Goal: Answer question/provide support: Share knowledge or assist other users

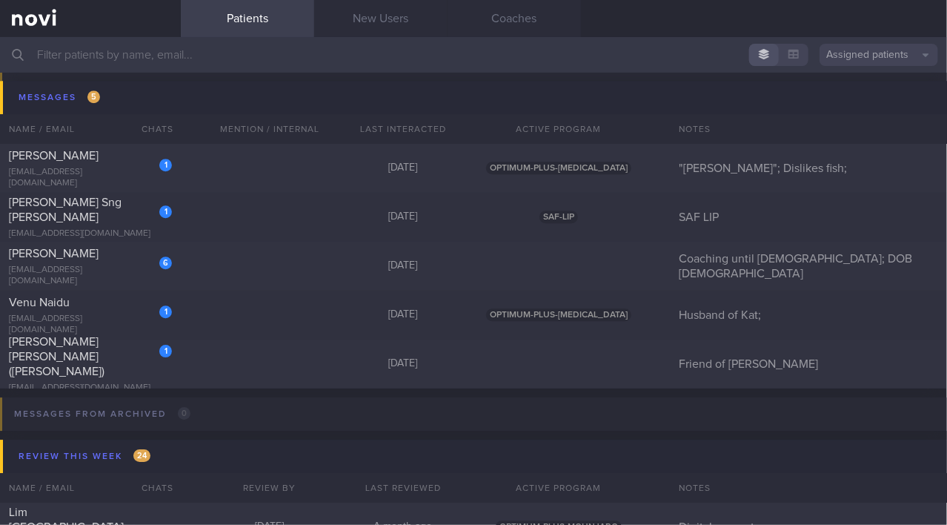
scroll to position [6686, 0]
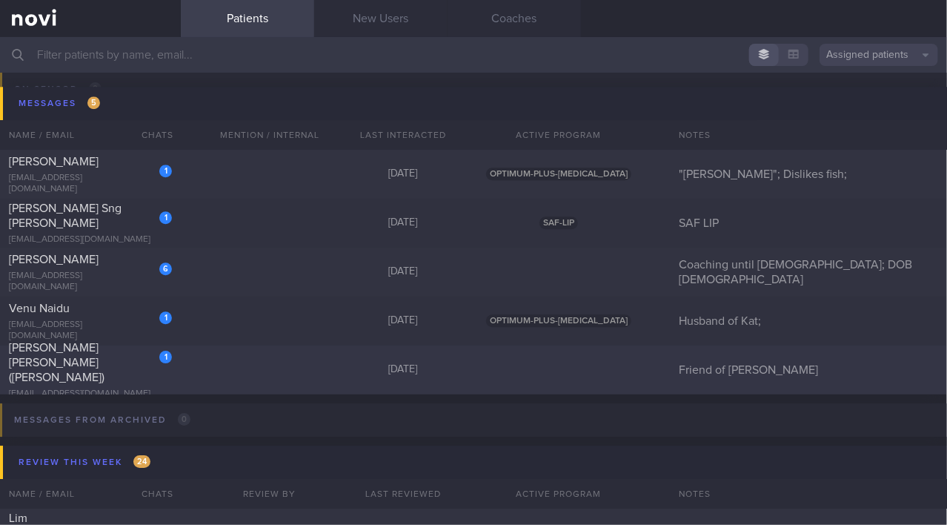
click at [100, 367] on span "[PERSON_NAME] [PERSON_NAME] ([PERSON_NAME])" at bounding box center [57, 362] width 96 height 41
select select "9"
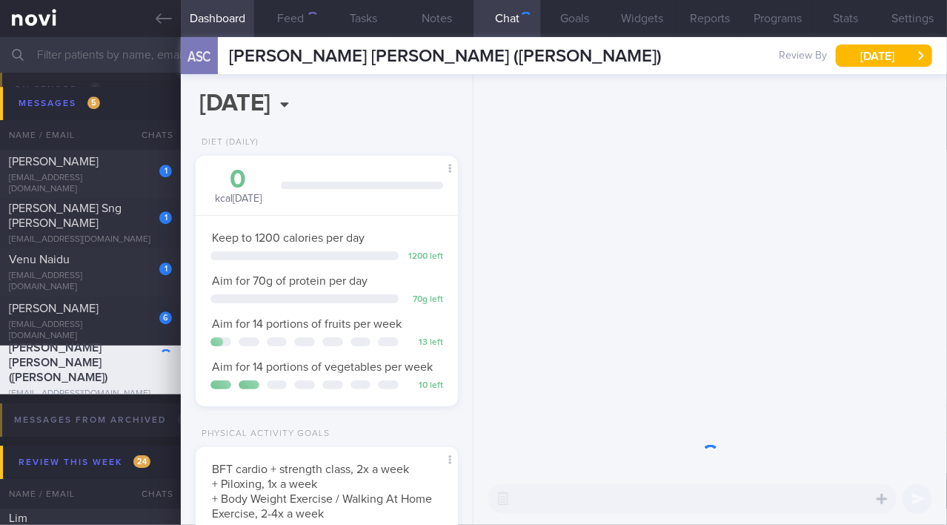
scroll to position [133, 226]
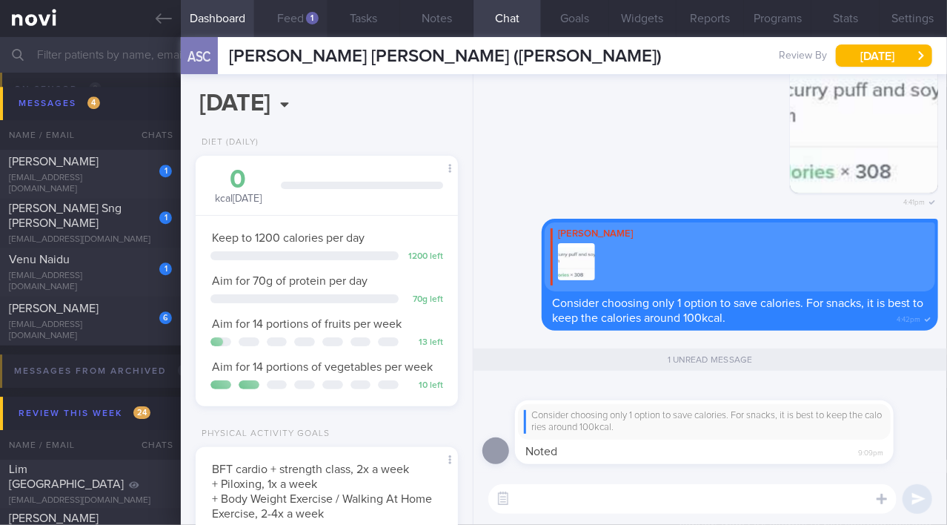
click at [289, 15] on button "Feed 1" at bounding box center [290, 18] width 73 height 37
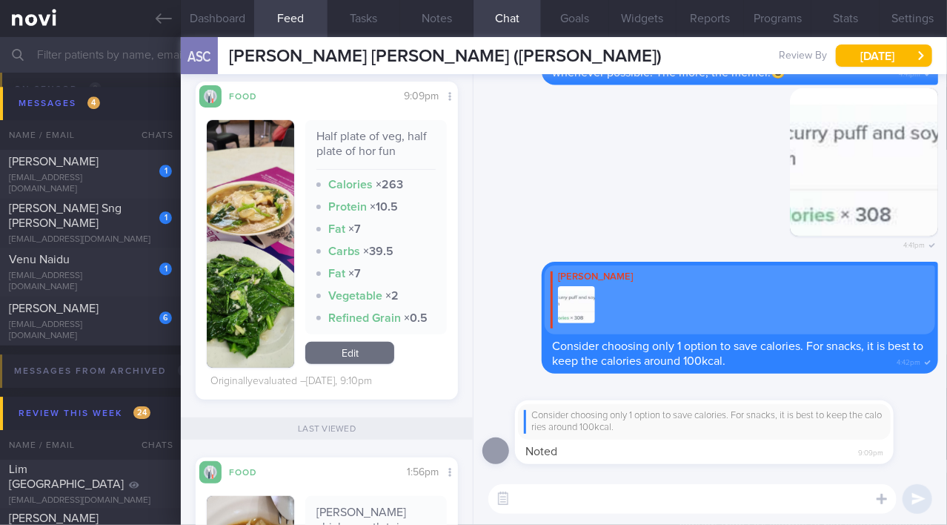
scroll to position [311, 0]
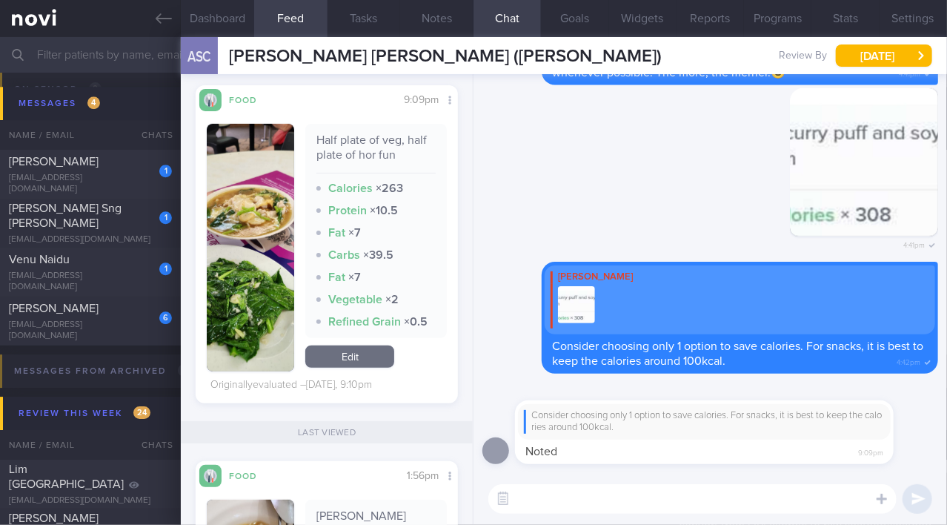
click at [250, 342] on img "button" at bounding box center [250, 248] width 87 height 248
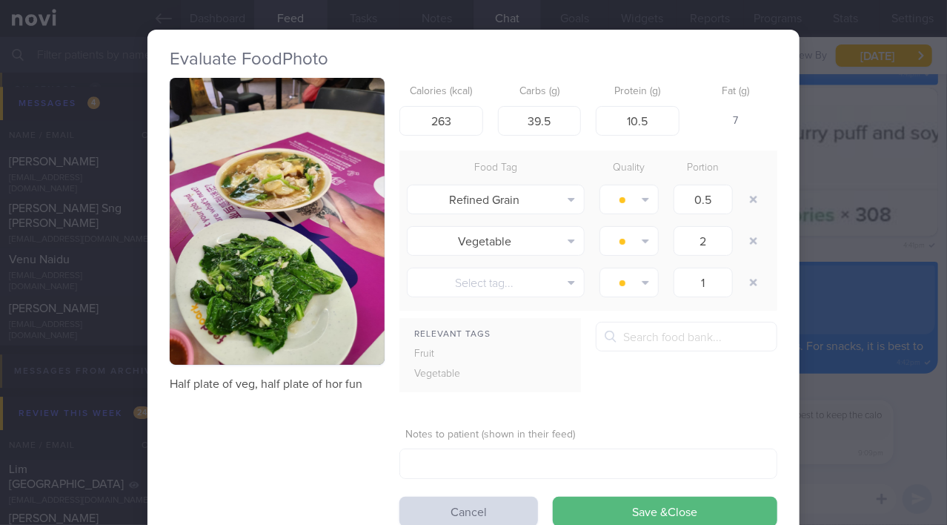
click at [313, 294] on img "button" at bounding box center [277, 221] width 215 height 287
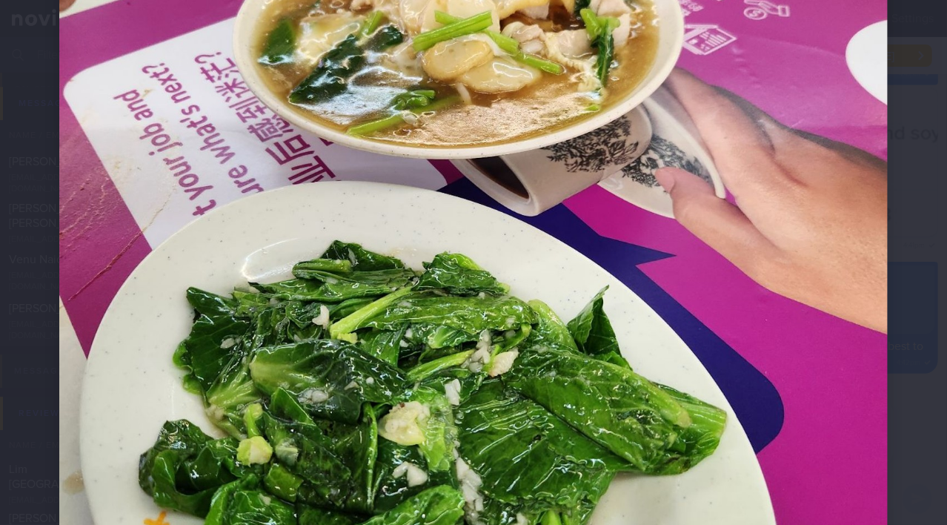
scroll to position [416, 0]
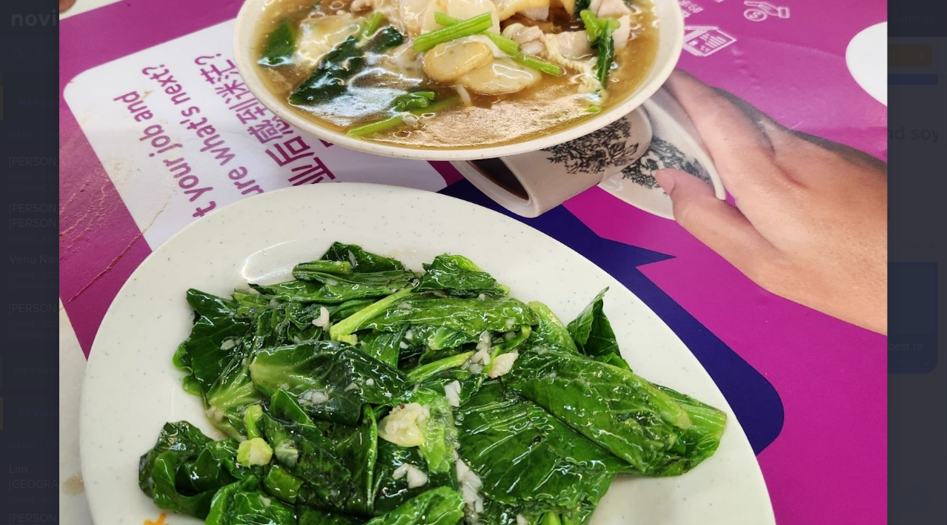
click at [822, 302] on img at bounding box center [473, 196] width 829 height 1105
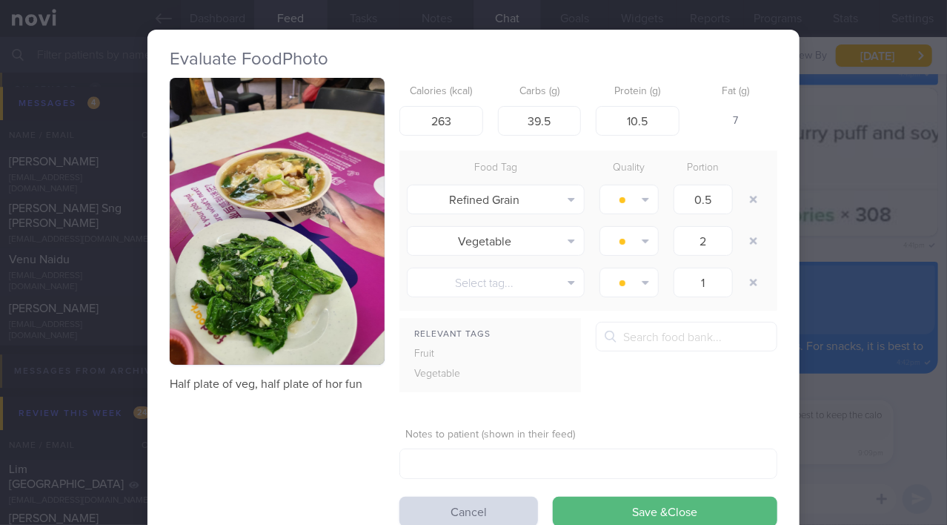
click at [894, 402] on div "Evaluate Food Photo Half plate of veg, half plate of hor fun Calories (kcal) 26…" at bounding box center [473, 262] width 947 height 525
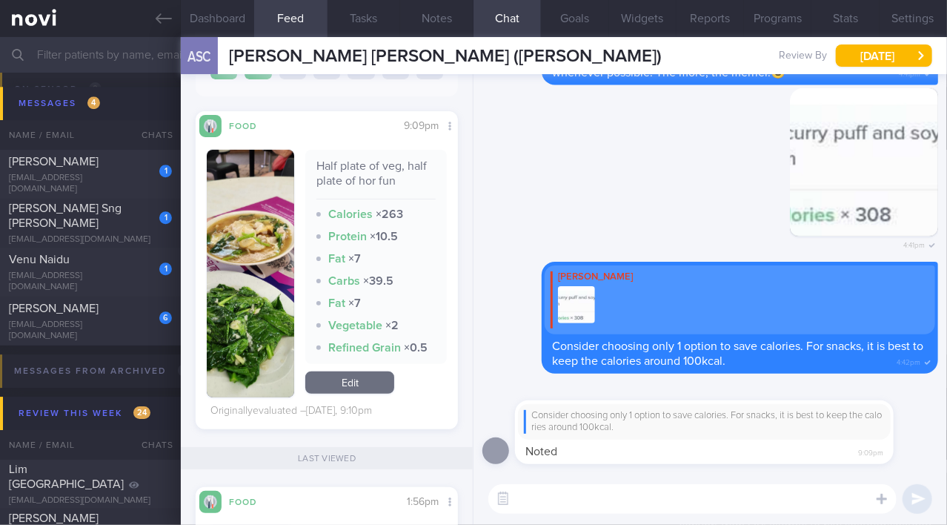
scroll to position [291, 0]
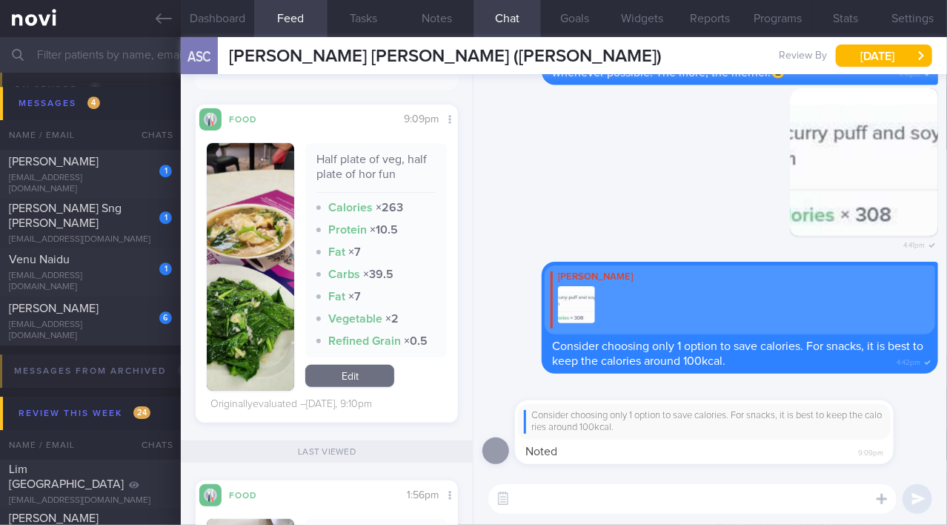
click at [248, 343] on img "button" at bounding box center [250, 267] width 87 height 248
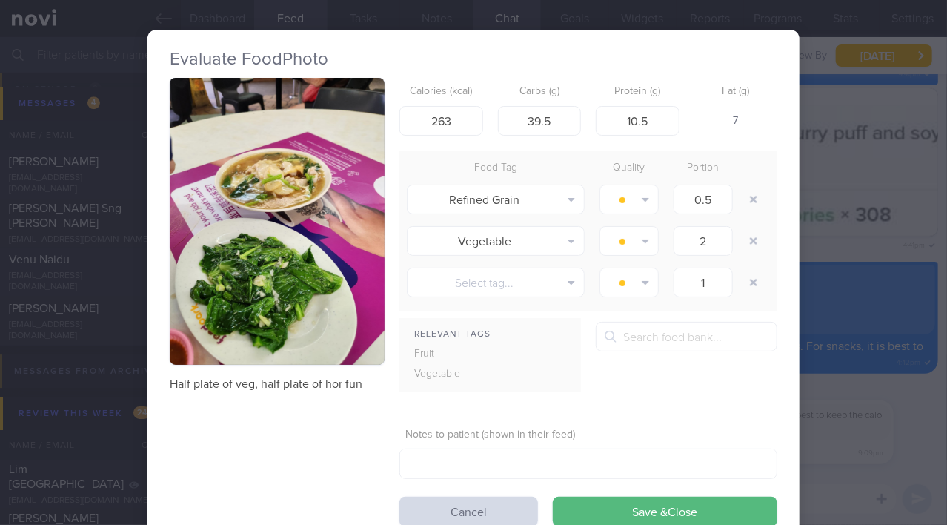
click at [837, 491] on div "Evaluate Food Photo Half plate of veg, half plate of hor fun Calories (kcal) 26…" at bounding box center [473, 262] width 947 height 525
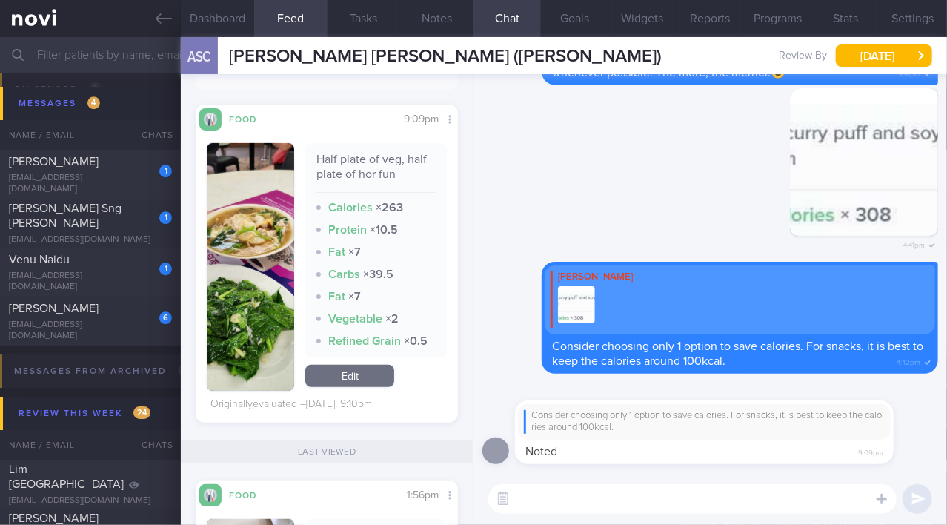
click at [685, 500] on textarea at bounding box center [692, 499] width 408 height 30
click at [248, 267] on button "button" at bounding box center [250, 267] width 87 height 248
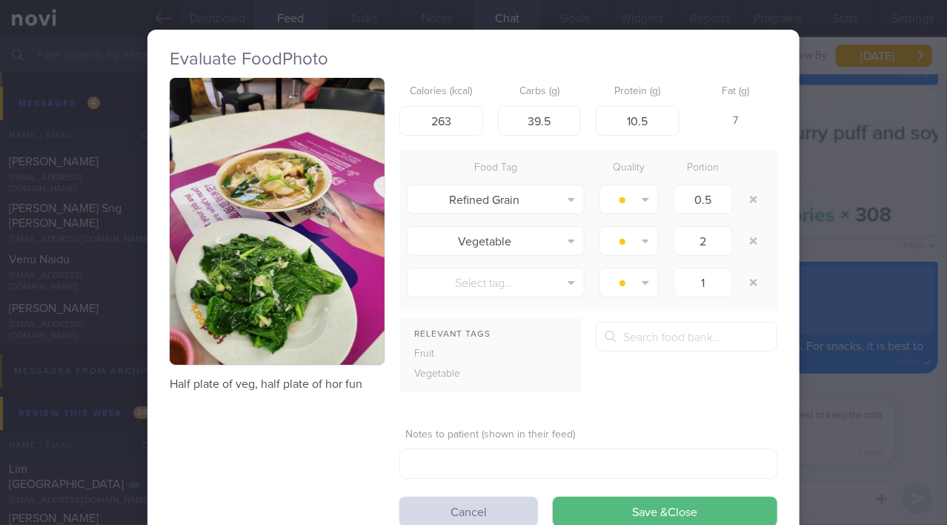
click at [884, 393] on div "Evaluate Food Photo Half plate of veg, half plate of hor fun Calories (kcal) 26…" at bounding box center [473, 262] width 947 height 525
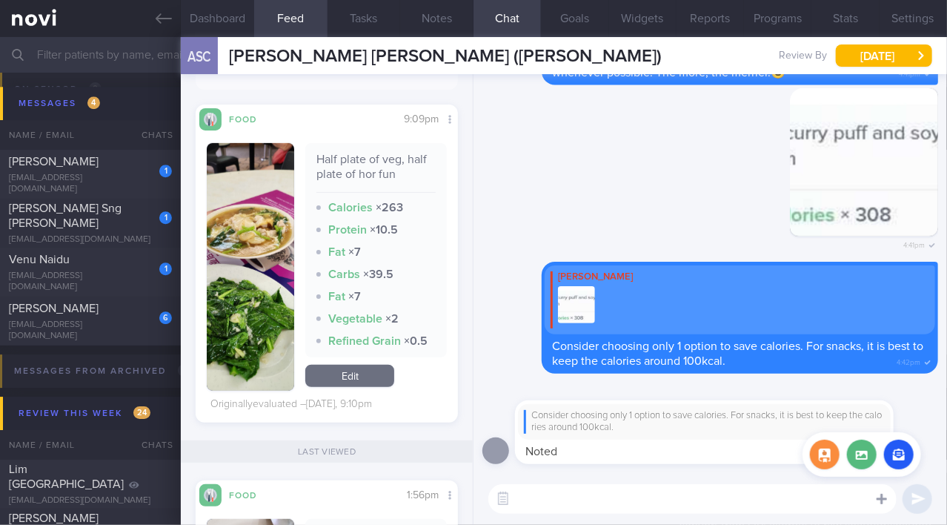
click at [882, 499] on icon at bounding box center [882, 499] width 10 height 10
click at [860, 452] on label at bounding box center [862, 454] width 30 height 30
click at [0, 0] on input "file" at bounding box center [0, 0] width 0 height 0
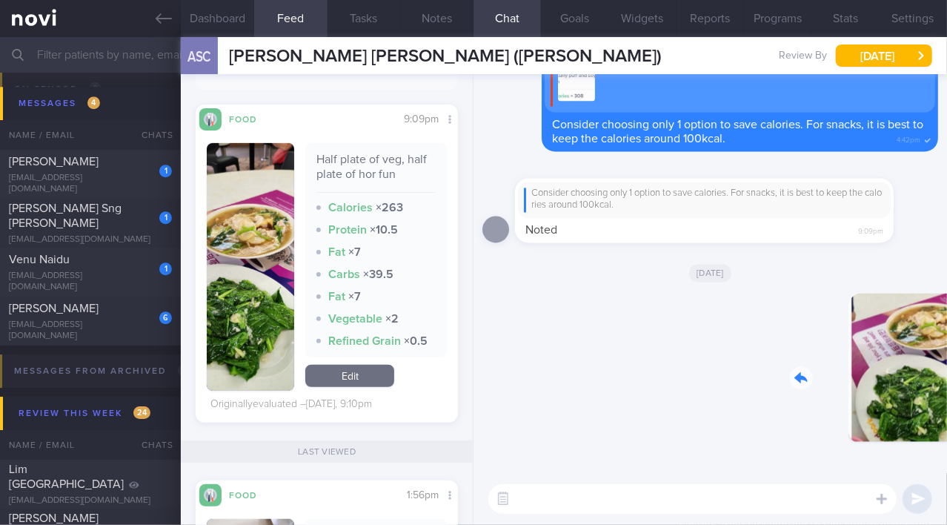
drag, startPoint x: 807, startPoint y: 341, endPoint x: 946, endPoint y: 317, distance: 141.3
click at [946, 317] on div "Delete 10:42am [DATE] Consider choosing only 1 option to save calories. For sna…" at bounding box center [711, 273] width 474 height 399
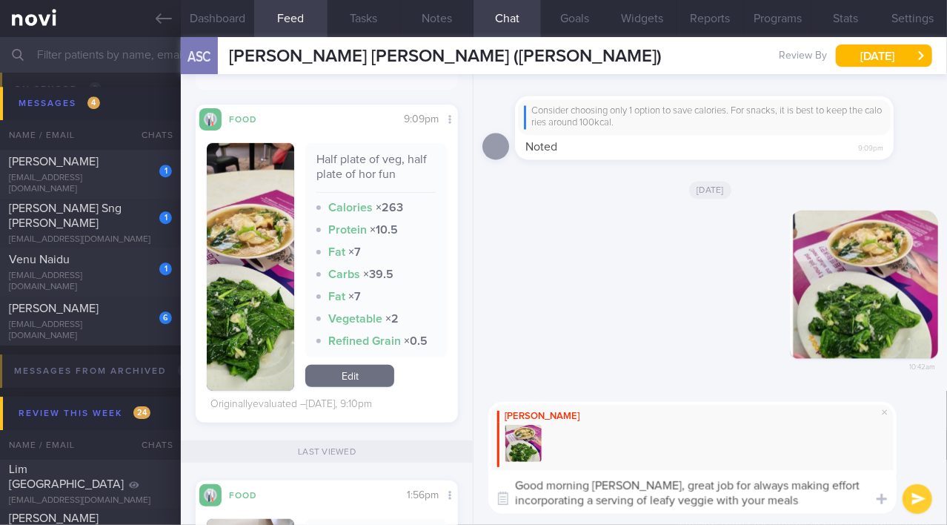
drag, startPoint x: 628, startPoint y: 483, endPoint x: 818, endPoint y: 520, distance: 193.3
click at [818, 520] on div "[PERSON_NAME] Good morning [PERSON_NAME], great job for always making effort in…" at bounding box center [711, 458] width 474 height 134
click at [637, 480] on textarea "Good morning [PERSON_NAME], great job for always making effort incorporating a …" at bounding box center [692, 492] width 408 height 44
drag, startPoint x: 629, startPoint y: 483, endPoint x: 870, endPoint y: 524, distance: 244.3
click at [870, 524] on div "[PERSON_NAME] Good morning [PERSON_NAME], great job for always making effort in…" at bounding box center [711, 458] width 474 height 134
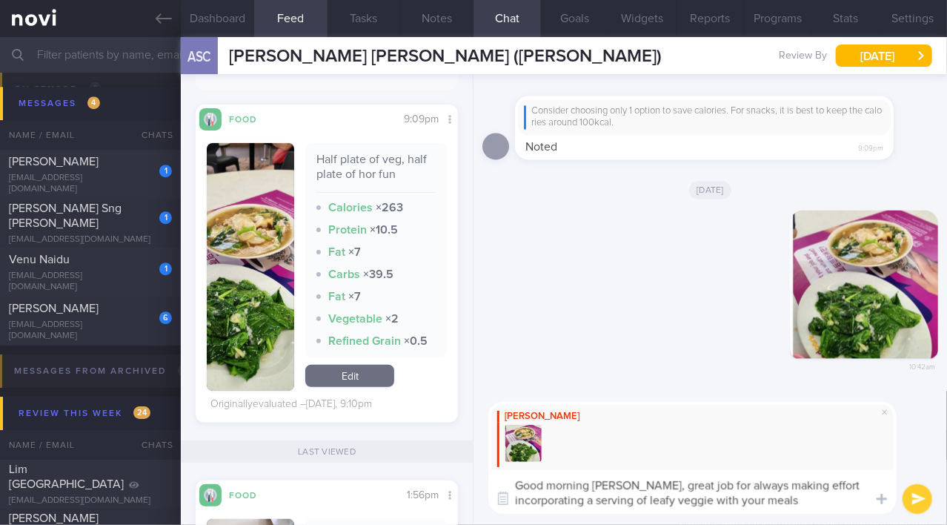
paste textarea "Great job always making the effort to incorporate a serving of leafy vegetables…"
click at [636, 485] on textarea "Good morning [PERSON_NAME], Great job always making the effort to incorporate a…" at bounding box center [692, 492] width 408 height 44
click at [820, 497] on textarea "Good morning [PERSON_NAME], great job always making the effort to incorporate a…" at bounding box center [692, 492] width 408 height 44
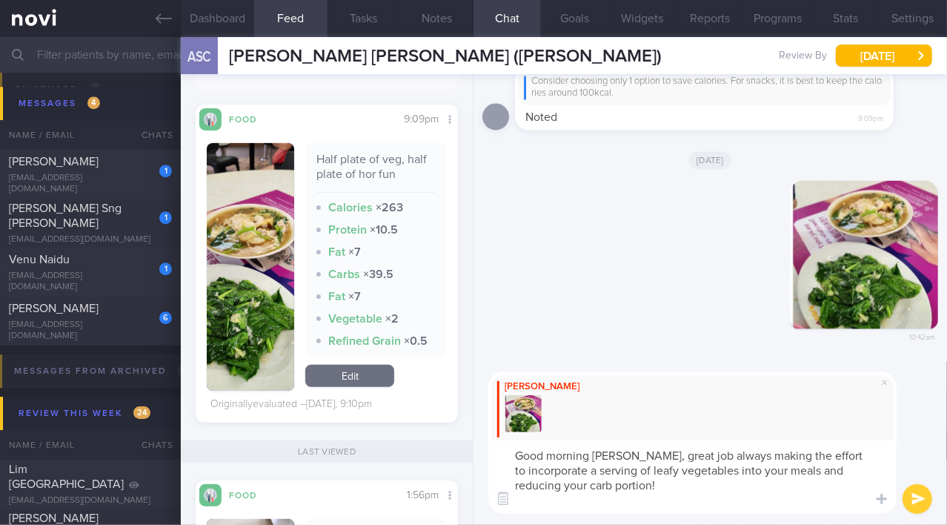
type textarea "Good morning [PERSON_NAME], great job always making the effort to incorporate a…"
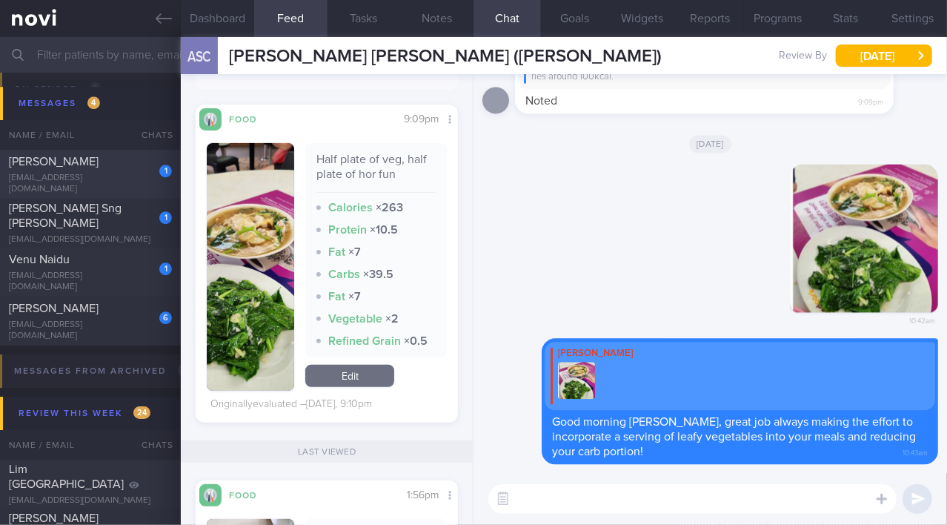
click at [113, 169] on div "[PERSON_NAME]" at bounding box center [88, 161] width 159 height 15
type input ""[PERSON_NAME]"; Dislikes fish;"
select select "8"
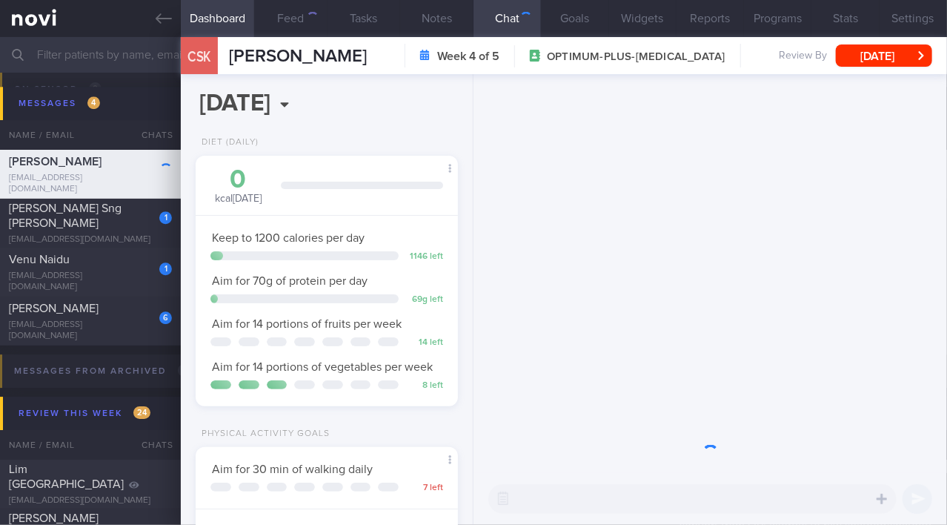
scroll to position [133, 226]
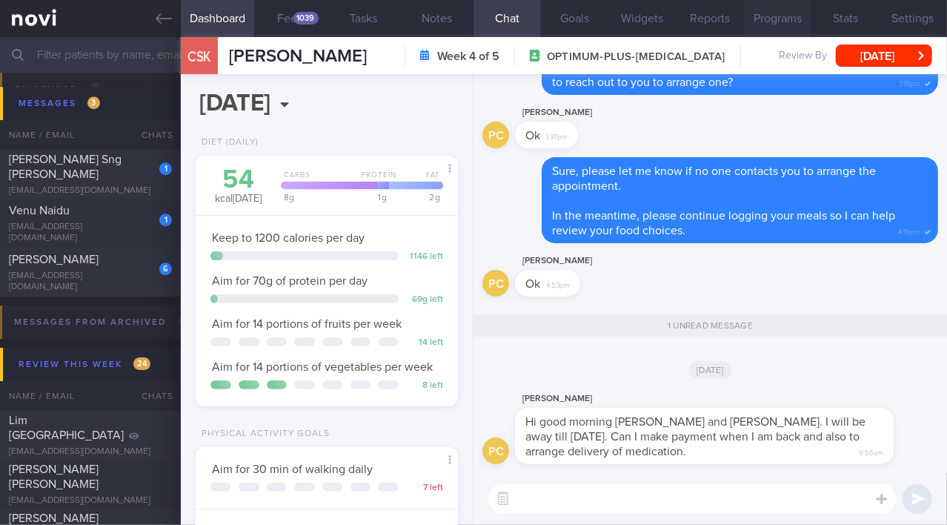
click at [762, 16] on button "Programs" at bounding box center [777, 18] width 67 height 37
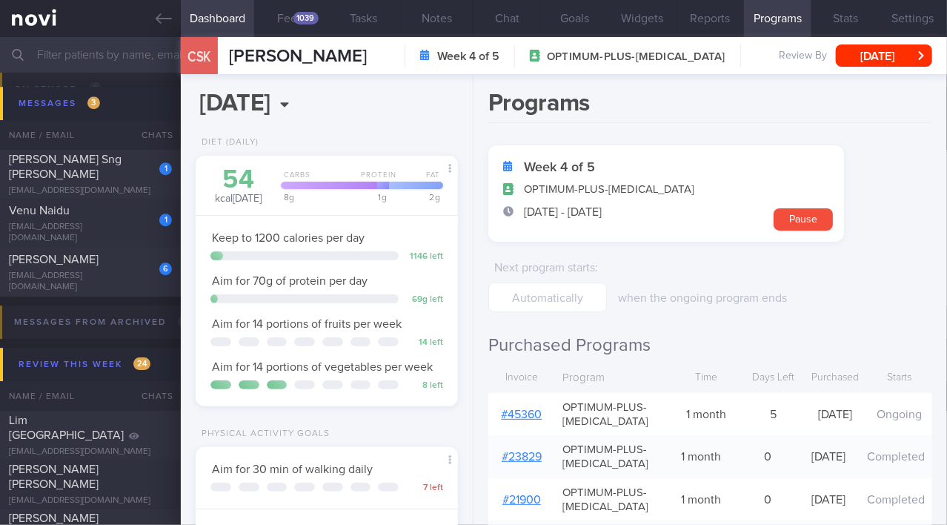
click at [514, 412] on link "# 45360" at bounding box center [522, 414] width 41 height 12
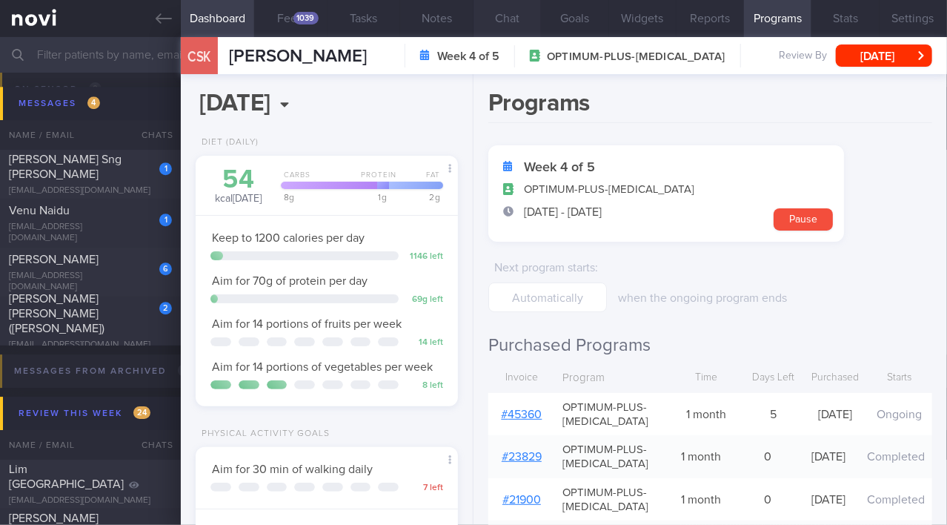
click at [505, 20] on button "Chat" at bounding box center [507, 18] width 67 height 37
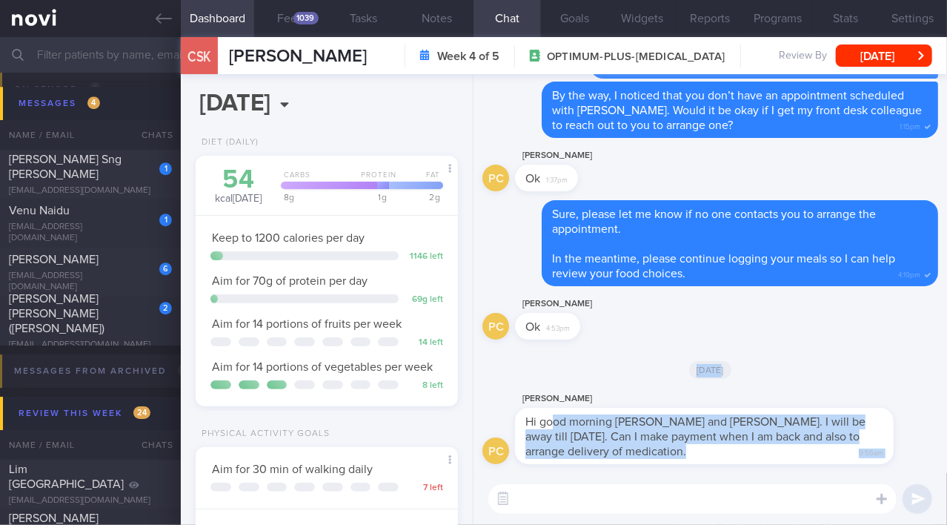
drag, startPoint x: 554, startPoint y: 416, endPoint x: 734, endPoint y: 385, distance: 182.6
click at [645, 382] on div "[DATE]" at bounding box center [710, 368] width 456 height 41
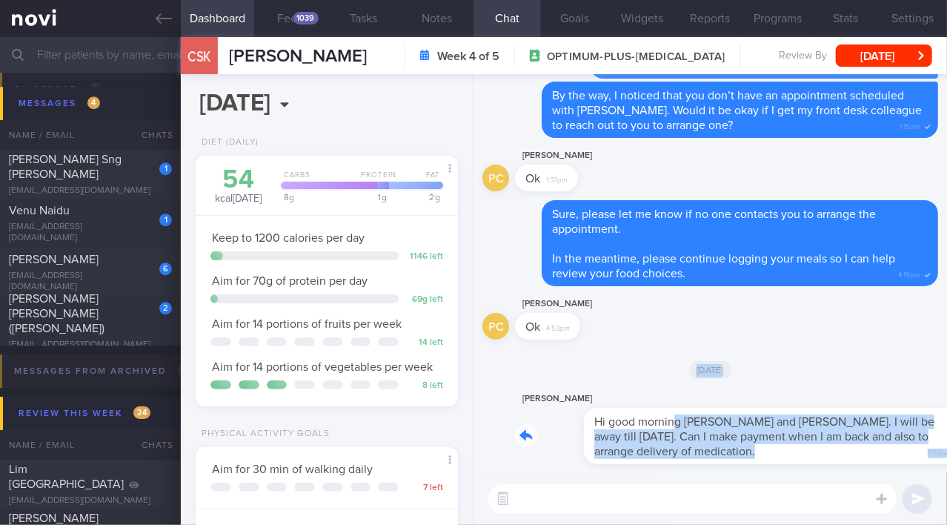
drag, startPoint x: 602, startPoint y: 411, endPoint x: 774, endPoint y: 362, distance: 178.8
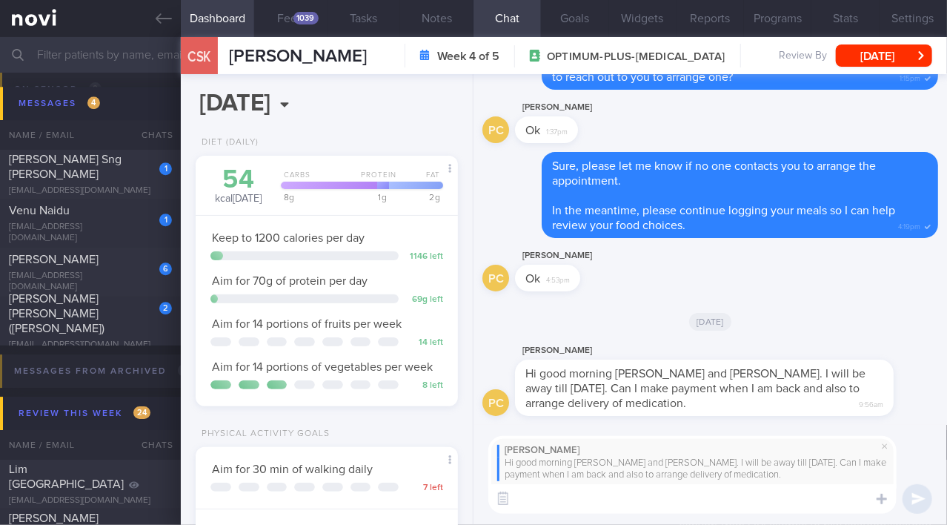
type textarea "g"
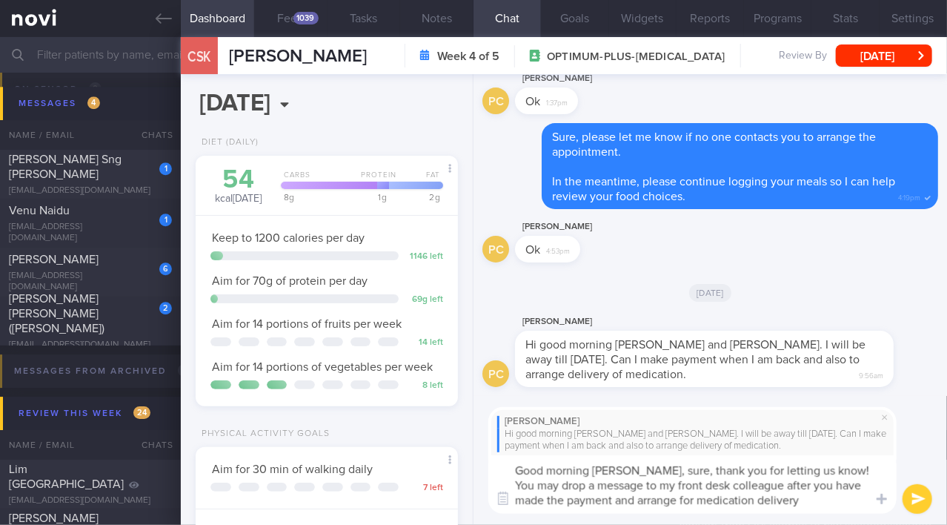
drag, startPoint x: 660, startPoint y: 466, endPoint x: 792, endPoint y: 519, distance: 143.0
click at [792, 519] on div "[PERSON_NAME] Hi good morning [PERSON_NAME] and [PERSON_NAME]. I will be away t…" at bounding box center [711, 460] width 474 height 129
click at [653, 468] on textarea "Good morning [PERSON_NAME], sure, thank you for letting us know! You may drop a…" at bounding box center [692, 484] width 408 height 59
click at [661, 470] on textarea "Good morning [PERSON_NAME], sure, thank you for letting us know! You may drop a…" at bounding box center [692, 484] width 408 height 59
drag, startPoint x: 661, startPoint y: 470, endPoint x: 777, endPoint y: 499, distance: 119.2
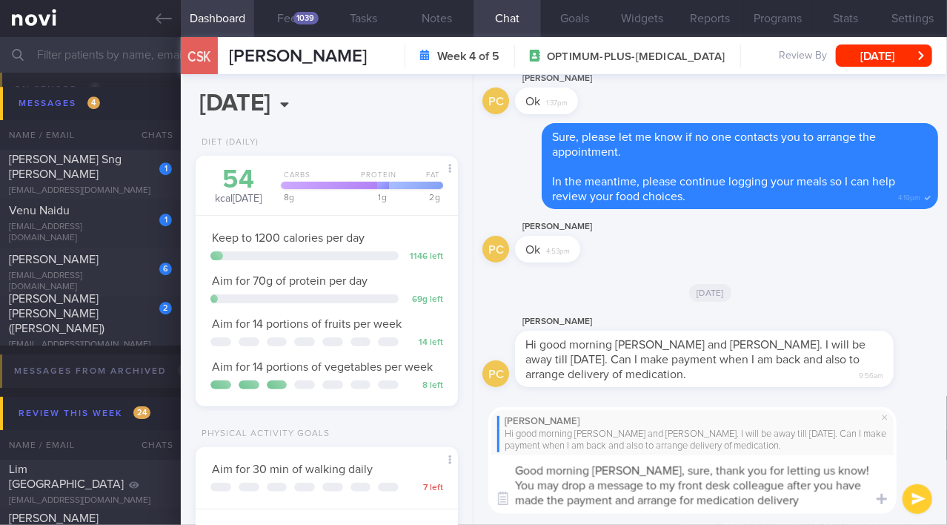
click at [777, 499] on textarea "Good morning [PERSON_NAME], sure, thank you for letting us know! You may drop a…" at bounding box center [692, 484] width 408 height 59
paste textarea "Thank you for letting us know! Once you’ve made the payment, you may drop a mes…"
click at [674, 468] on textarea "Good morning [PERSON_NAME], sure, Thank you for letting us know! Once you’ve ma…" at bounding box center [692, 484] width 408 height 59
click at [552, 485] on textarea "Good morning [PERSON_NAME], sure, thank you for letting us know! Once you’ve ma…" at bounding box center [692, 484] width 408 height 59
click at [765, 479] on textarea "Good morning [PERSON_NAME], sure, thank you for letting us know! Once you have …" at bounding box center [692, 484] width 408 height 59
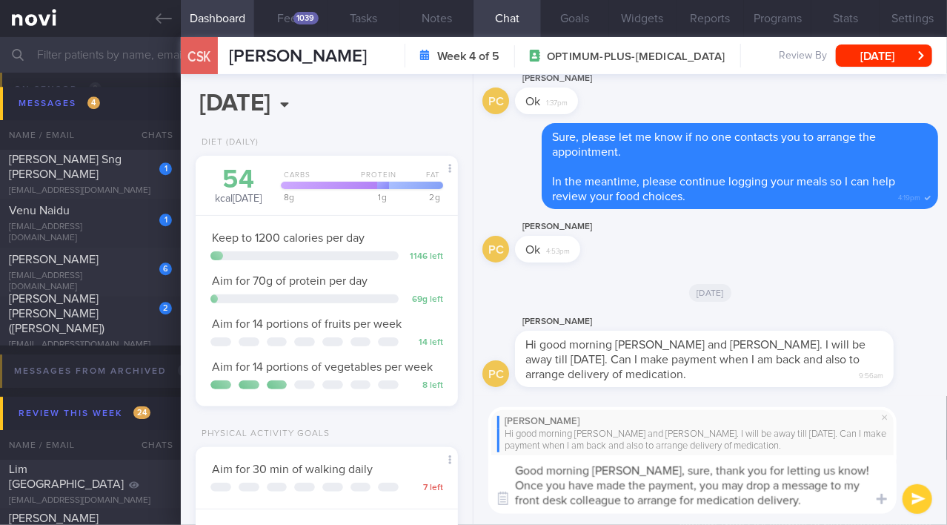
drag, startPoint x: 814, startPoint y: 465, endPoint x: 685, endPoint y: 485, distance: 129.8
click at [685, 485] on textarea "Good morning [PERSON_NAME], sure, thank you for letting us know! Once you have …" at bounding box center [692, 484] width 408 height 59
click at [747, 491] on textarea "Good morning [PERSON_NAME], sure, thank you for letting us know! You may drop a…" at bounding box center [692, 484] width 408 height 59
click at [798, 502] on textarea "Good morning [PERSON_NAME], sure, thank you for letting us know! You may drop a…" at bounding box center [692, 484] width 408 height 59
type textarea "Good morning [PERSON_NAME], sure, thank you for letting us know! You may drop a…"
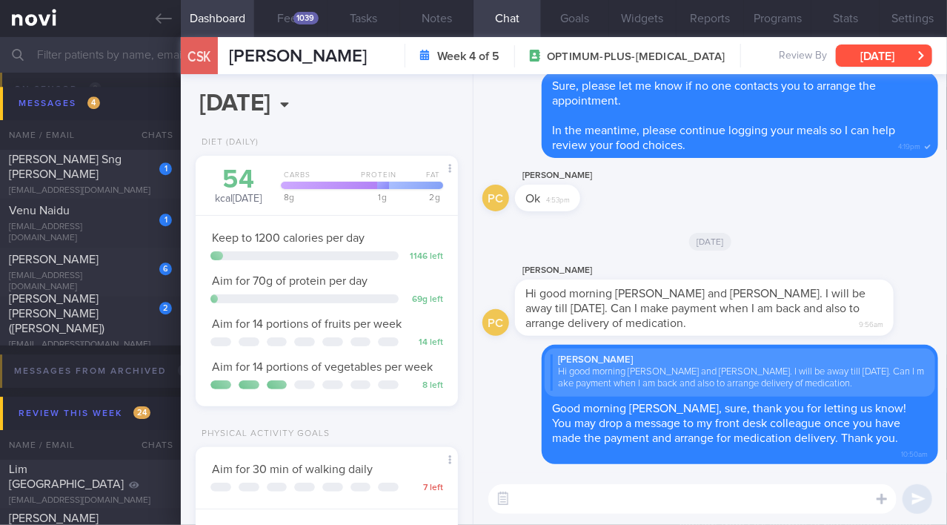
click at [877, 57] on button "[DATE]" at bounding box center [884, 55] width 96 height 22
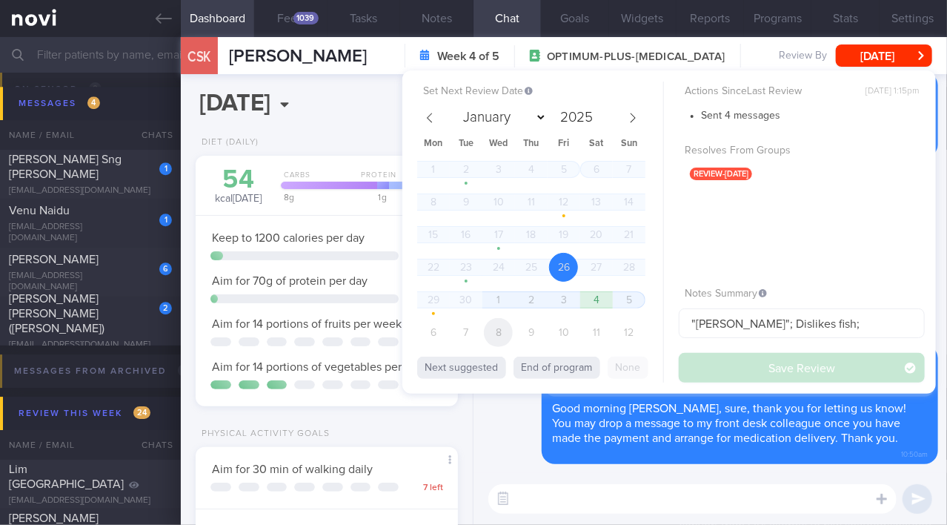
click at [500, 332] on span "8" at bounding box center [498, 332] width 29 height 29
select select "9"
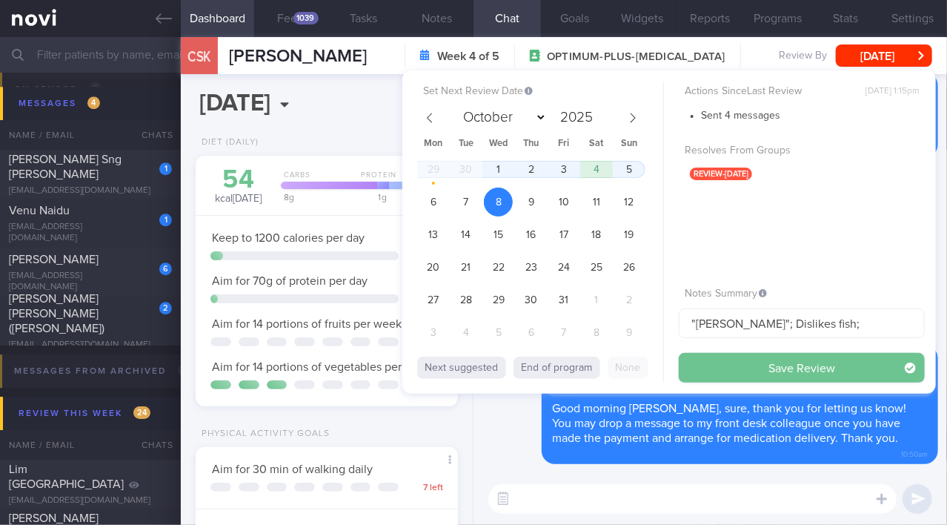
click at [754, 360] on button "Save Review" at bounding box center [802, 368] width 246 height 30
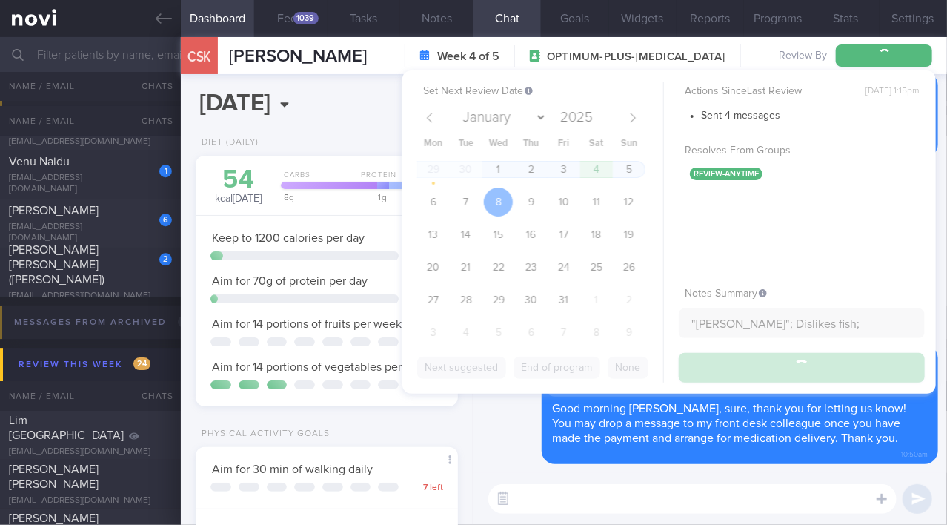
scroll to position [6637, 0]
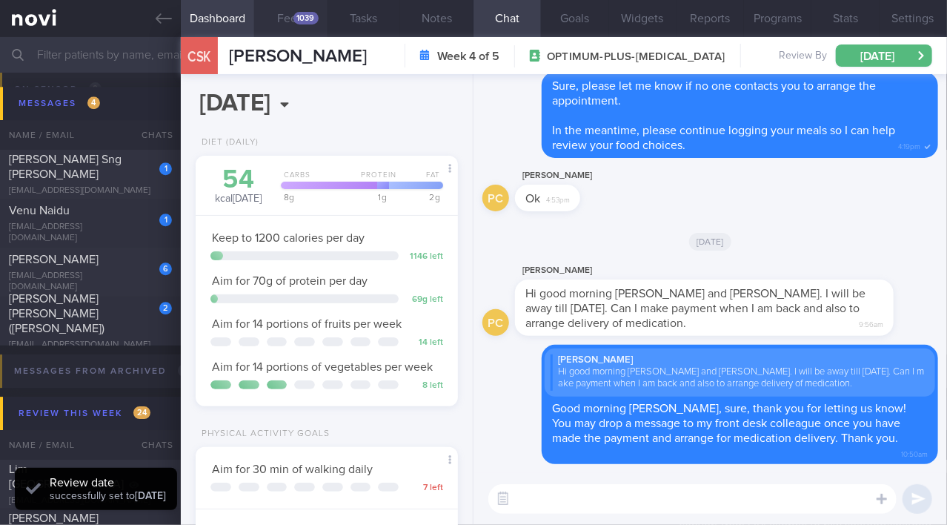
click at [299, 16] on div "1039" at bounding box center [305, 18] width 25 height 13
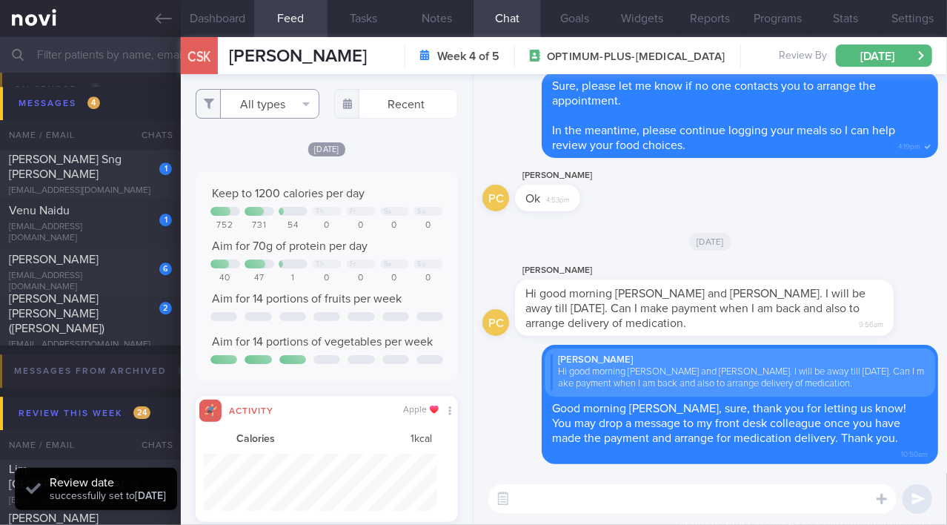
click at [271, 105] on button "All types" at bounding box center [258, 104] width 124 height 30
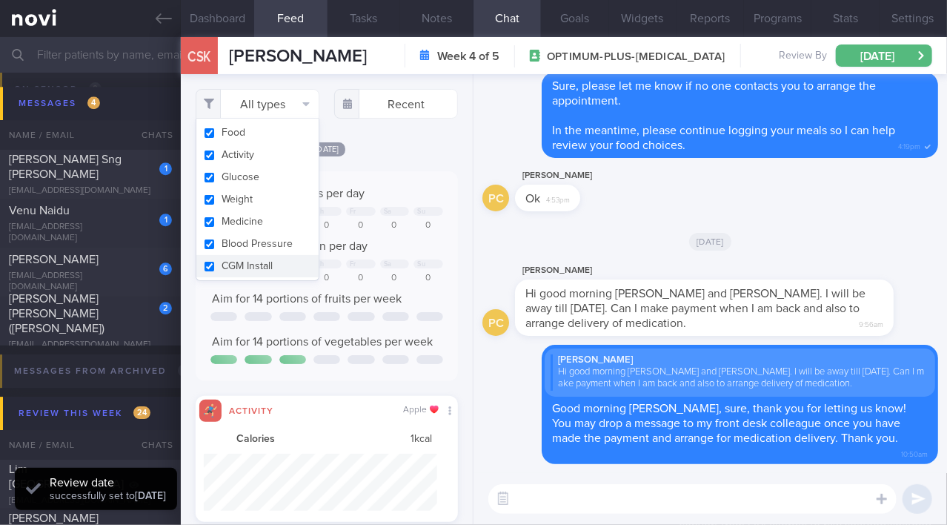
click at [208, 153] on input "checkbox" at bounding box center [209, 155] width 11 height 10
checkbox input "false"
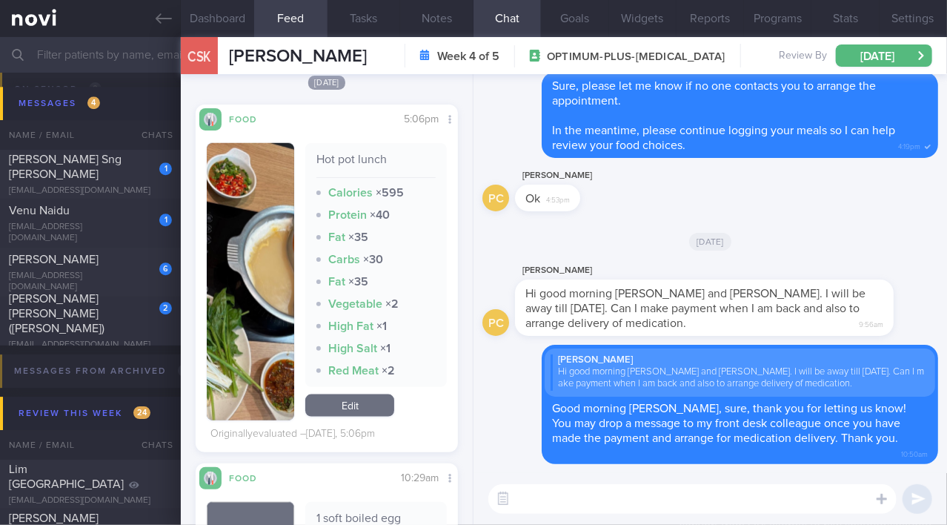
scroll to position [681, 0]
click at [242, 368] on img "button" at bounding box center [250, 280] width 87 height 277
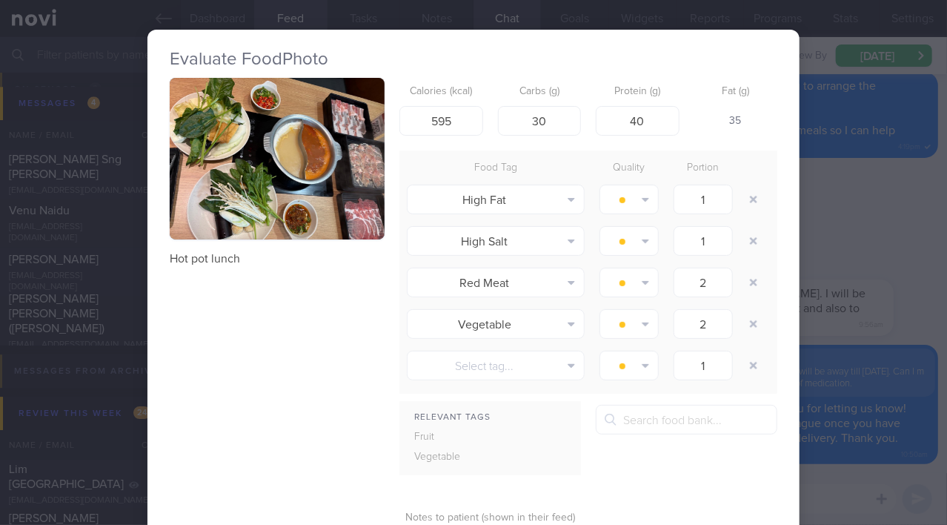
click at [330, 198] on img "button" at bounding box center [277, 159] width 215 height 162
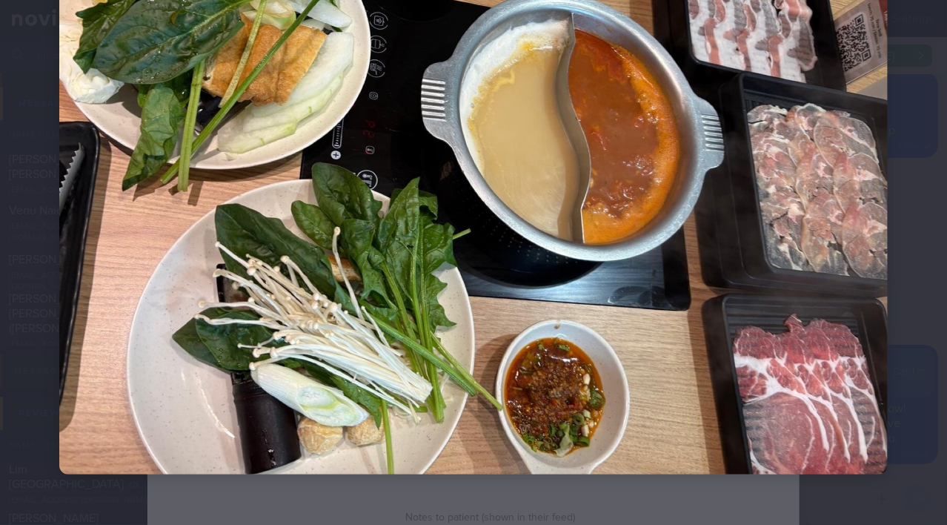
scroll to position [207, 0]
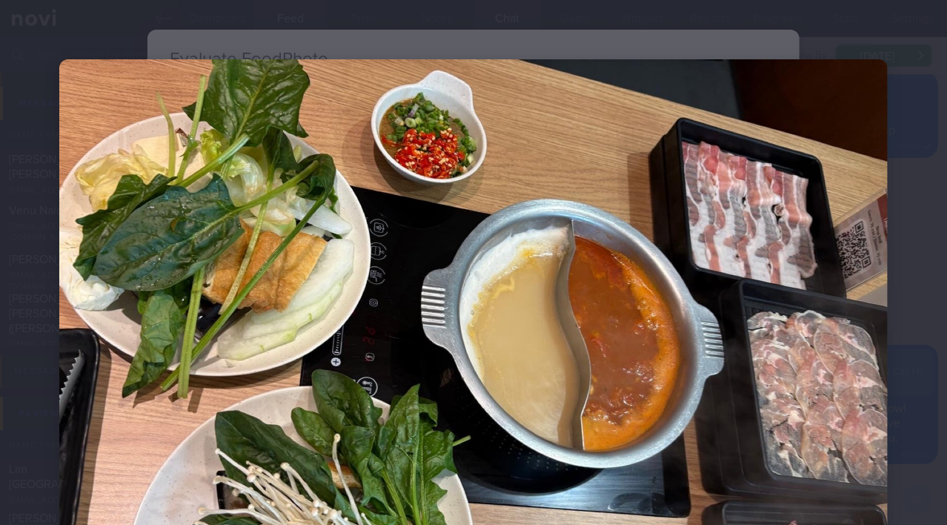
click at [900, 48] on div at bounding box center [473, 370] width 947 height 740
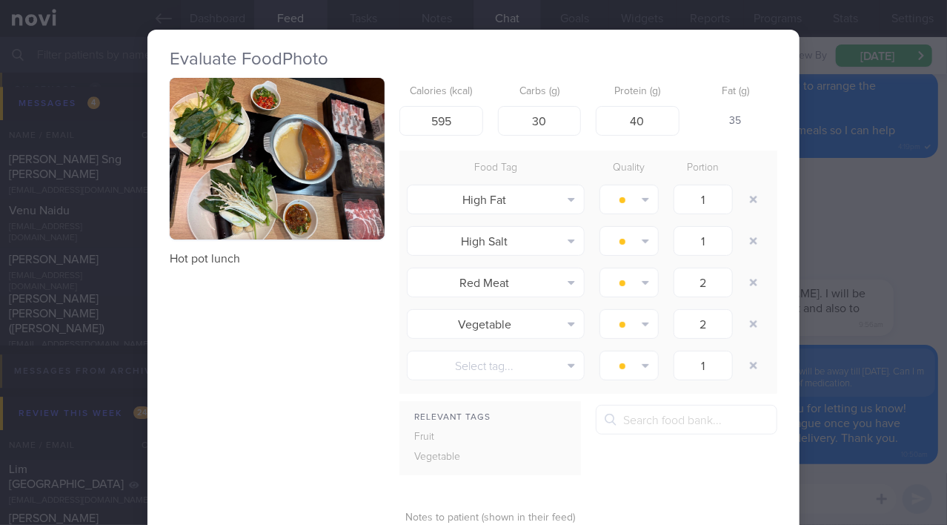
click at [893, 210] on div "Evaluate Food Photo Hot pot lunch Calories (kcal) 595 Carbs (g) 30 Protein (g) …" at bounding box center [473, 262] width 947 height 525
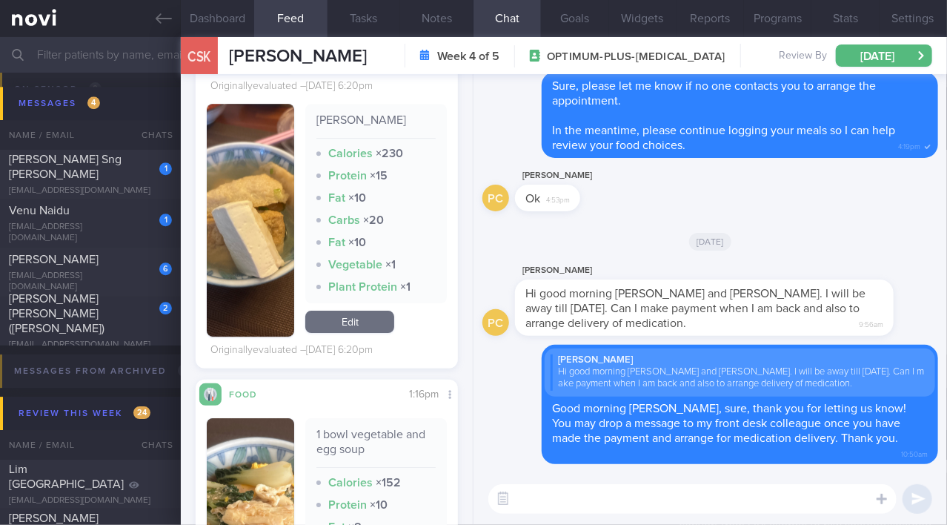
click at [247, 305] on img "button" at bounding box center [250, 220] width 87 height 233
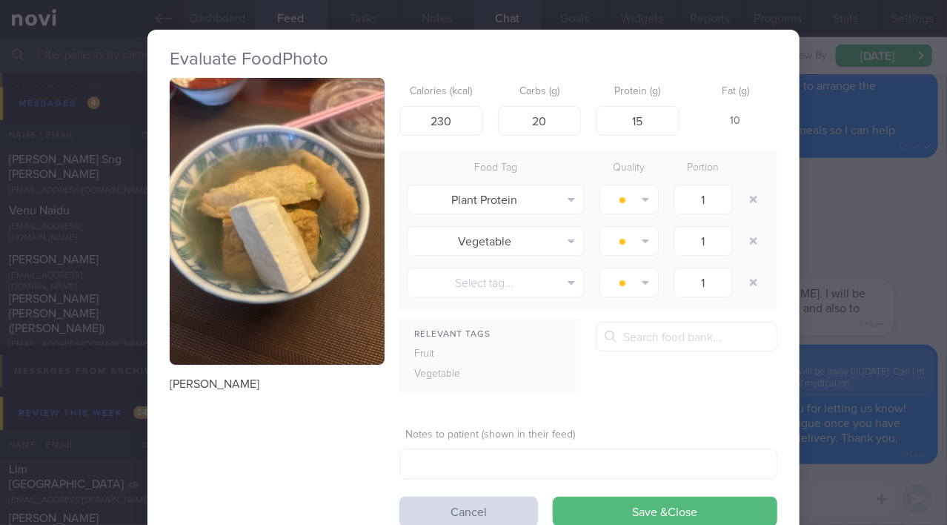
click at [411, 344] on div "Fruit" at bounding box center [446, 354] width 95 height 21
click at [837, 191] on div "Evaluate Food Photo [PERSON_NAME] fu Calories (kcal) 230 Carbs (g) 20 Protein (…" at bounding box center [473, 262] width 947 height 525
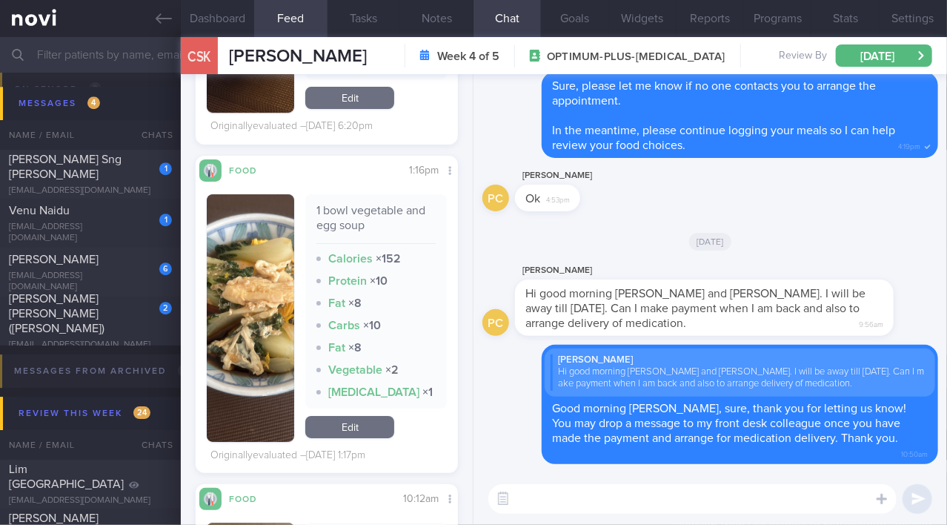
click at [242, 380] on img "button" at bounding box center [250, 318] width 87 height 248
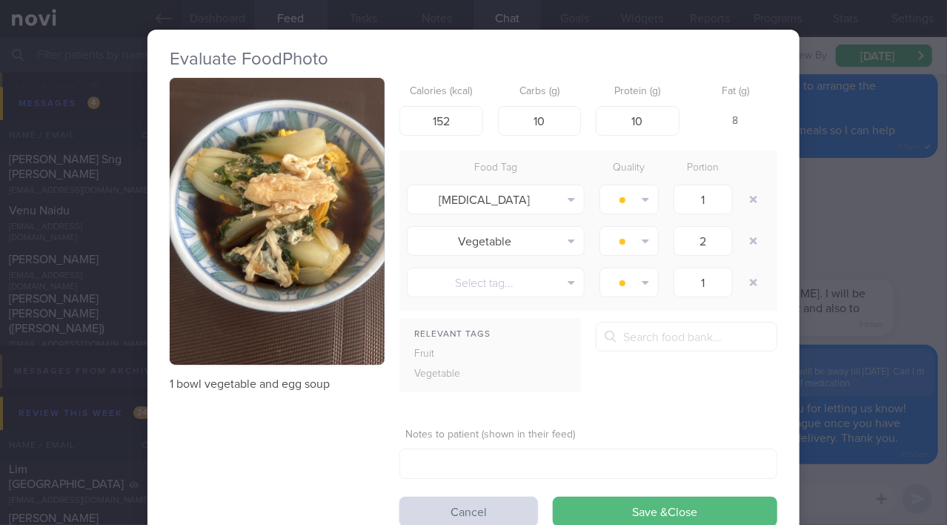
click at [820, 280] on div "Evaluate Food Photo 1 bowl vegetable and egg soup Calories (kcal) 152 Carbs (g)…" at bounding box center [473, 262] width 947 height 525
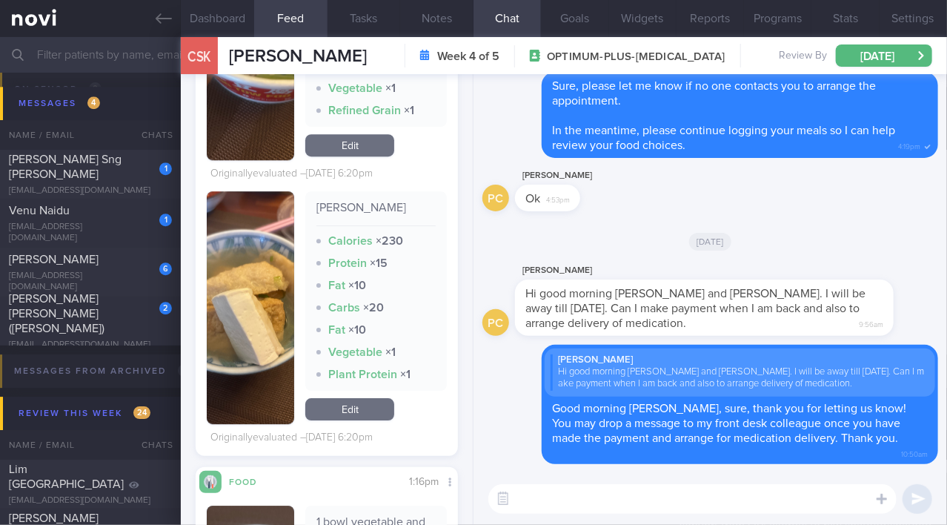
scroll to position [1936, 0]
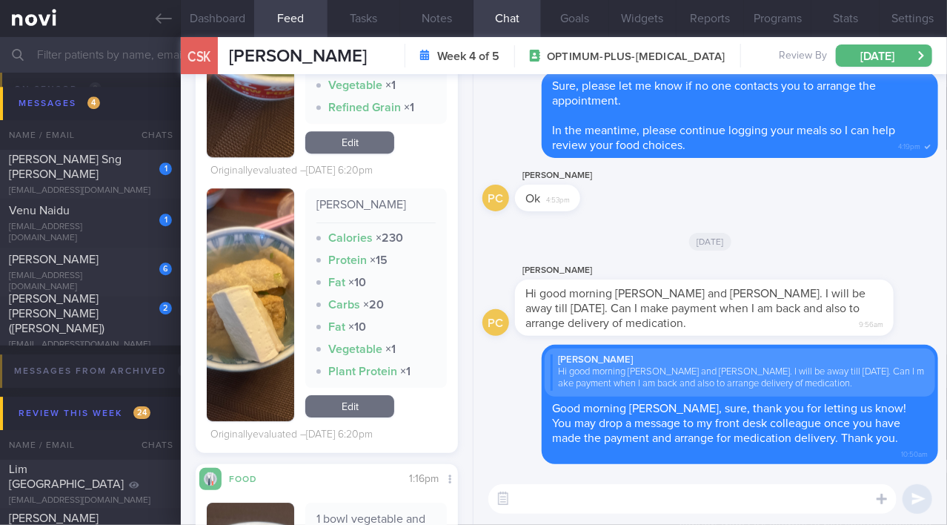
click at [213, 296] on button "button" at bounding box center [250, 304] width 87 height 233
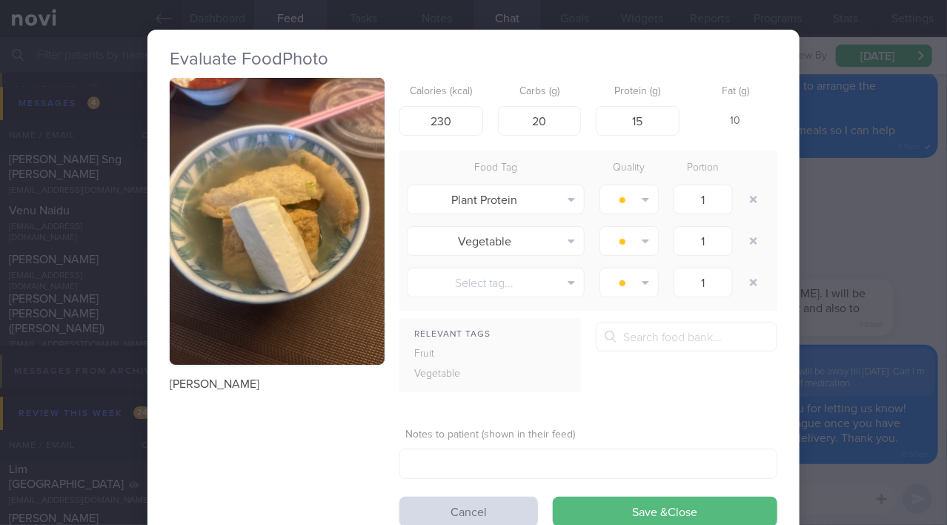
click at [907, 216] on div "Evaluate Food Photo [PERSON_NAME] fu Calories (kcal) 230 Carbs (g) 20 Protein (…" at bounding box center [473, 262] width 947 height 525
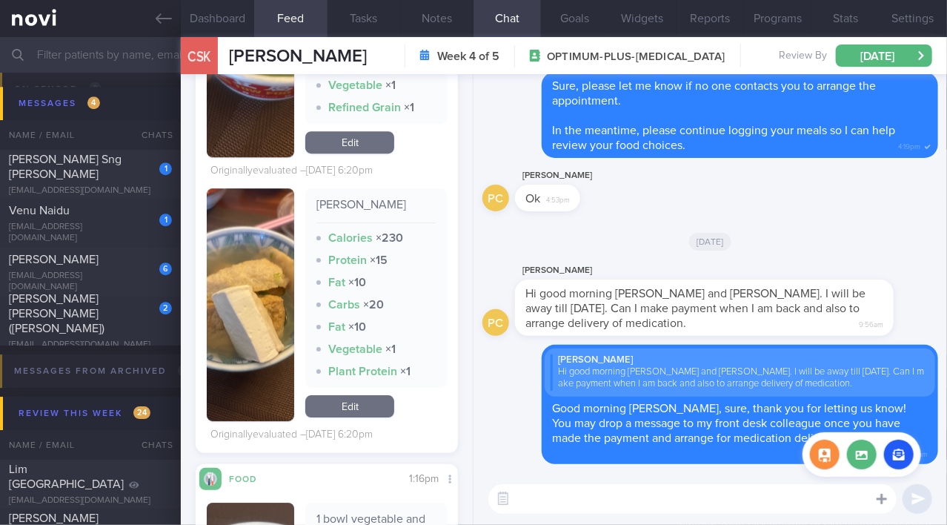
click at [883, 498] on icon at bounding box center [882, 499] width 10 height 10
click at [824, 456] on button "button" at bounding box center [825, 454] width 30 height 30
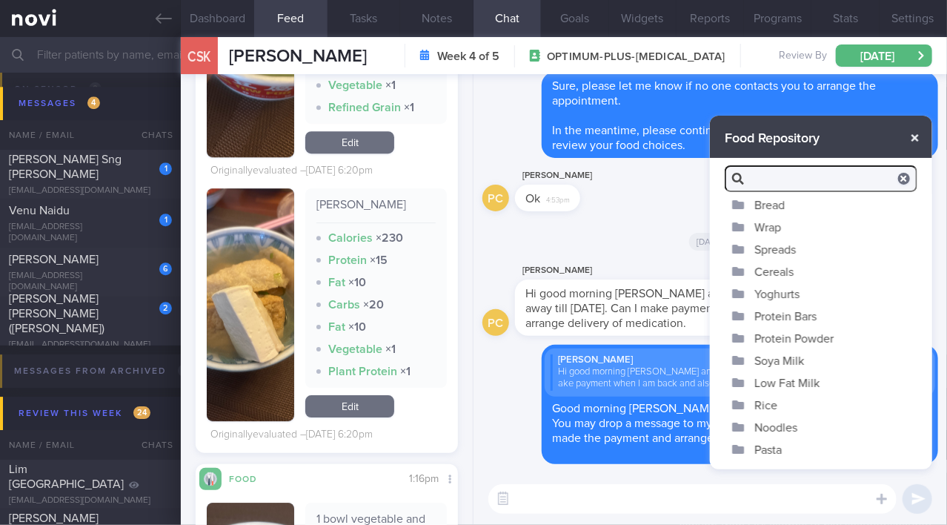
click at [914, 139] on button "button" at bounding box center [915, 137] width 27 height 27
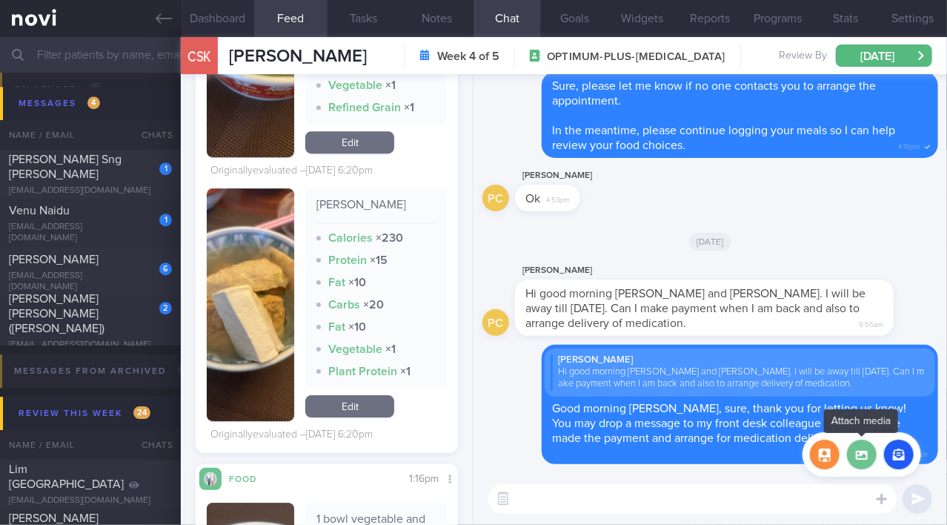
click at [856, 464] on label at bounding box center [862, 454] width 30 height 30
click at [0, 0] on input "file" at bounding box center [0, 0] width 0 height 0
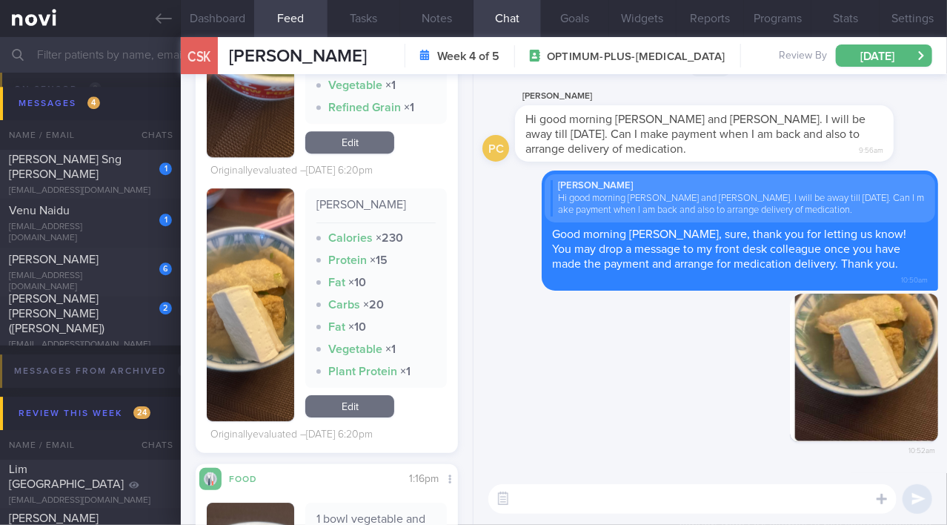
drag, startPoint x: 811, startPoint y: 316, endPoint x: 946, endPoint y: 353, distance: 140.4
click at [946, 353] on div "Delete 10:52am [GEOGRAPHIC_DATA] [PERSON_NAME] Hi good morning [PERSON_NAME] an…" at bounding box center [711, 273] width 474 height 399
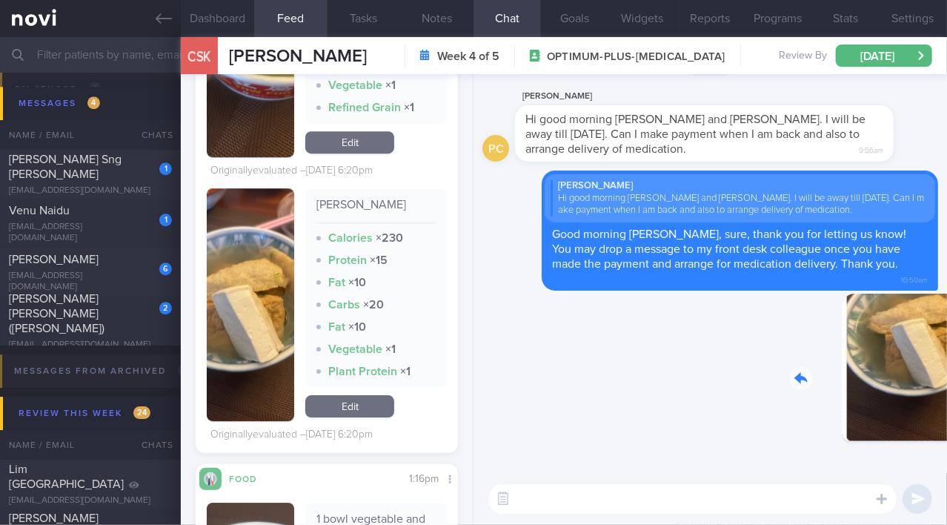
drag, startPoint x: 863, startPoint y: 341, endPoint x: 946, endPoint y: 331, distance: 83.6
click at [946, 331] on div "Delete 10:52am [GEOGRAPHIC_DATA] [PERSON_NAME] Hi good morning [PERSON_NAME] an…" at bounding box center [711, 273] width 474 height 399
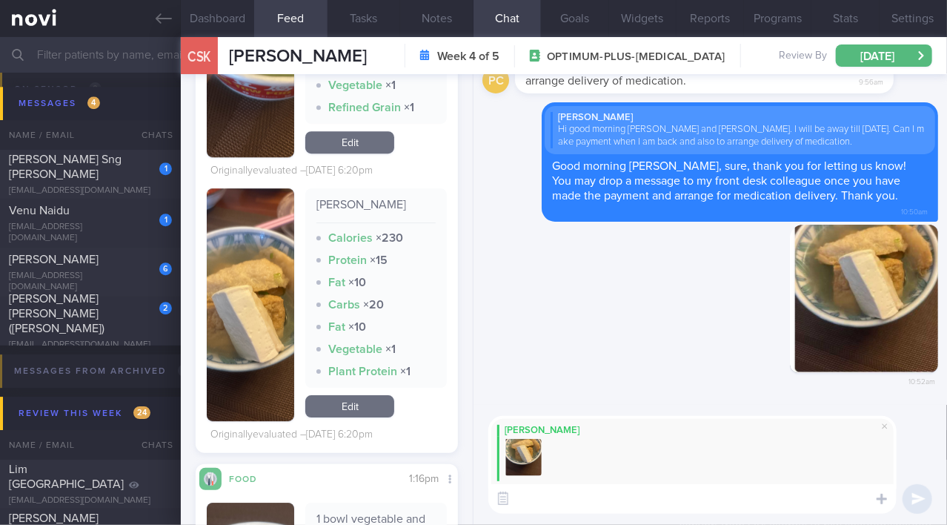
paste textarea "White tofu is a good choice in the yong tau fu selection. You may opt for this …"
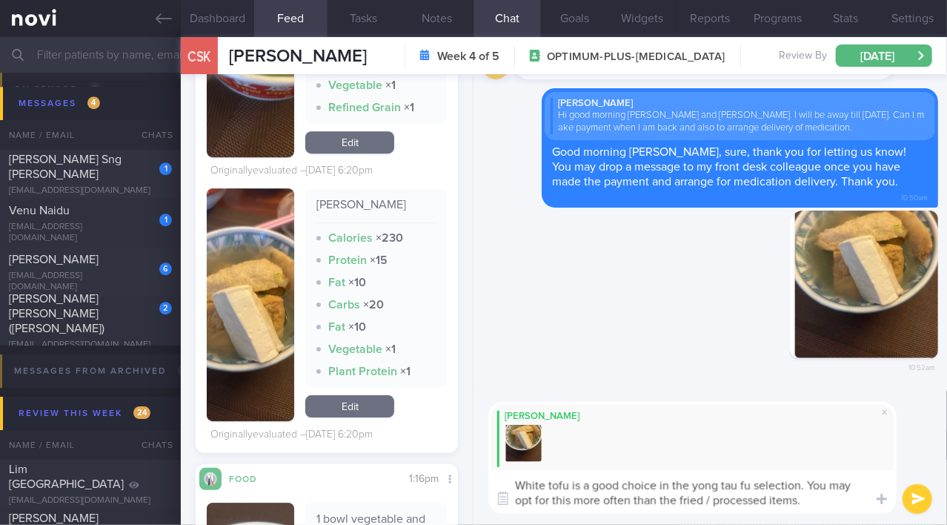
type textarea "White tofu is a good choice in the yong tau fu selection. You may opt for this …"
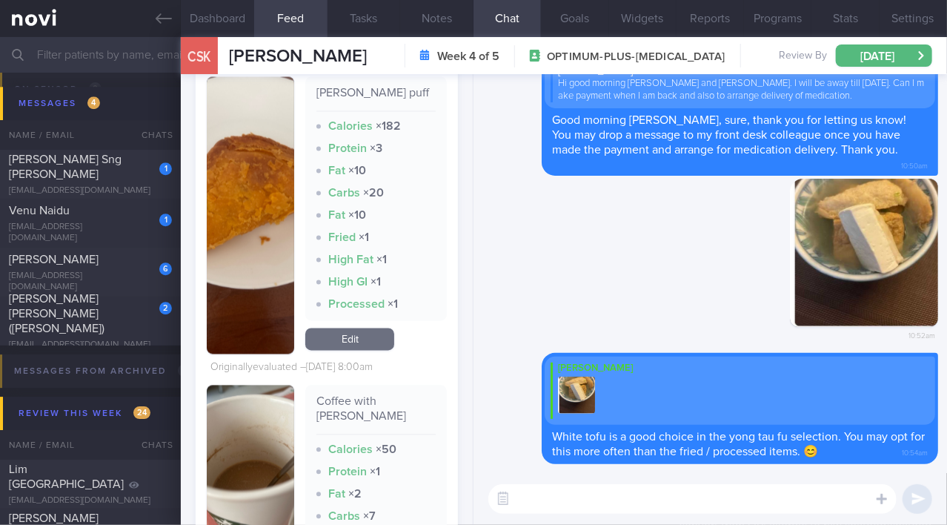
scroll to position [6058, 0]
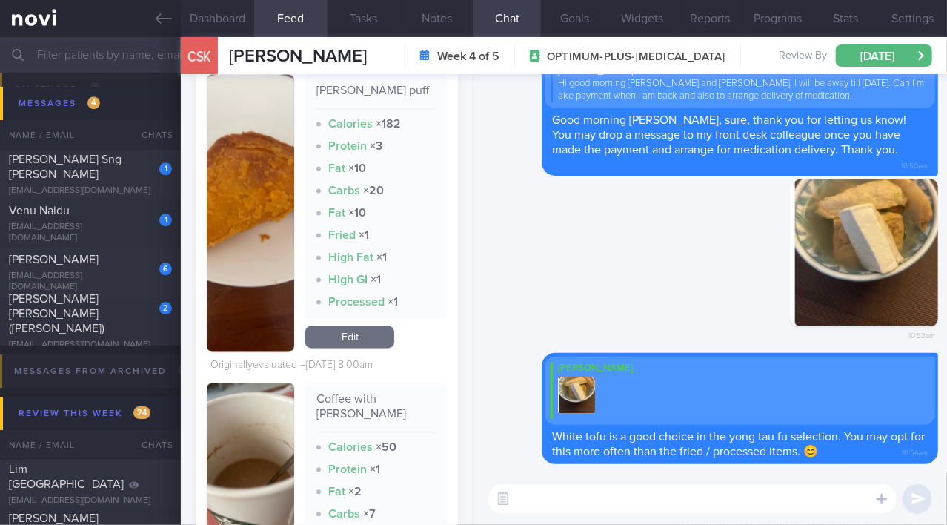
click at [247, 286] on img "button" at bounding box center [250, 213] width 87 height 277
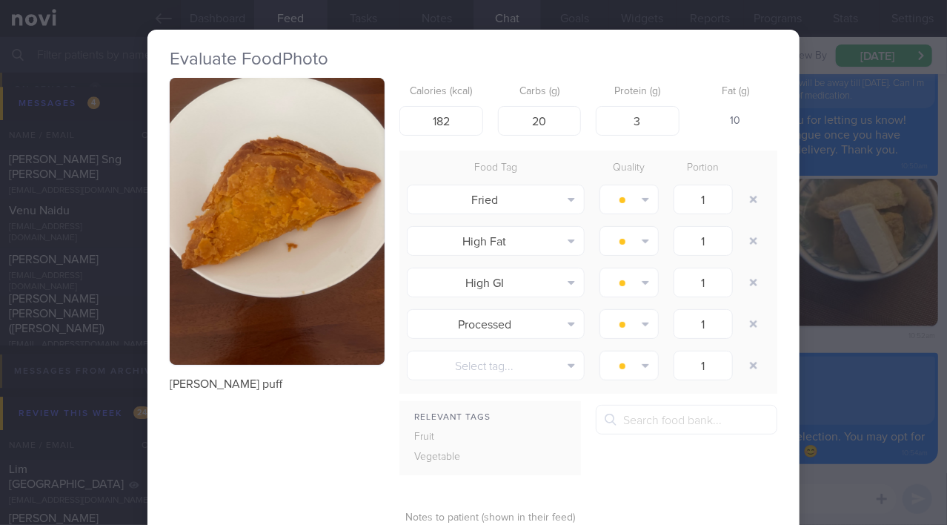
click at [839, 351] on div "Evaluate Food Photo [PERSON_NAME] puff Calories (kcal) 182 Carbs (g) 20 Protein…" at bounding box center [473, 262] width 947 height 525
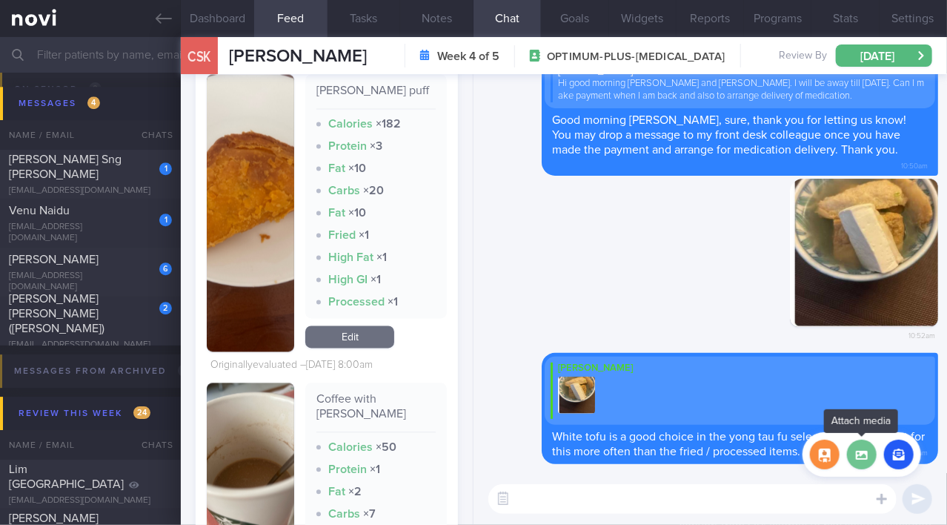
click at [865, 454] on label at bounding box center [862, 454] width 30 height 30
click at [0, 0] on input "file" at bounding box center [0, 0] width 0 height 0
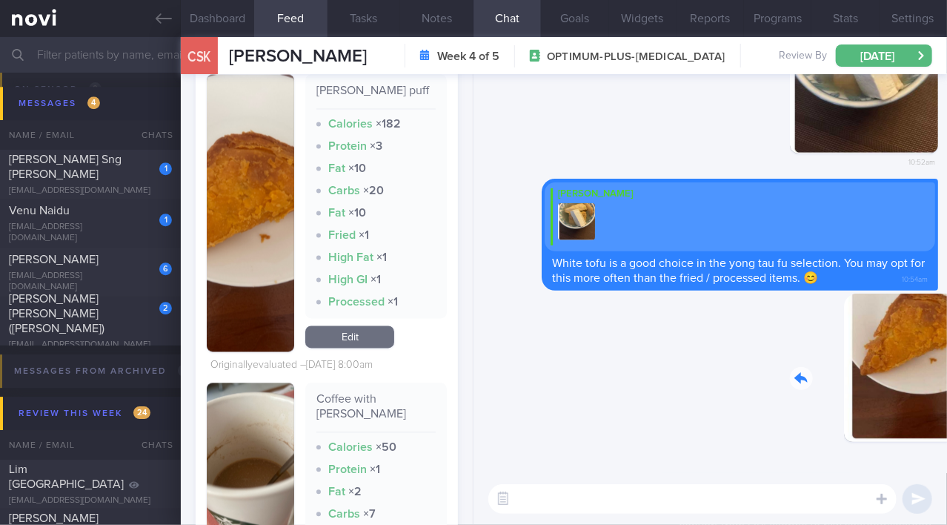
drag, startPoint x: 853, startPoint y: 365, endPoint x: 946, endPoint y: 366, distance: 93.4
click at [946, 366] on div "Delete 10:55am [GEOGRAPHIC_DATA] [PERSON_NAME] White tofu is a good choice in t…" at bounding box center [711, 273] width 474 height 399
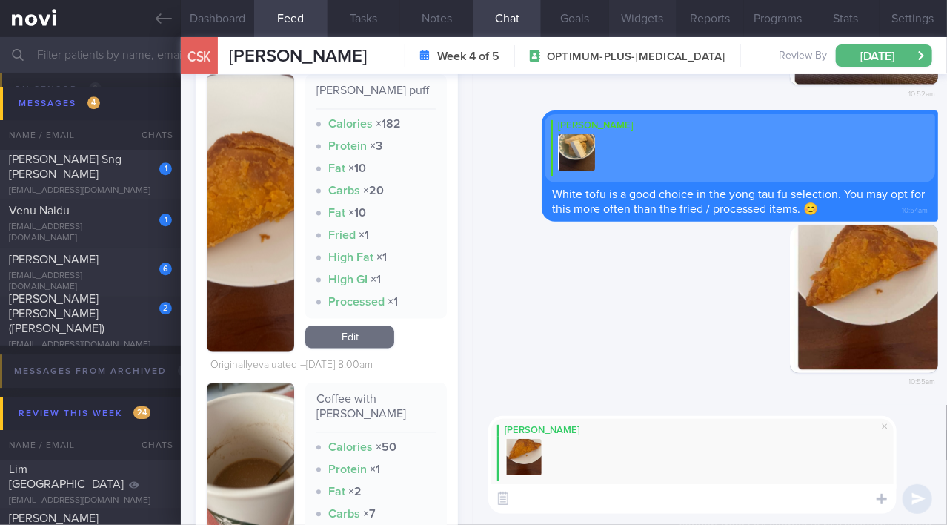
paste textarea "Instead of a [PERSON_NAME] puff, which is higher in fat and calories, consider …"
type textarea "Instead of a [PERSON_NAME] puff, which is higher in fat and calories, consider …"
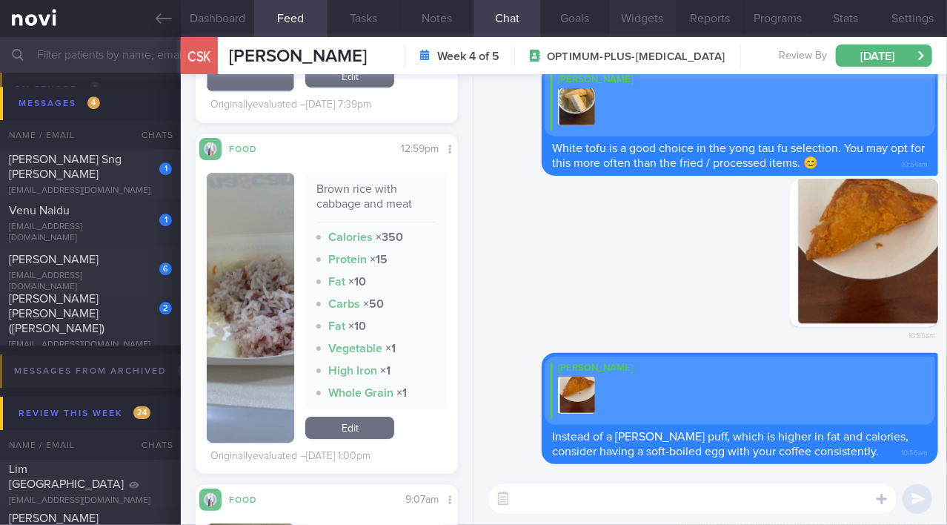
scroll to position [6976, 0]
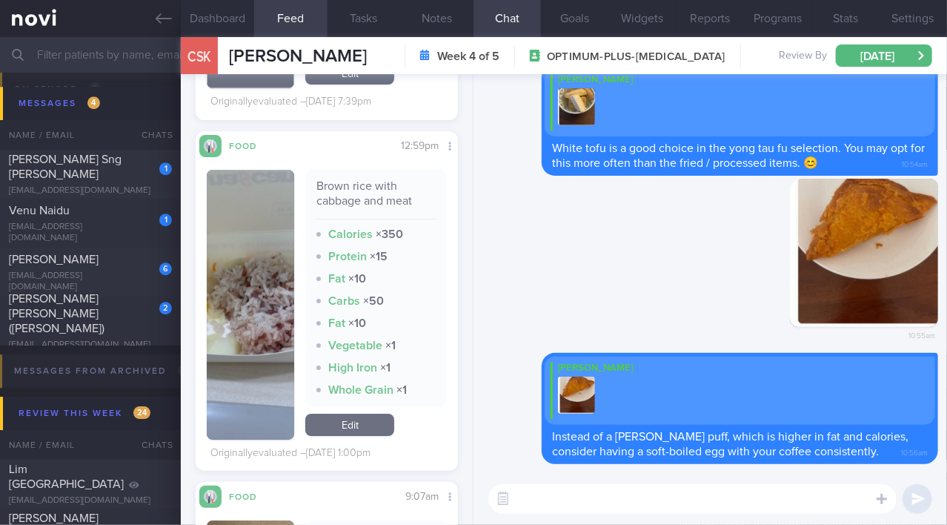
click at [237, 315] on img "button" at bounding box center [250, 305] width 87 height 270
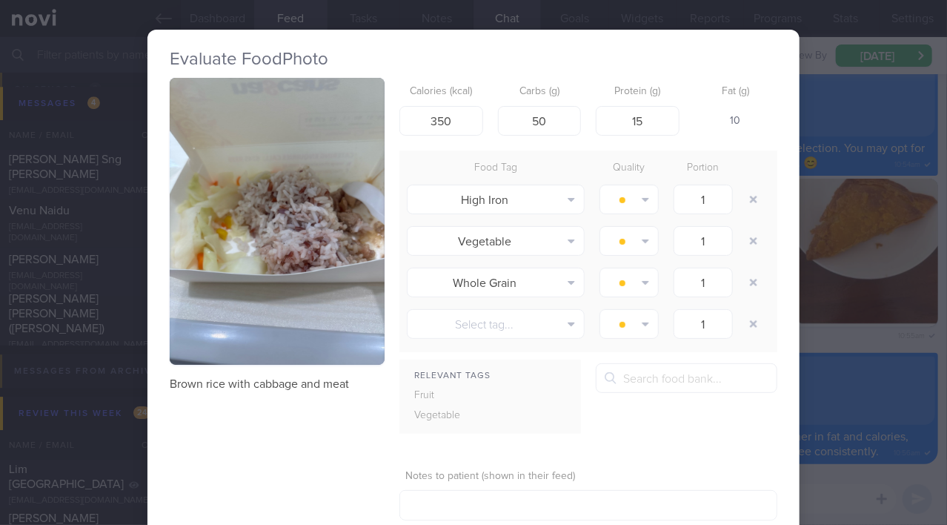
click at [886, 339] on div "Evaluate Food Photo Brown rice with cabbage and meat Calories (kcal) 350 Carbs …" at bounding box center [473, 262] width 947 height 525
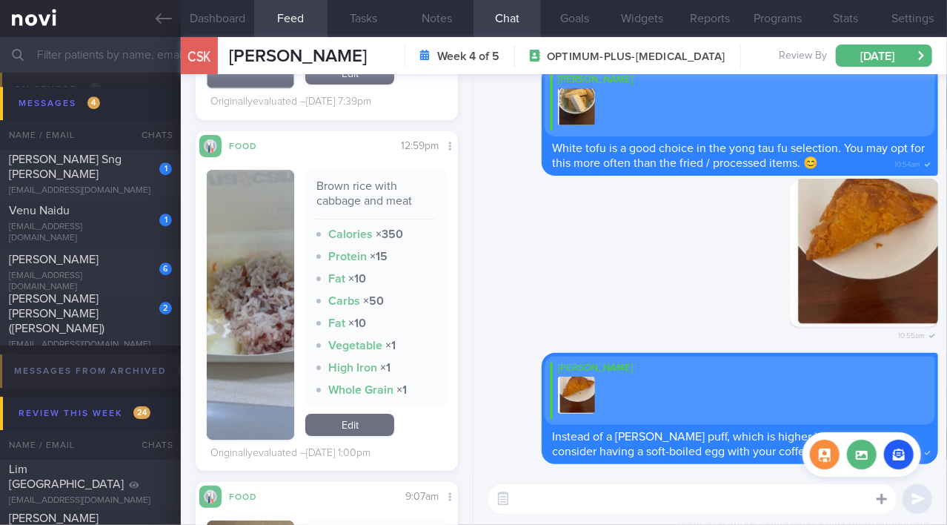
click at [883, 500] on icon at bounding box center [882, 498] width 10 height 13
click at [863, 454] on label at bounding box center [862, 454] width 30 height 30
click at [0, 0] on input "file" at bounding box center [0, 0] width 0 height 0
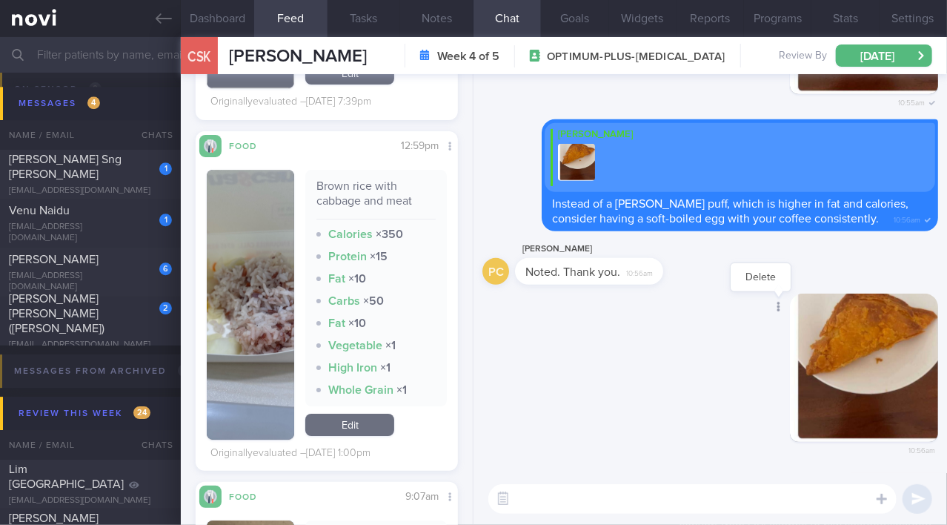
click at [777, 305] on icon at bounding box center [779, 307] width 4 height 10
click at [766, 278] on button "Delete" at bounding box center [761, 277] width 60 height 22
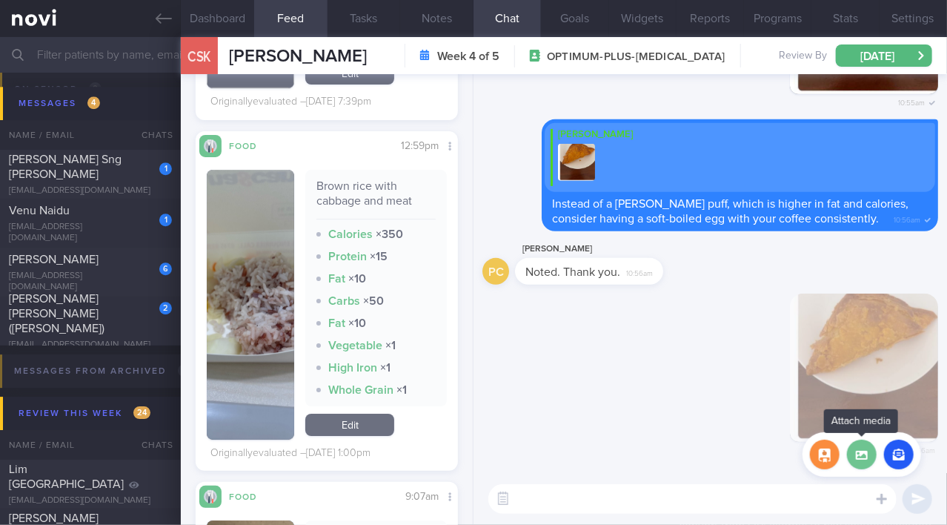
click at [863, 451] on label at bounding box center [862, 454] width 30 height 30
click at [0, 0] on input "file" at bounding box center [0, 0] width 0 height 0
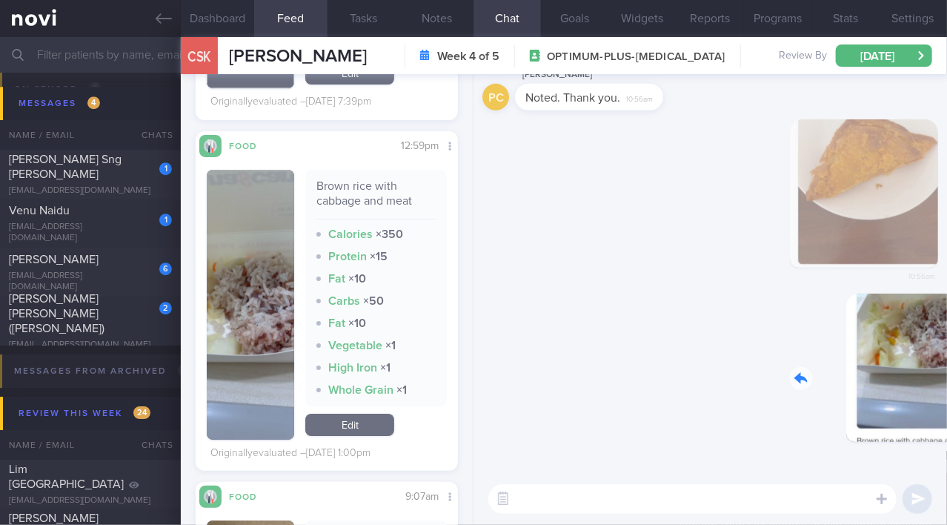
drag, startPoint x: 842, startPoint y: 327, endPoint x: 946, endPoint y: 320, distance: 104.7
click at [946, 320] on div "Delete 10:57am 10:56am PC [PERSON_NAME] Noted. Thank you. 10:56am [GEOGRAPHIC_D…" at bounding box center [711, 273] width 474 height 399
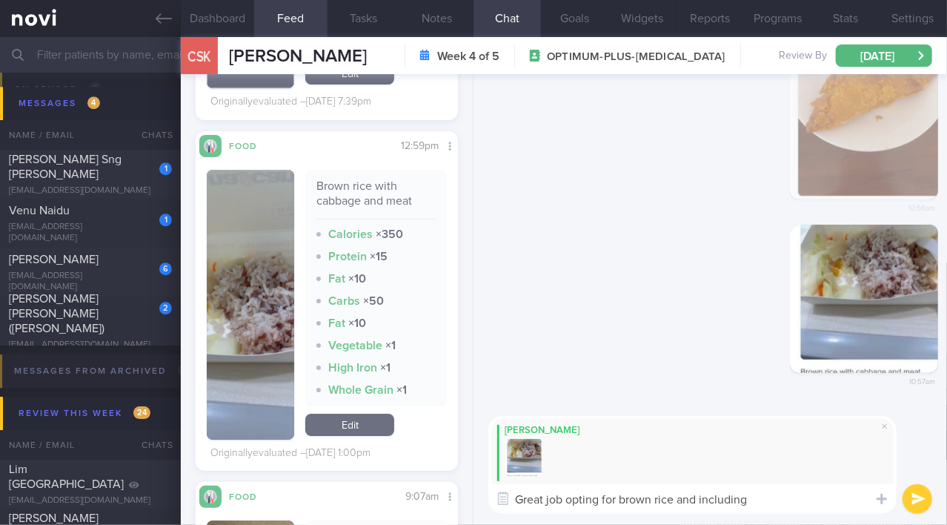
drag, startPoint x: 776, startPoint y: 505, endPoint x: 445, endPoint y: 537, distance: 332.8
click at [445, 524] on html "You are offline! Some functionality will be unavailable Patients New Users Coac…" at bounding box center [473, 262] width 947 height 525
click at [785, 494] on textarea "Great job opting for brown rice and including" at bounding box center [692, 499] width 408 height 30
click at [768, 500] on textarea "Great job opting for brown rice and including" at bounding box center [692, 499] width 408 height 30
type textarea "G"
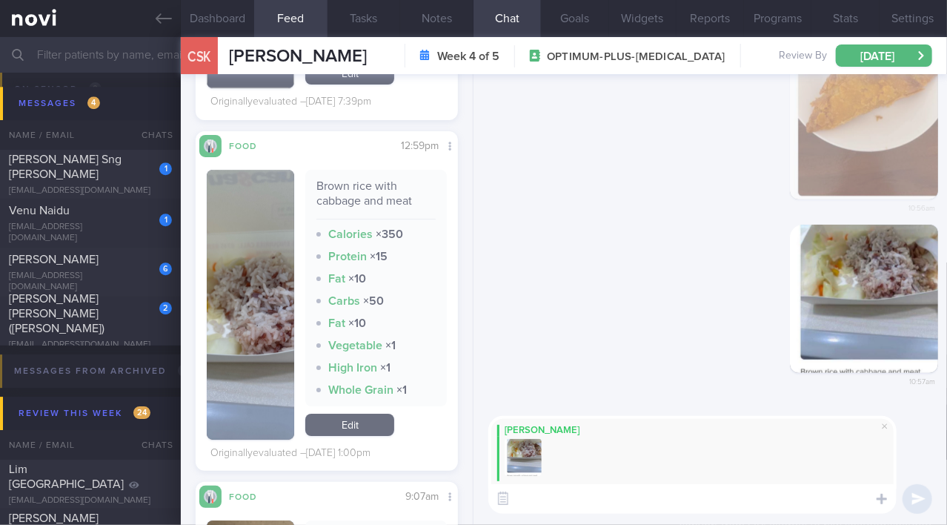
paste textarea "Great job opting for brown rice and including a serving of leafy vegetables. Th…"
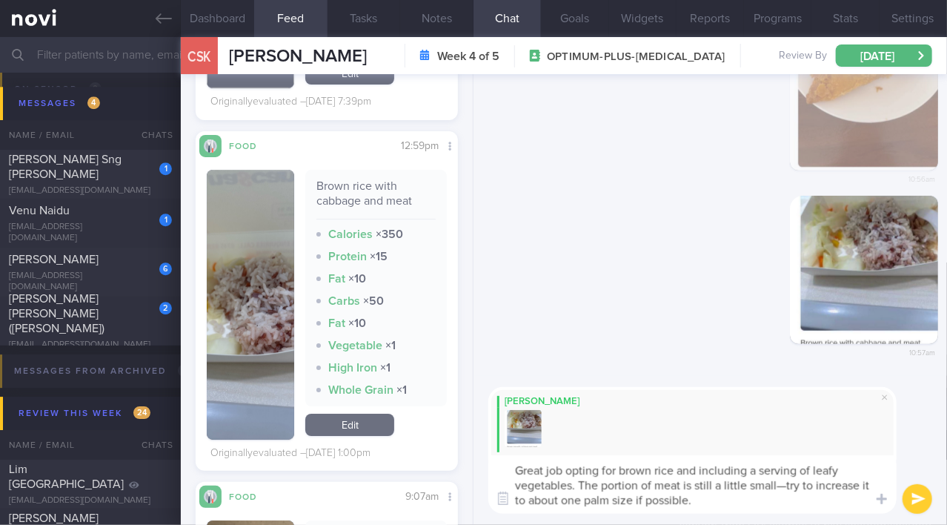
click at [774, 486] on textarea "Great job opting for brown rice and including a serving of leafy vegetables. Th…" at bounding box center [692, 484] width 408 height 59
click at [568, 500] on textarea "Great job opting for brown rice and including a serving of leafy vegetables. Th…" at bounding box center [692, 484] width 408 height 59
type textarea "Great job opting for brown rice and including a serving of leafy vegetables. Th…"
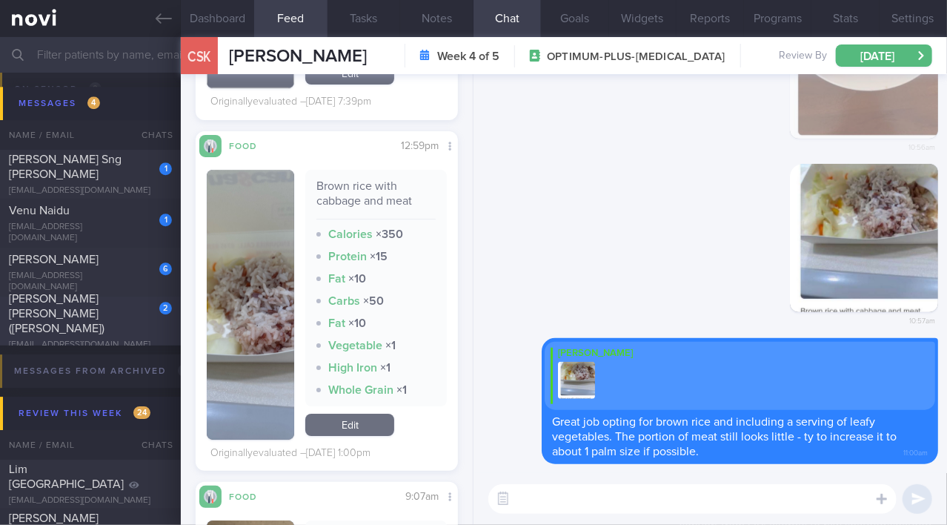
click at [128, 322] on div "2 [PERSON_NAME] [PERSON_NAME] ([PERSON_NAME]) [EMAIL_ADDRESS][DOMAIN_NAME]" at bounding box center [90, 320] width 181 height 59
type input "Friend of [PERSON_NAME]"
checkbox input "true"
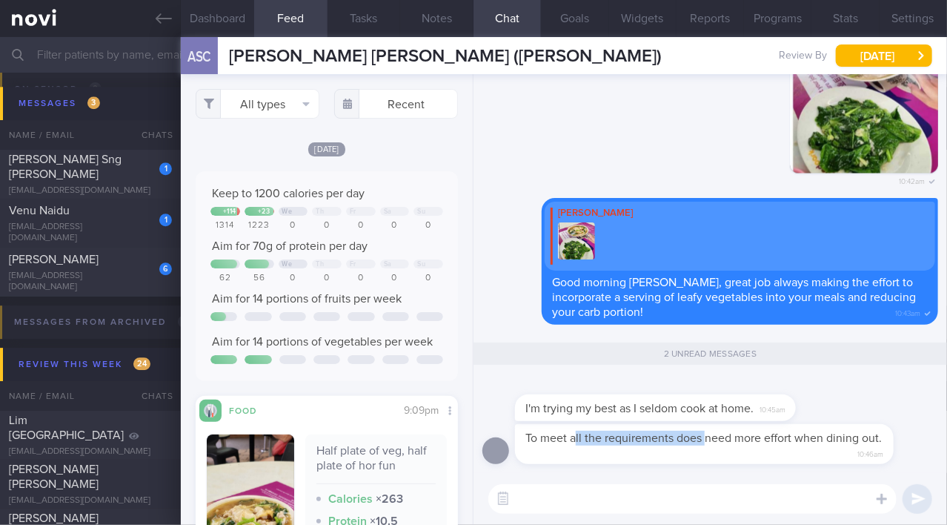
drag, startPoint x: 577, startPoint y: 425, endPoint x: 707, endPoint y: 436, distance: 130.2
click at [707, 436] on div "To meet all the requirements does need more effort when dining out. 10:46am" at bounding box center [704, 444] width 379 height 41
click at [704, 428] on div "To meet all the requirements does need more effort when dining out. 10:46am" at bounding box center [704, 444] width 379 height 41
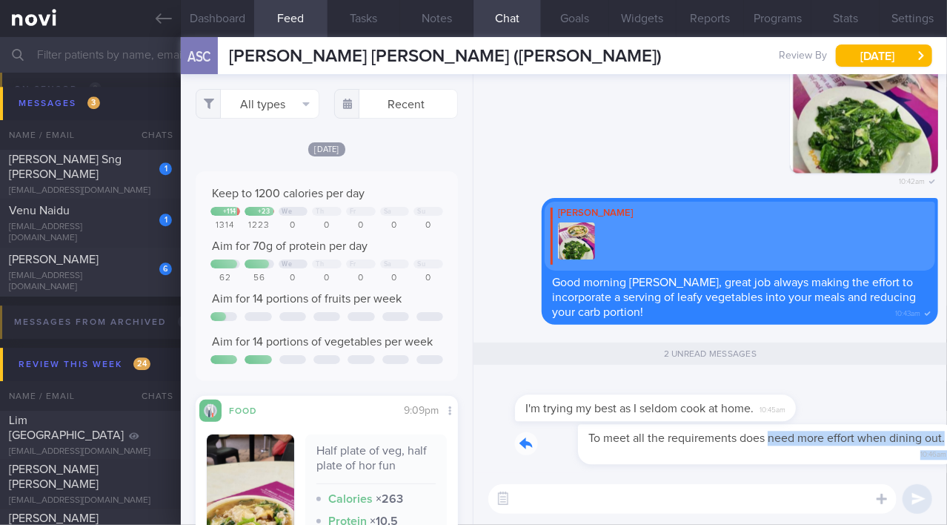
drag, startPoint x: 704, startPoint y: 428, endPoint x: 843, endPoint y: 420, distance: 138.8
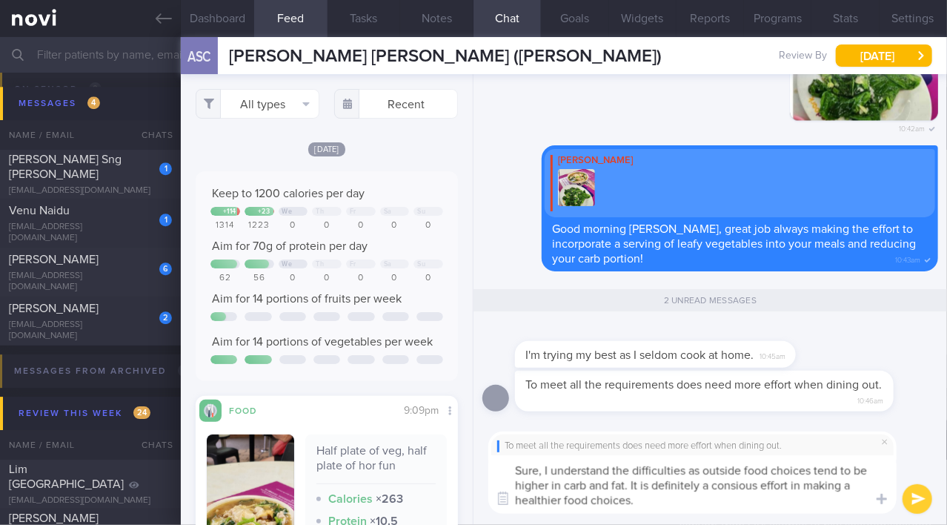
drag, startPoint x: 665, startPoint y: 499, endPoint x: 451, endPoint y: 470, distance: 216.1
click at [451, 470] on div "Dashboard Feed Tasks Notes Chat 2 Goals Widgets Reports Programs Stats Settings…" at bounding box center [564, 281] width 766 height 488
paste textarea ", as outside food choices tend to be higher in carbs and fat. It definitely req…"
type textarea "Sure, I understand the difficulties, as outside food choices tend to be higher …"
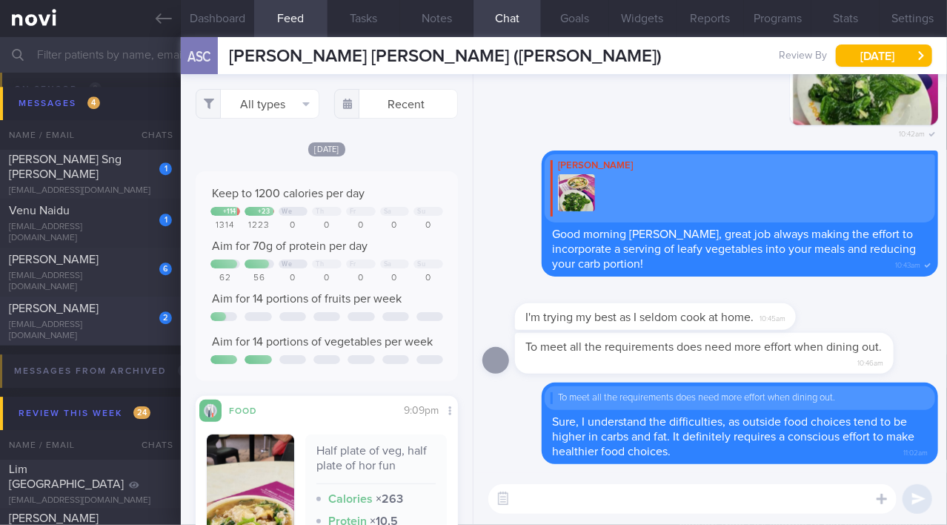
click at [96, 313] on span "[PERSON_NAME]" at bounding box center [54, 308] width 90 height 12
type input ""[PERSON_NAME]"; Dislikes fish;"
checkbox input "false"
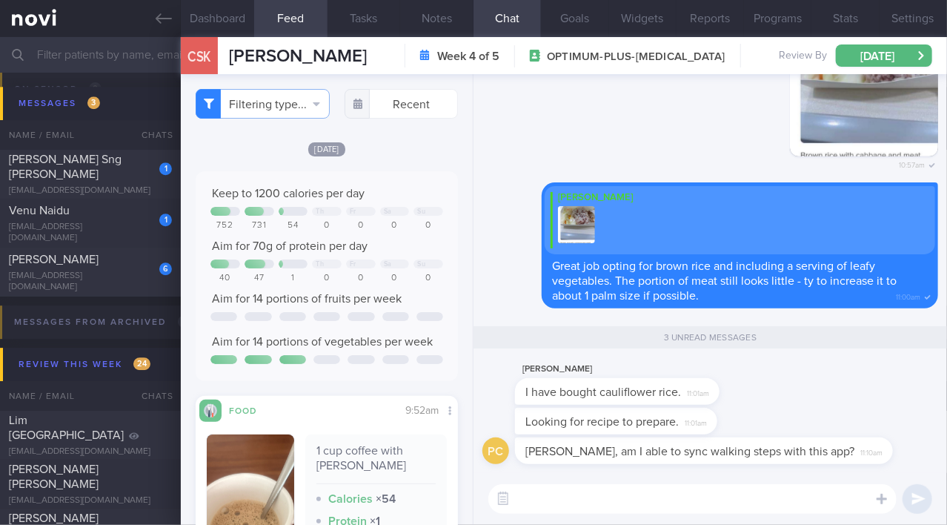
click at [732, 497] on textarea at bounding box center [692, 499] width 408 height 30
paste textarea "[URL][DOMAIN_NAME]"
type textarea "[URL][DOMAIN_NAME]"
drag, startPoint x: 827, startPoint y: 496, endPoint x: 285, endPoint y: 488, distance: 542.5
click at [285, 488] on div "Dashboard Feed Tasks Notes Chat 3 Goals Widgets Reports Programs Stats Settings…" at bounding box center [564, 281] width 766 height 488
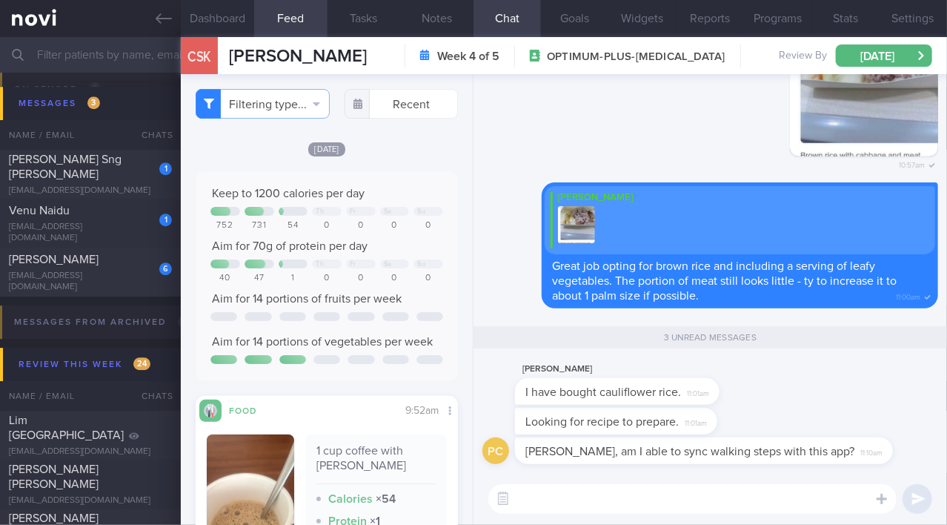
paste textarea "[URL][DOMAIN_NAME]"
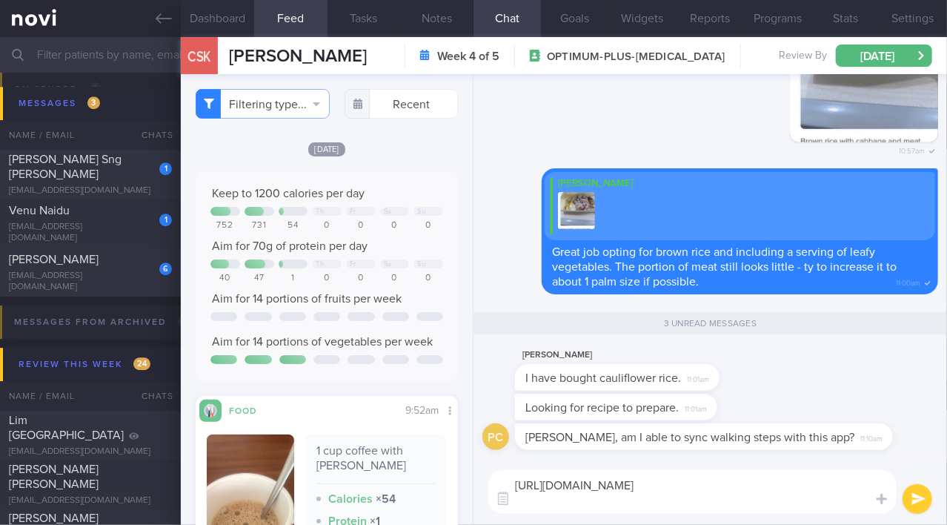
scroll to position [15, 0]
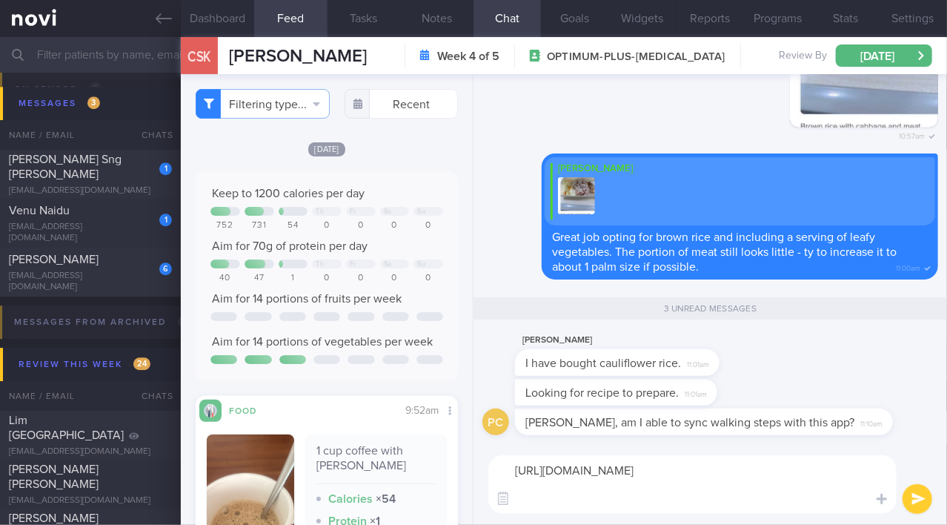
paste textarea "[URL][DOMAIN_NAME][PERSON_NAME]"
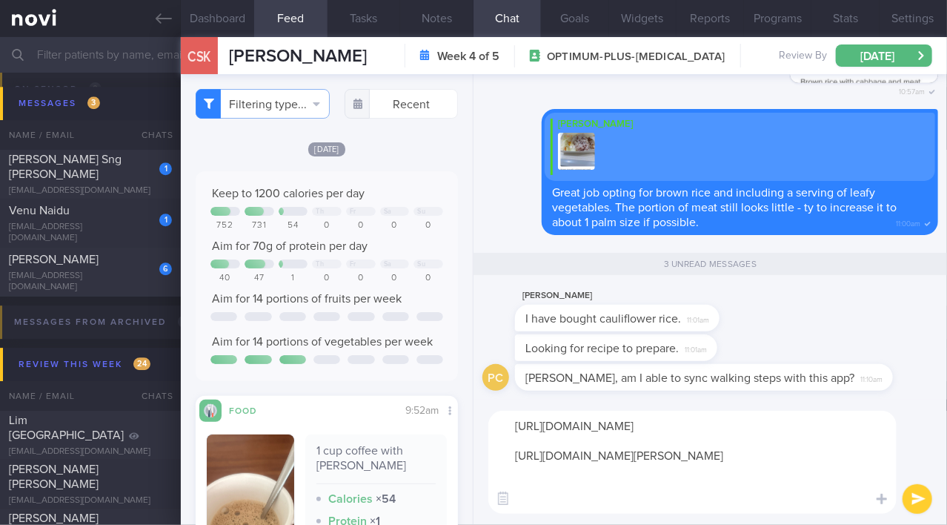
paste textarea "[URL][DOMAIN_NAME]"
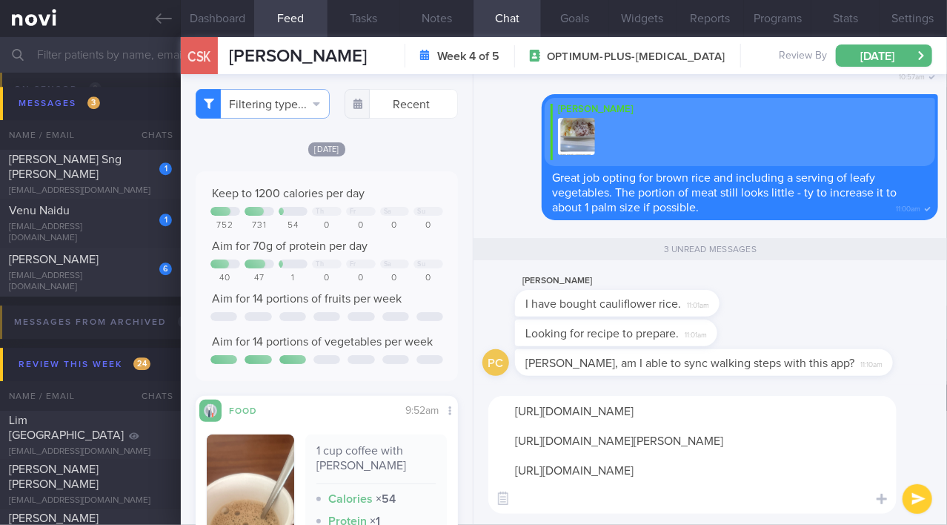
scroll to position [0, 0]
click at [519, 413] on textarea "[URL][DOMAIN_NAME] [URL][DOMAIN_NAME][PERSON_NAME] [URL][DOMAIN_NAME]" at bounding box center [692, 455] width 408 height 118
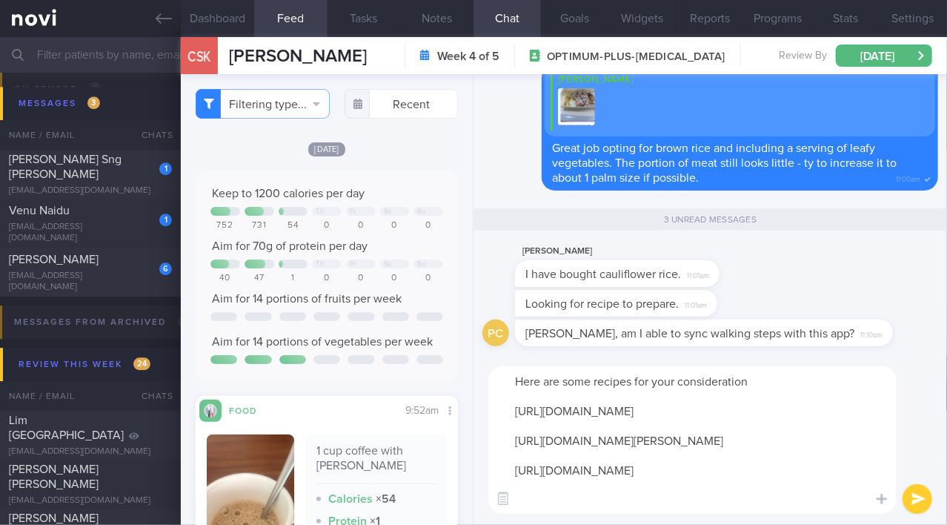
type textarea "Here are some recipes for your consideration: [URL][DOMAIN_NAME] [URL][DOMAIN_N…"
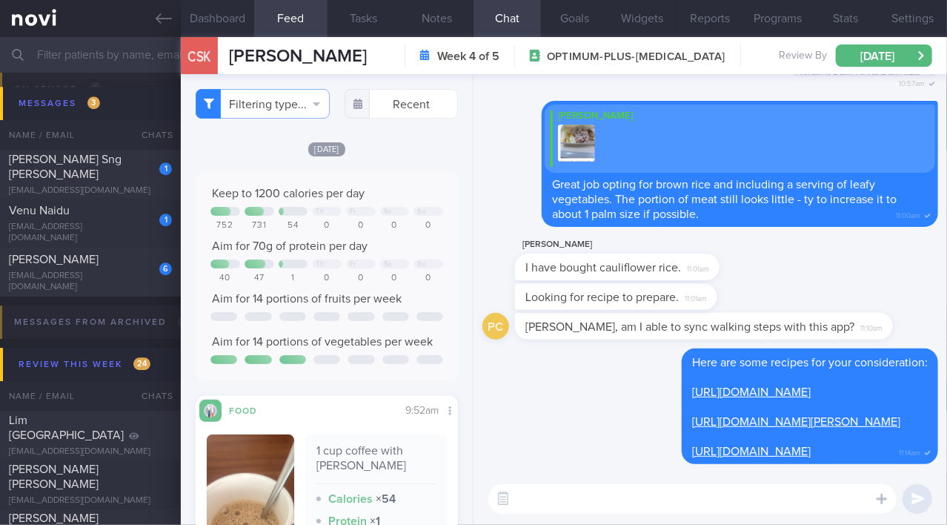
paste textarea "Below are some pre-portioned skinless chicken breasts that will save up some pr…"
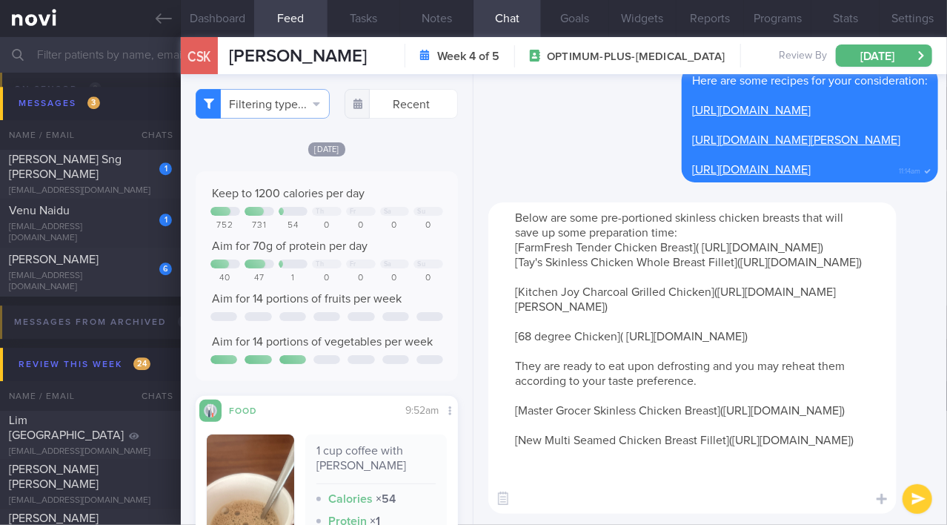
click at [708, 236] on textarea "Below are some pre-portioned skinless chicken breasts that will save up some pr…" at bounding box center [692, 357] width 408 height 311
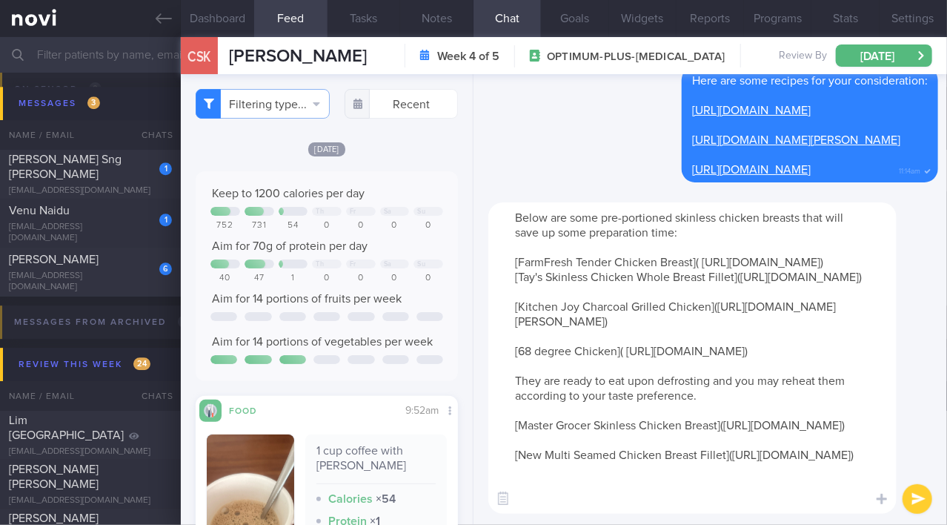
click at [826, 291] on textarea "Below are some pre-portioned skinless chicken breasts that will save up some pr…" at bounding box center [692, 357] width 408 height 311
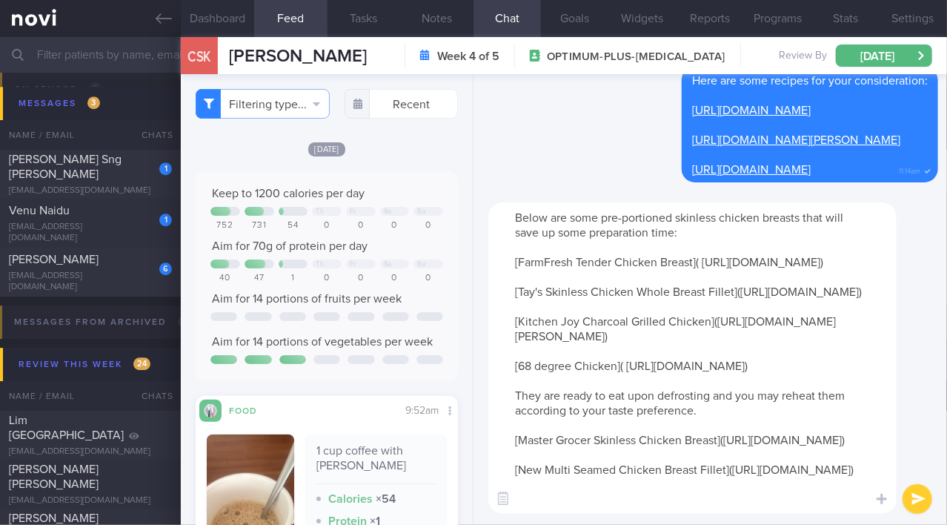
scroll to position [97, 0]
drag, startPoint x: 512, startPoint y: 374, endPoint x: 737, endPoint y: 385, distance: 225.6
click at [737, 385] on textarea "Below are some pre-portioned skinless chicken breasts that will save up some pr…" at bounding box center [692, 357] width 408 height 311
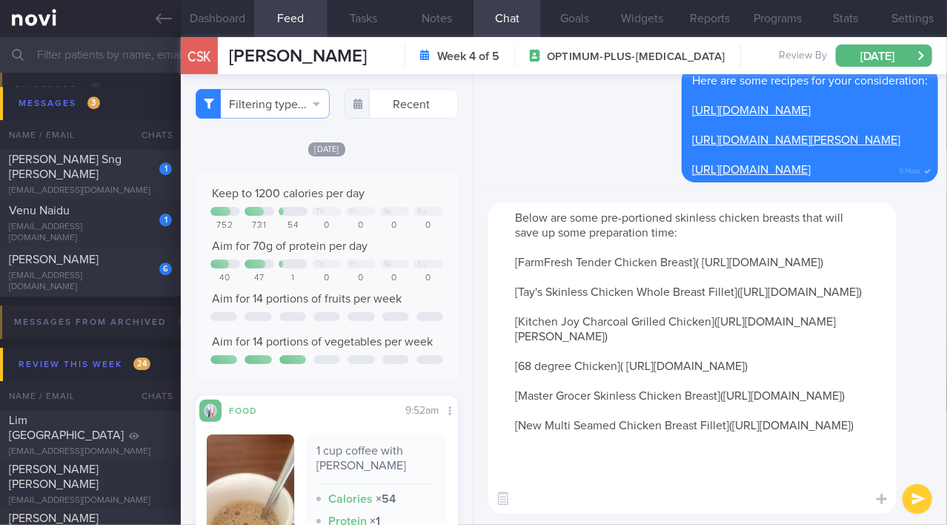
scroll to position [59, 0]
click at [546, 505] on textarea "Below are some pre-portioned skinless chicken breasts that will save up some pr…" at bounding box center [692, 357] width 408 height 311
type textarea "Below are some pre-portioned skinless chicken breasts that will save up some pr…"
click at [737, 385] on textarea "Below are some pre-portioned skinless chicken breasts that will save up some pr…" at bounding box center [692, 357] width 408 height 311
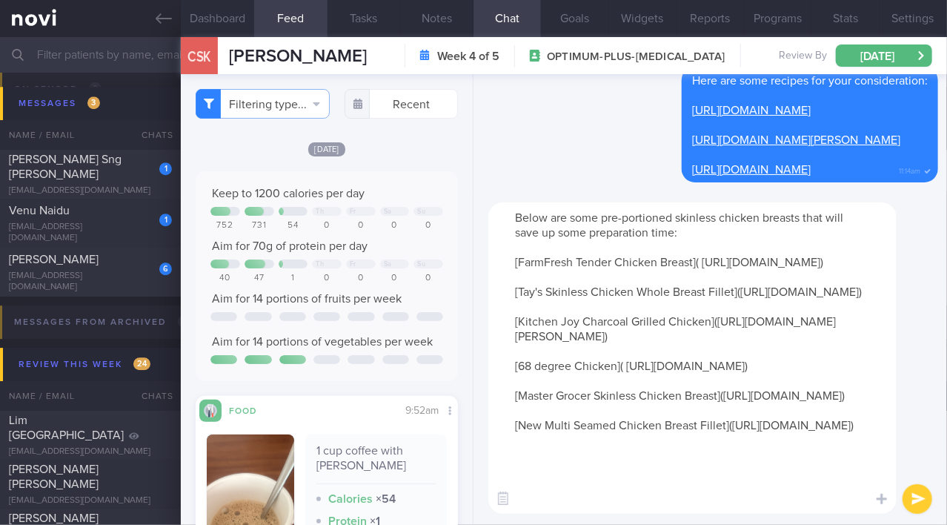
drag, startPoint x: 546, startPoint y: 505, endPoint x: 737, endPoint y: 385, distance: 225.8
click at [737, 385] on textarea "Below are some pre-portioned skinless chicken breasts that will save up some pr…" at bounding box center [692, 357] width 408 height 311
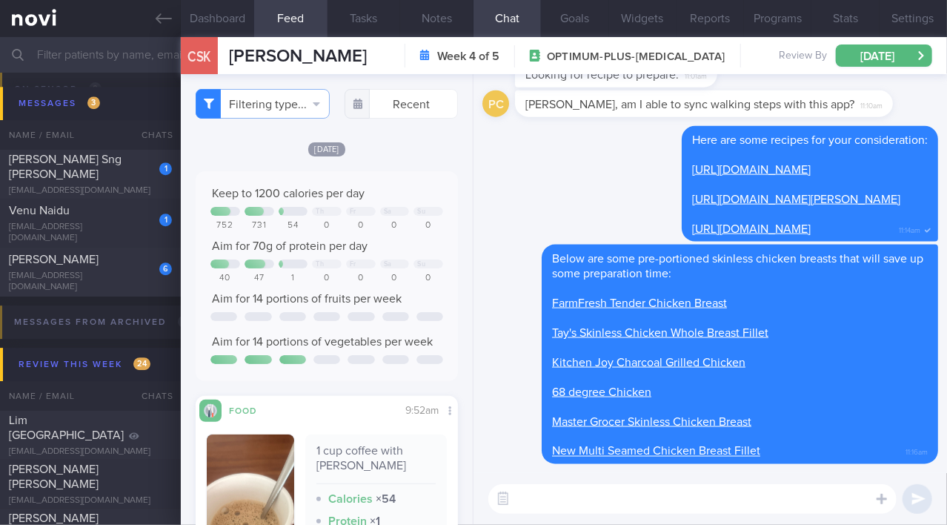
click at [737, 385] on div "Below are some pre-portioned skinless chicken breasts that will save up some pr…" at bounding box center [740, 354] width 396 height 219
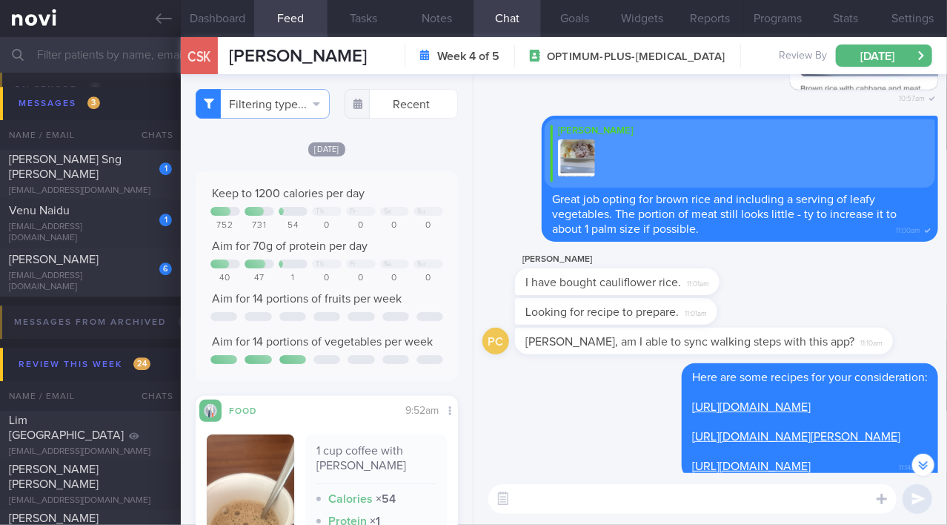
scroll to position [-237, 0]
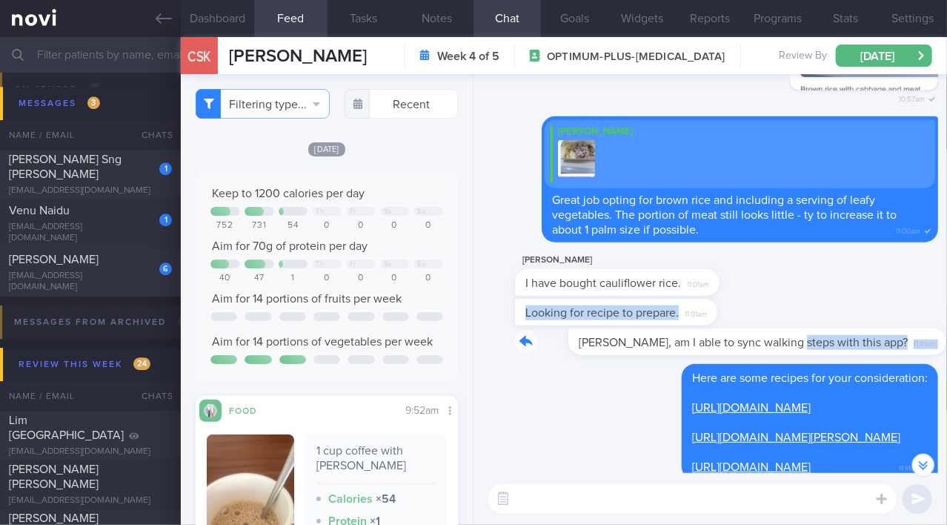
drag, startPoint x: 736, startPoint y: 301, endPoint x: 862, endPoint y: 293, distance: 126.2
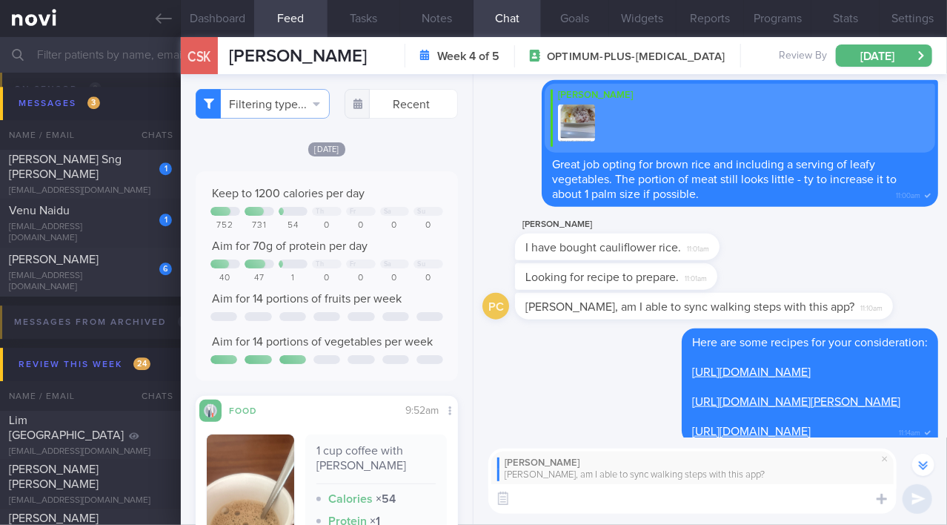
scroll to position [-273, 0]
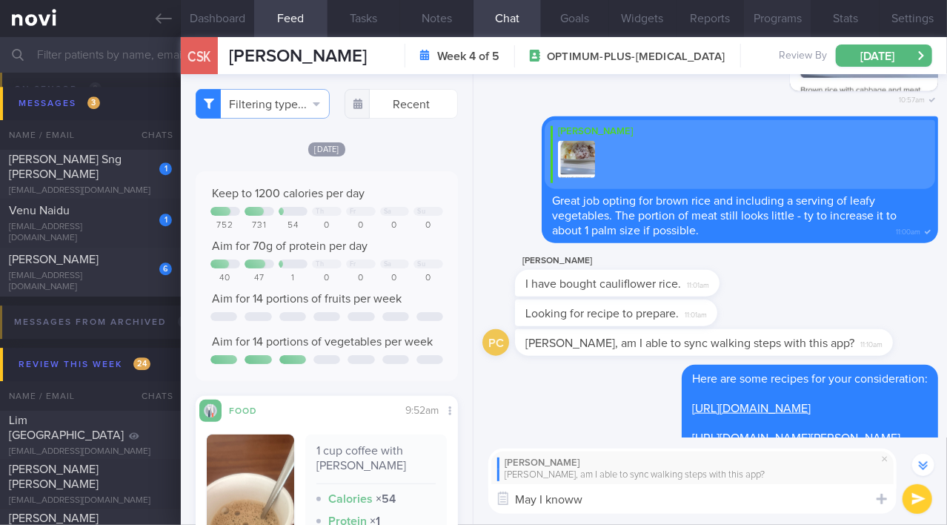
click at [777, 22] on button "Programs" at bounding box center [777, 18] width 67 height 37
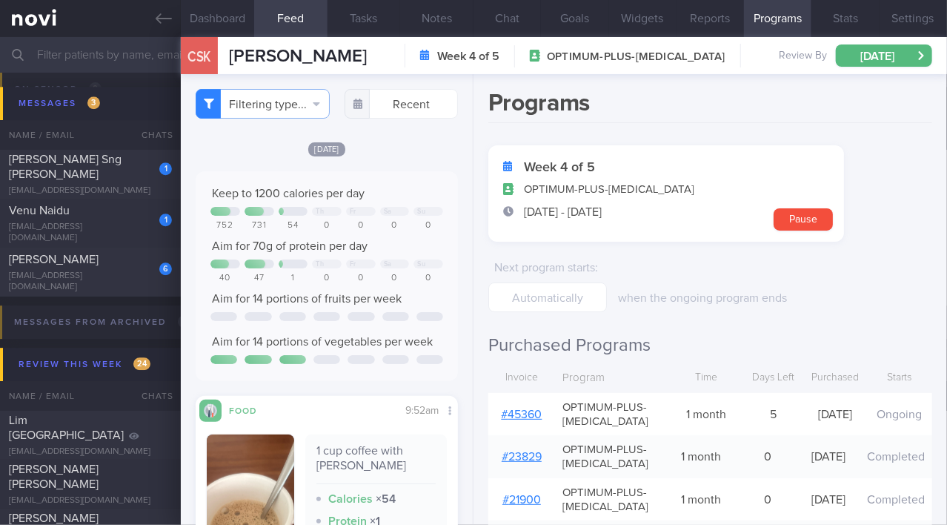
click at [849, 24] on button "Stats" at bounding box center [844, 18] width 67 height 37
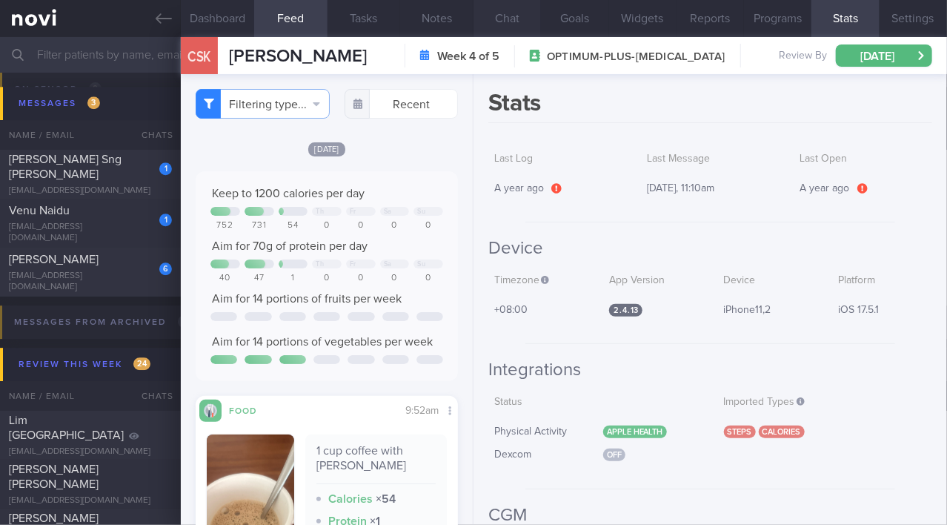
click at [508, 22] on button "Chat" at bounding box center [507, 18] width 67 height 37
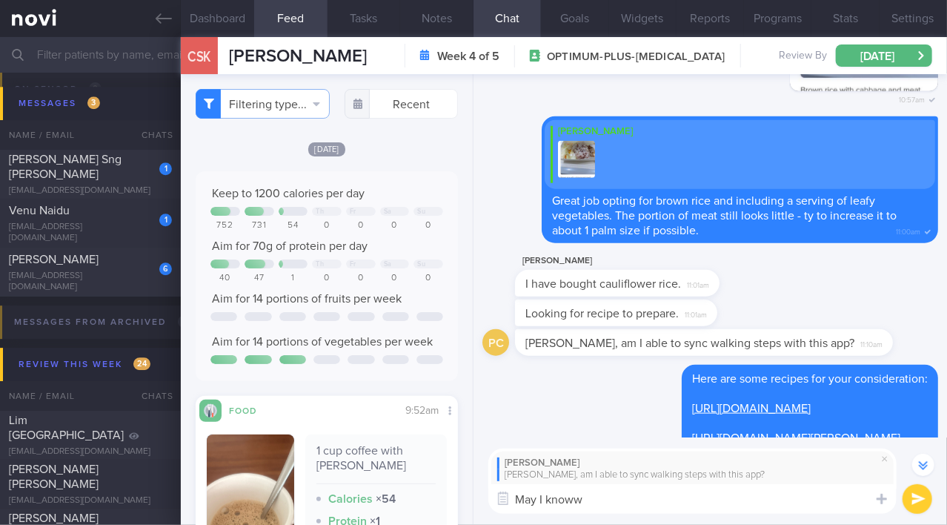
click at [614, 502] on textarea "May I knoww" at bounding box center [692, 499] width 408 height 30
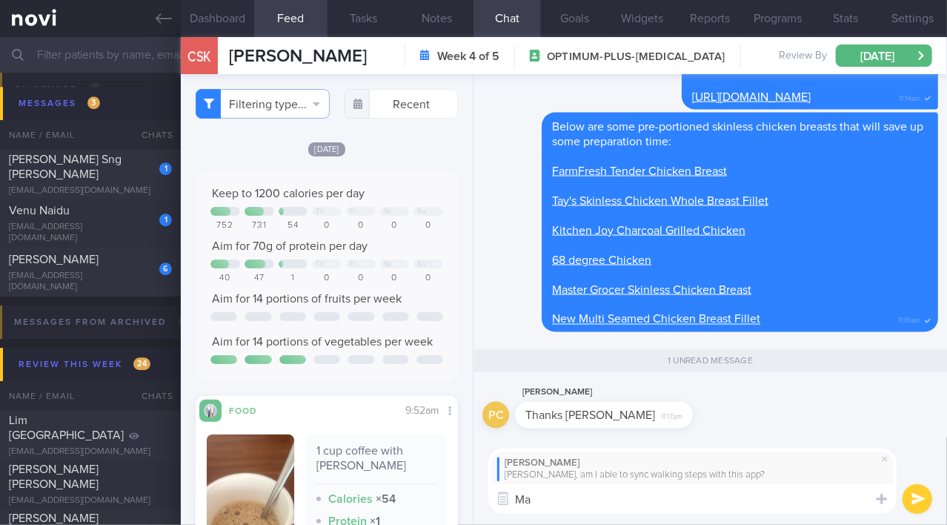
type textarea "M"
paste textarea "May I know which tracker you’re currently using to monitor your steps?"
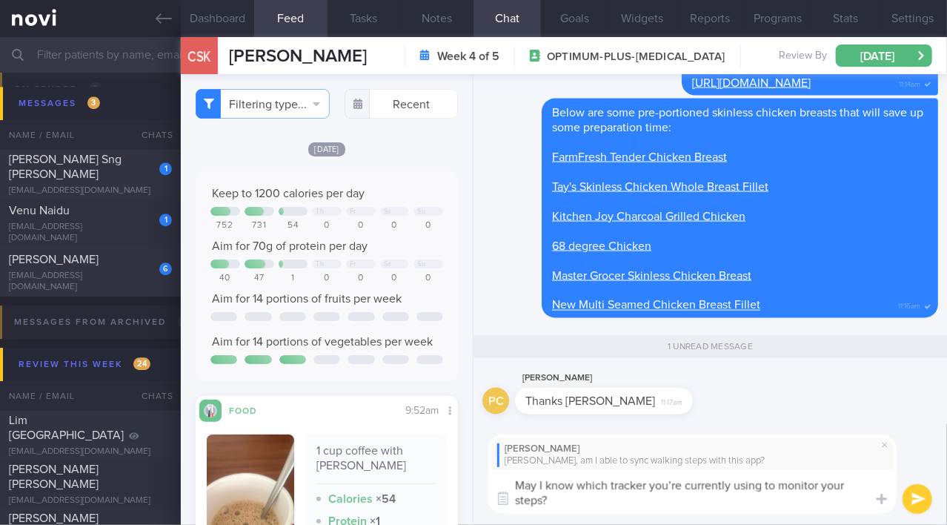
click at [680, 485] on textarea "May I know which tracker you’re currently using to monitor your steps?" at bounding box center [692, 492] width 408 height 44
type textarea "May I know which tracker you are currently using to monitor your steps?"
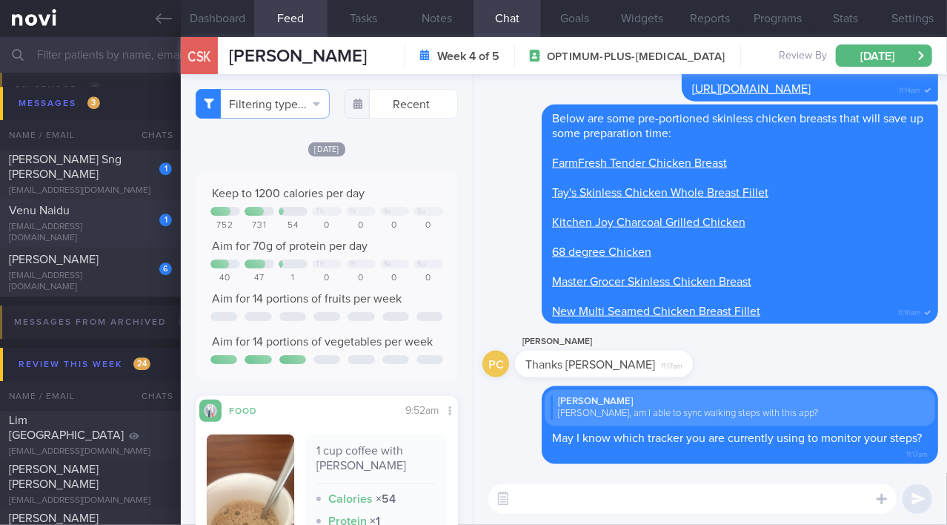
click at [84, 225] on div "1 [PERSON_NAME] [EMAIL_ADDRESS][DOMAIN_NAME]" at bounding box center [90, 223] width 181 height 41
type input "Husband of Kat;"
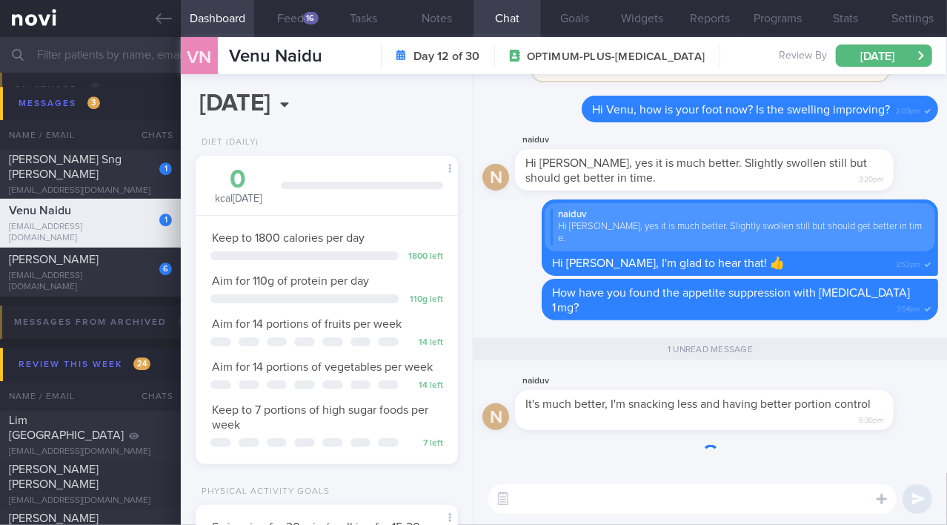
scroll to position [133, 226]
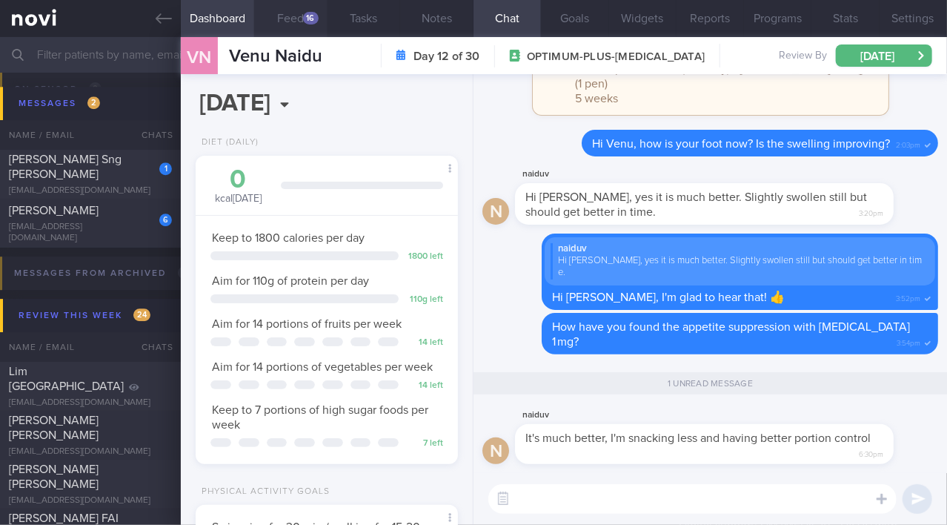
click at [285, 24] on button "Feed 16" at bounding box center [290, 18] width 73 height 37
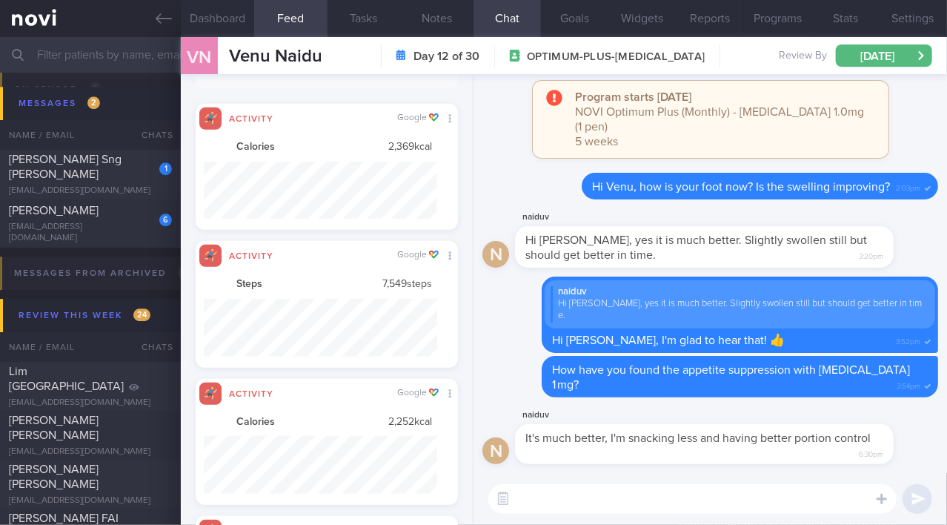
scroll to position [57, 233]
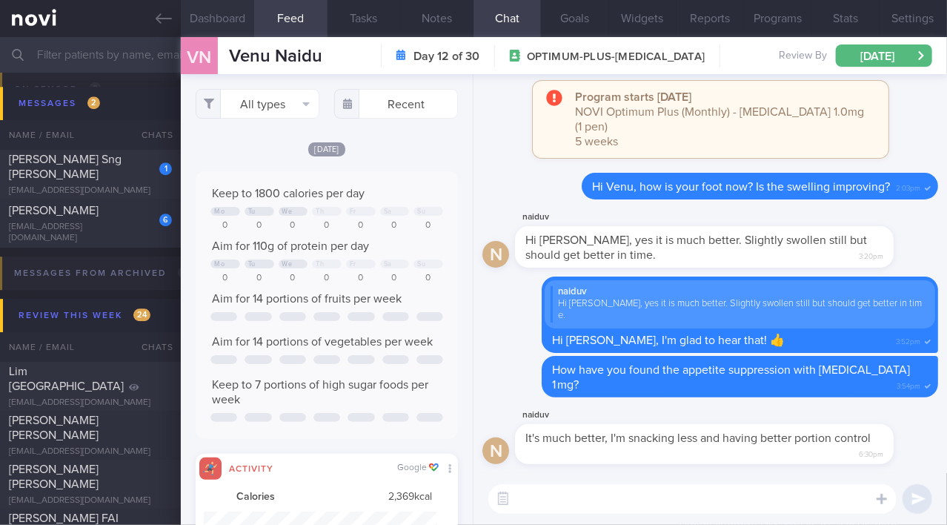
click at [216, 23] on button "Dashboard" at bounding box center [217, 18] width 73 height 37
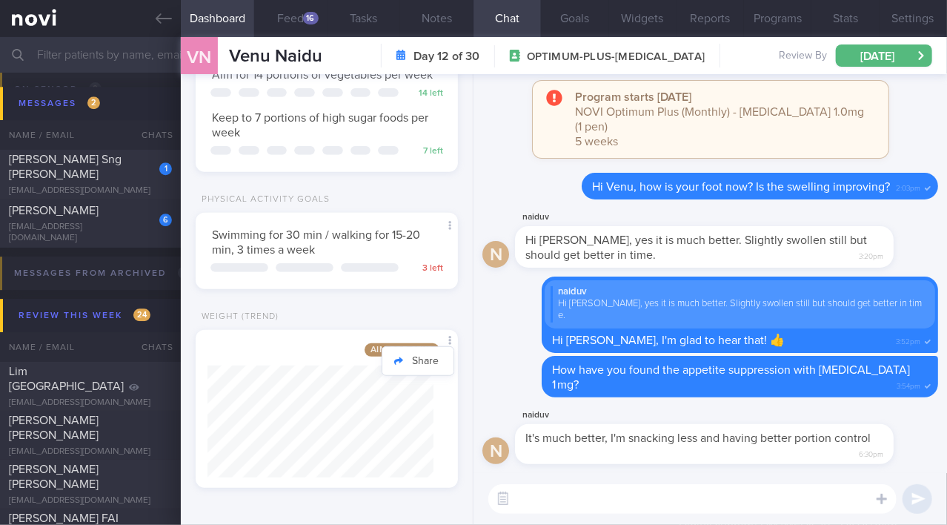
click at [442, 345] on div at bounding box center [450, 340] width 16 height 19
click at [421, 364] on button "Share" at bounding box center [417, 361] width 71 height 22
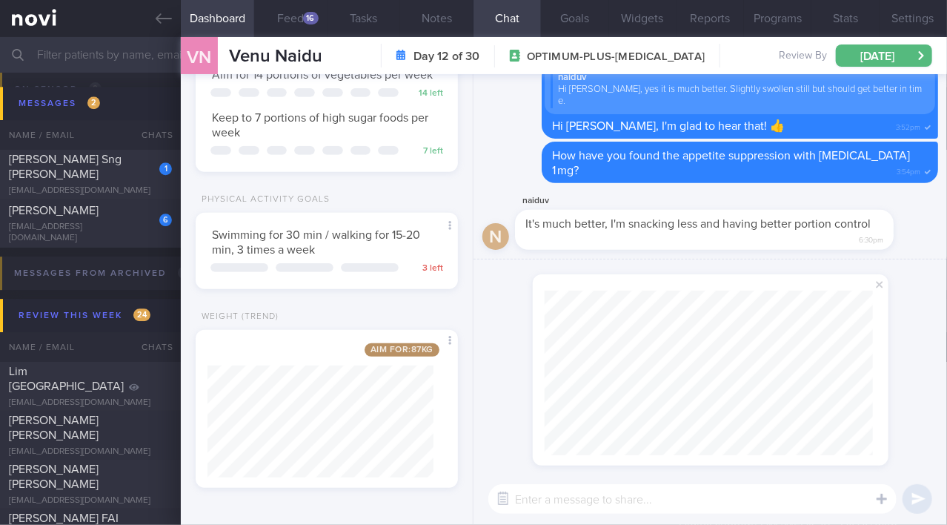
click at [897, 375] on div "shared your weight from [DATE] :" at bounding box center [711, 365] width 474 height 213
click at [674, 504] on textarea at bounding box center [692, 499] width 408 height 30
click at [880, 285] on span at bounding box center [880, 285] width 18 height 18
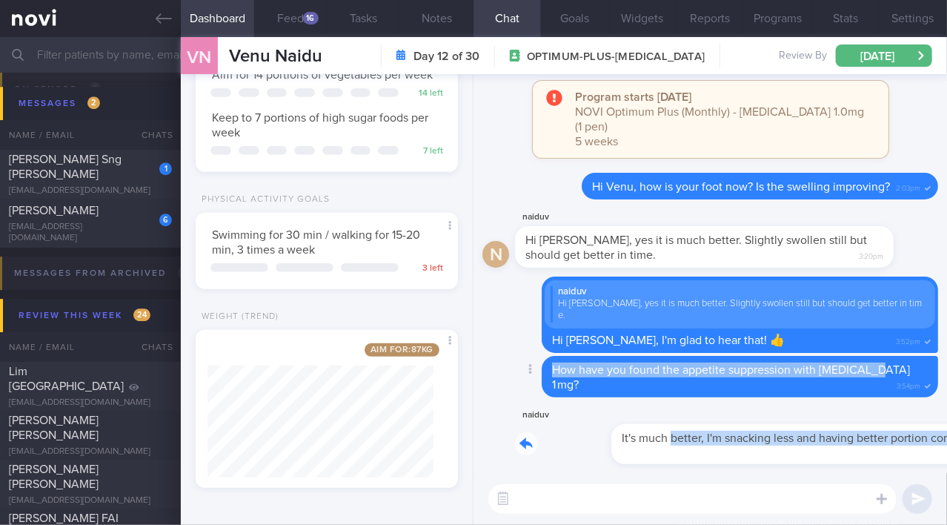
drag, startPoint x: 577, startPoint y: 428, endPoint x: 880, endPoint y: 402, distance: 304.9
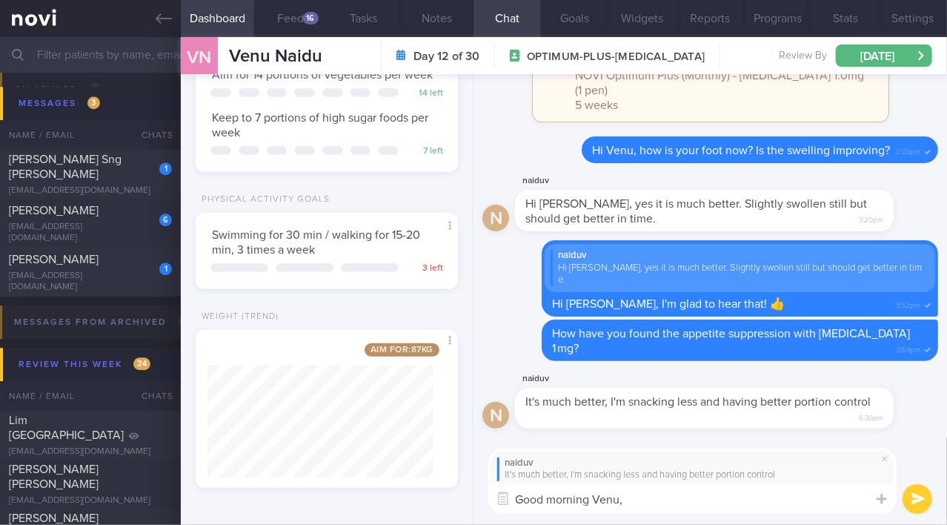
paste textarea "I’m glad to hear that you’ve been keeping up with these positive changes."
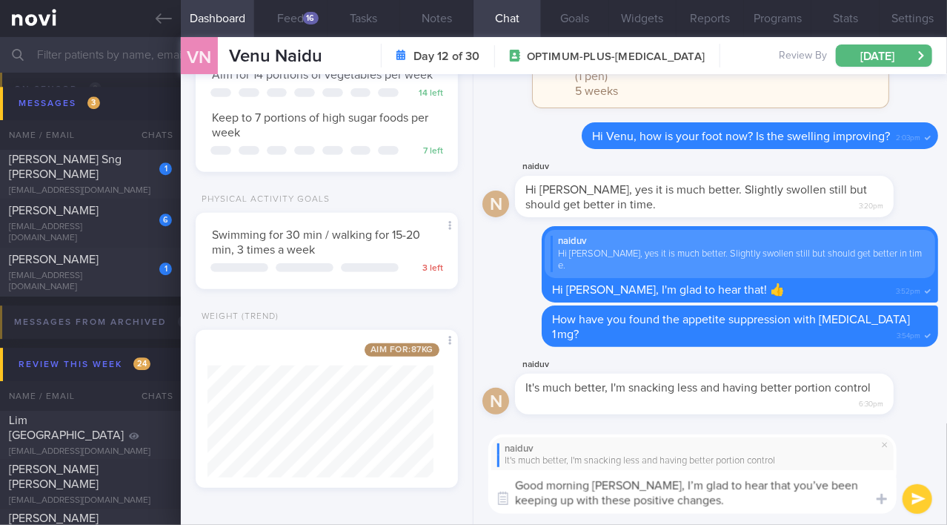
click at [769, 488] on textarea "Good morning [PERSON_NAME], I’m glad to hear that you’ve been keeping up with t…" at bounding box center [692, 492] width 408 height 44
type textarea "Good morning [PERSON_NAME], I’m glad to hear that you have been keeping up with…"
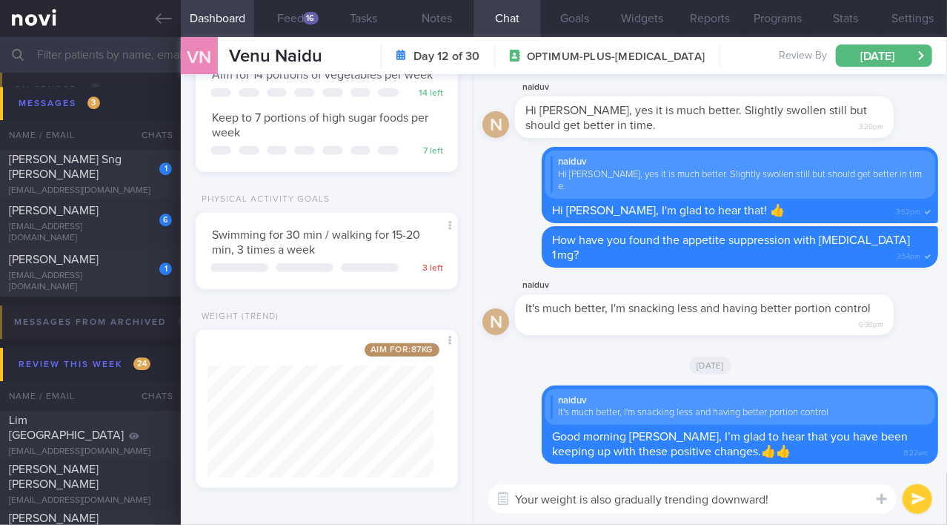
type textarea "Your weight is also gradually trending downward! 👏"
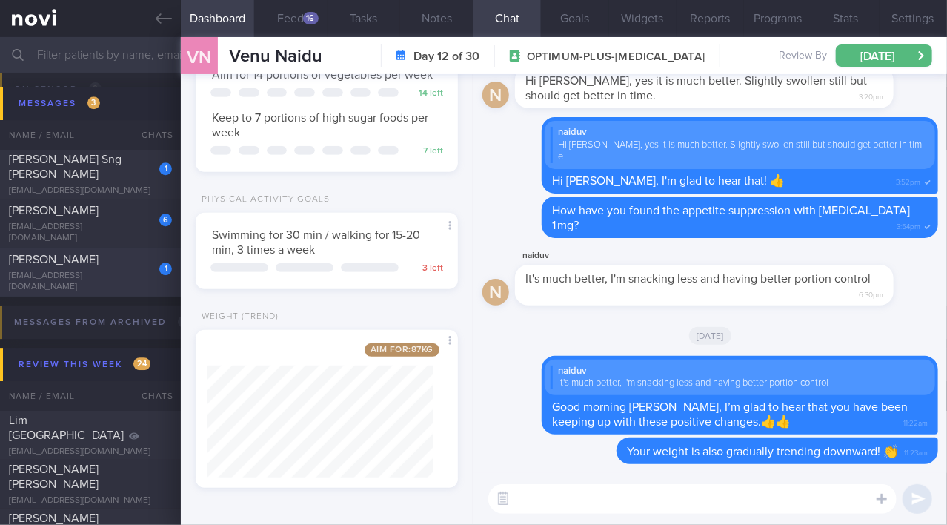
click at [104, 267] on div "[PERSON_NAME]" at bounding box center [88, 259] width 159 height 15
type input ""[PERSON_NAME]"; Dislikes fish;"
checkbox input "false"
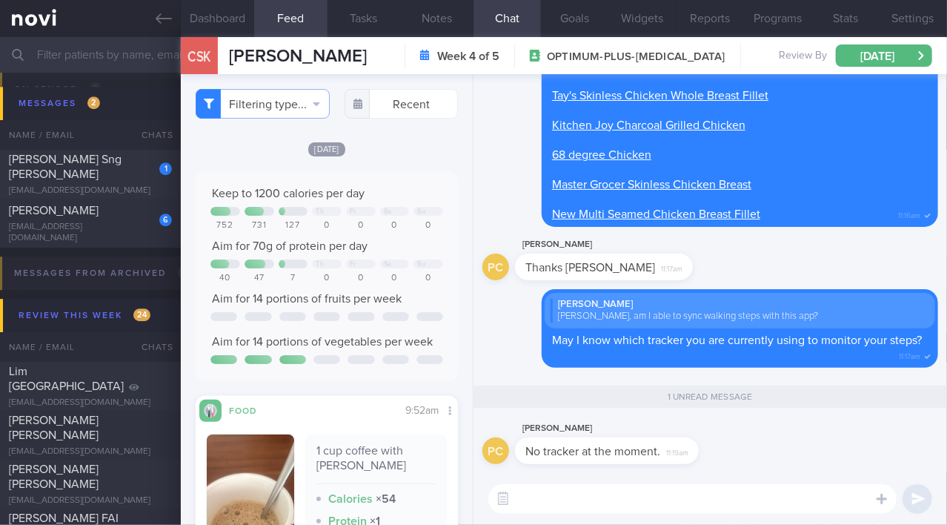
click at [730, 422] on div "[PERSON_NAME]" at bounding box center [629, 428] width 228 height 18
drag, startPoint x: 686, startPoint y: 439, endPoint x: 905, endPoint y: 422, distance: 219.3
click at [905, 422] on div "PC [PERSON_NAME] No tracker at the moment. 11:19am" at bounding box center [710, 445] width 456 height 53
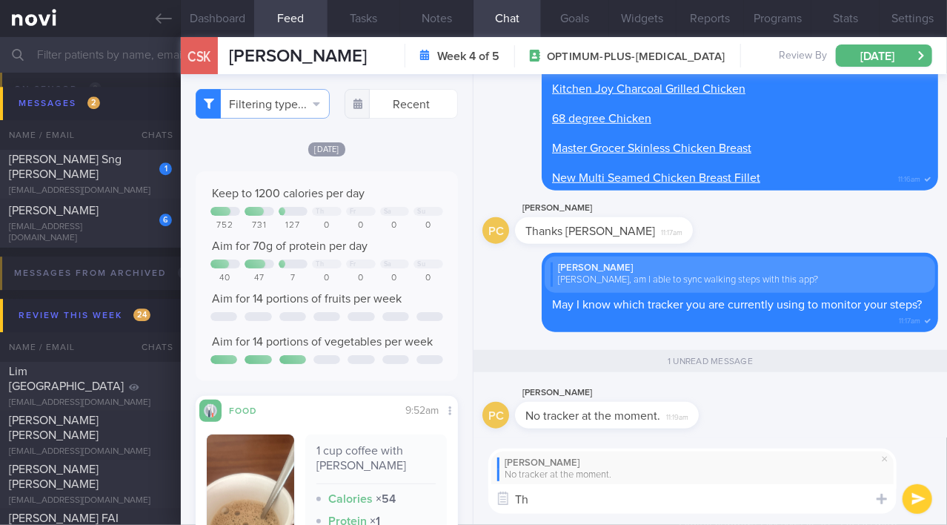
type textarea "T"
paste textarea "The steps can be synced if you’re using Apple Health, Garmin, Oura, or Google F…"
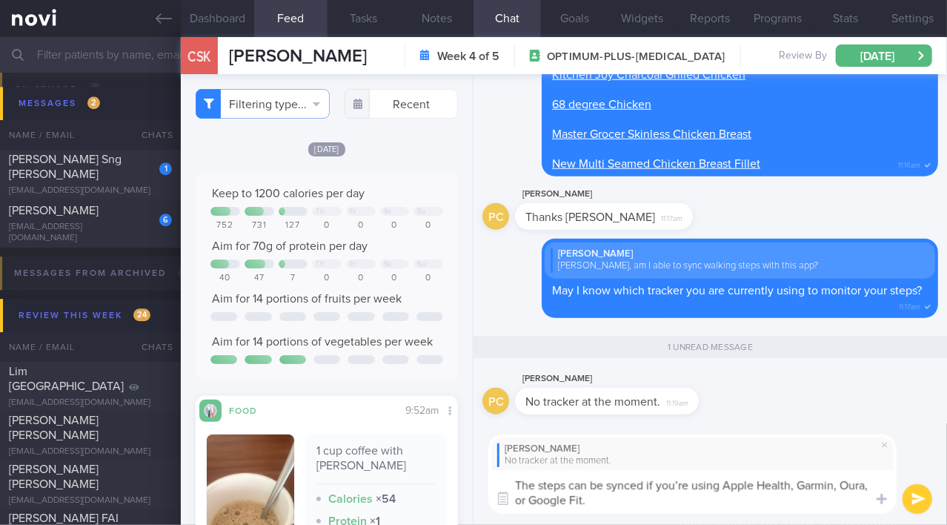
click at [688, 480] on textarea "The steps can be synced if you’re using Apple Health, Garmin, Oura, or Google F…" at bounding box center [692, 492] width 408 height 44
type textarea "The steps can be synced if you are using Apple Health, Garmin, Oura or GoogleFi…"
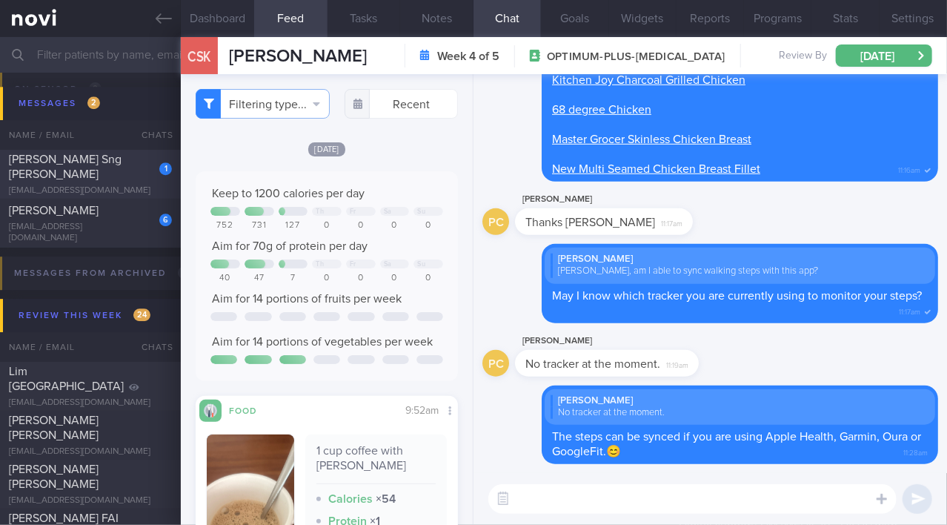
click at [84, 176] on div "1 [PERSON_NAME] Sng [PERSON_NAME] [EMAIL_ADDRESS][DOMAIN_NAME]" at bounding box center [90, 174] width 181 height 44
type input "SAF LIP"
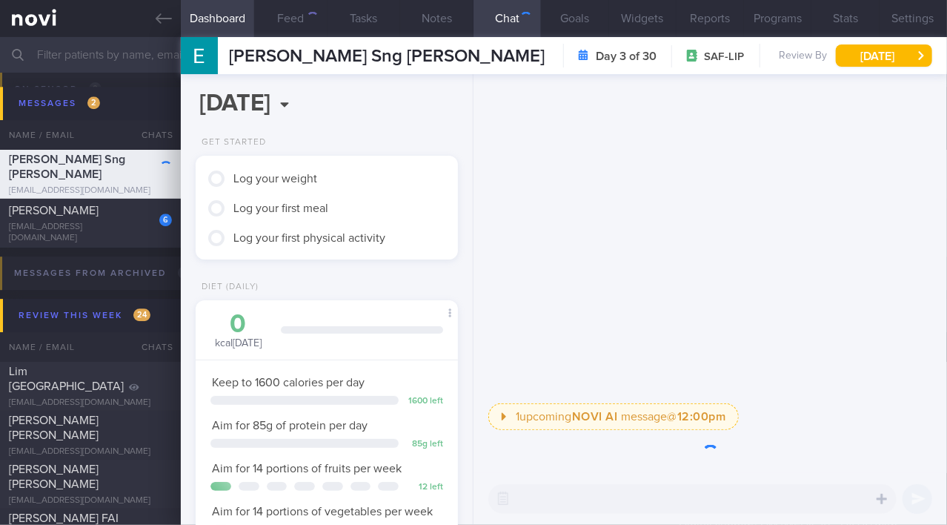
scroll to position [133, 226]
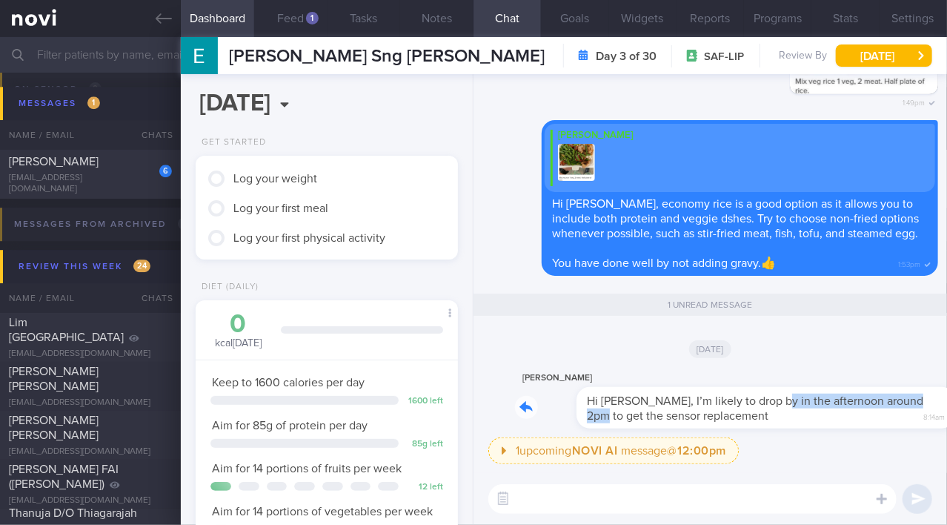
drag, startPoint x: 708, startPoint y: 395, endPoint x: 876, endPoint y: 398, distance: 167.5
click at [876, 398] on div "[PERSON_NAME] Hi [PERSON_NAME], I’m likely to drop by in the afternoon around 2…" at bounding box center [726, 398] width 423 height 59
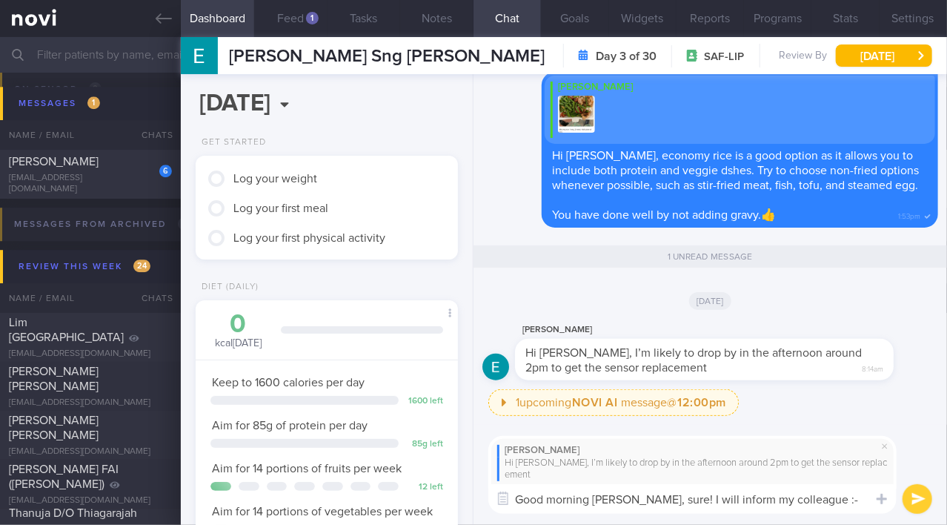
type textarea "Good morning [PERSON_NAME], sure! I will inform my colleague :-)"
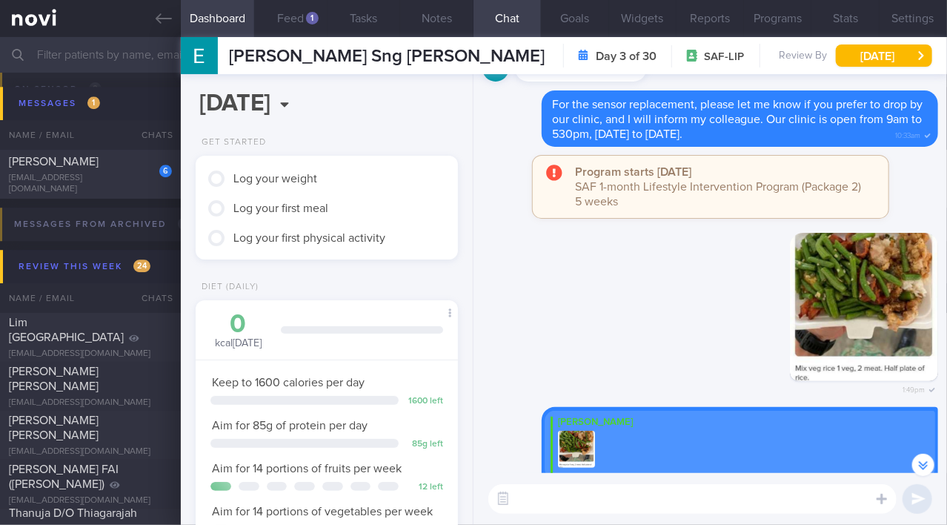
scroll to position [-342, 0]
click at [292, 26] on button "Feed 1" at bounding box center [290, 18] width 73 height 37
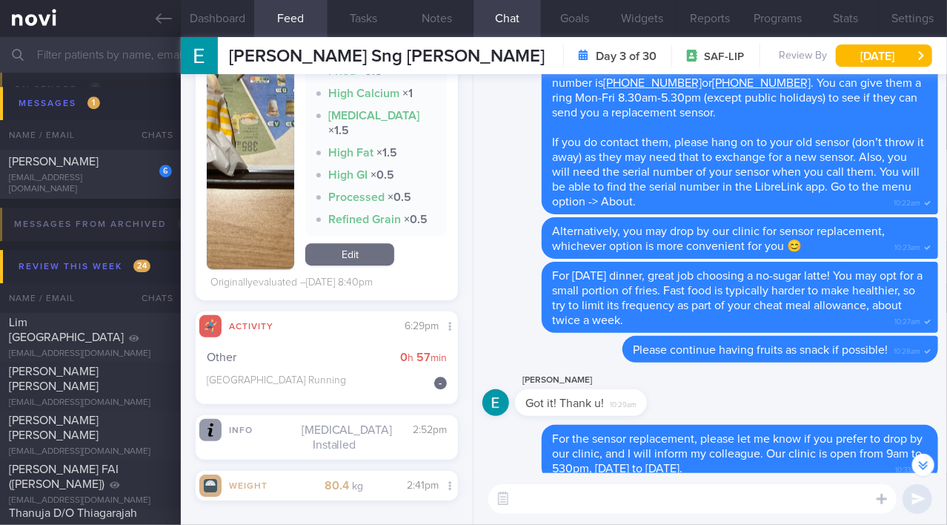
scroll to position [-663, 0]
click at [912, 16] on button "Settings" at bounding box center [913, 18] width 67 height 37
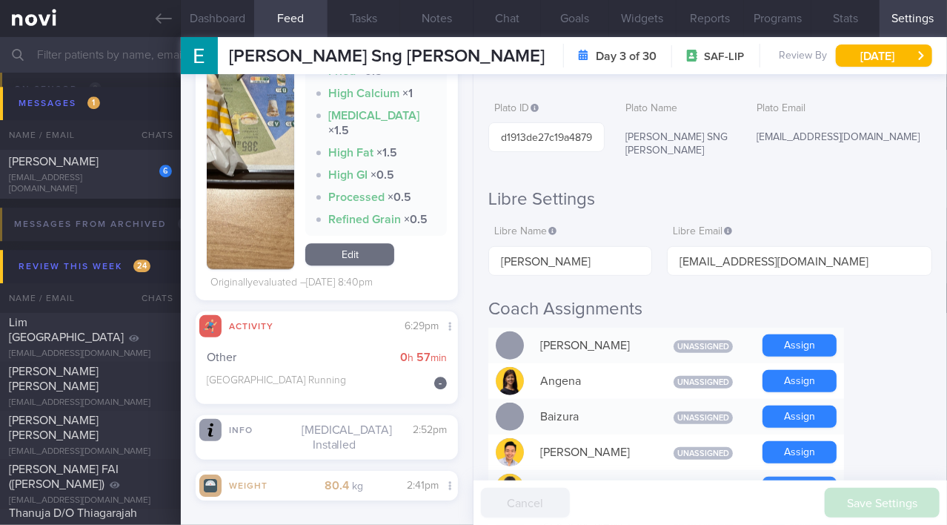
scroll to position [177, 0]
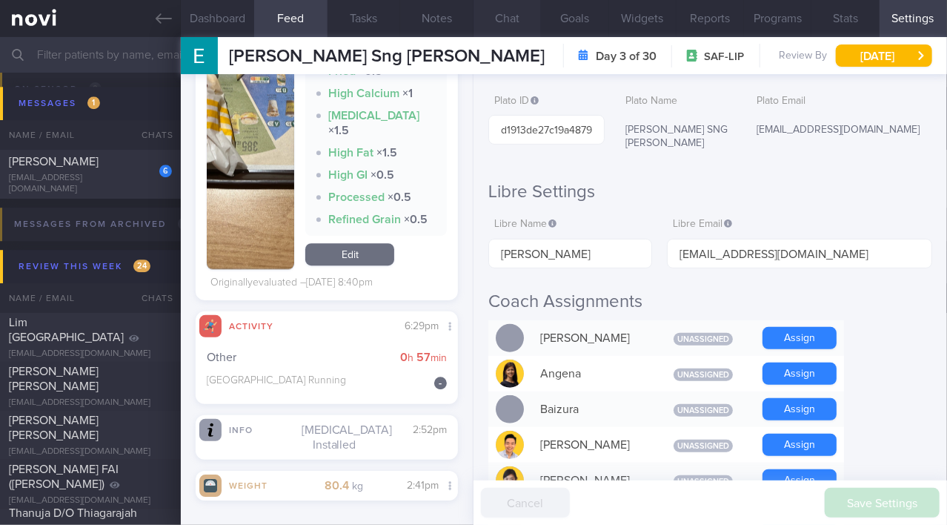
click at [510, 19] on button "Chat" at bounding box center [507, 18] width 67 height 37
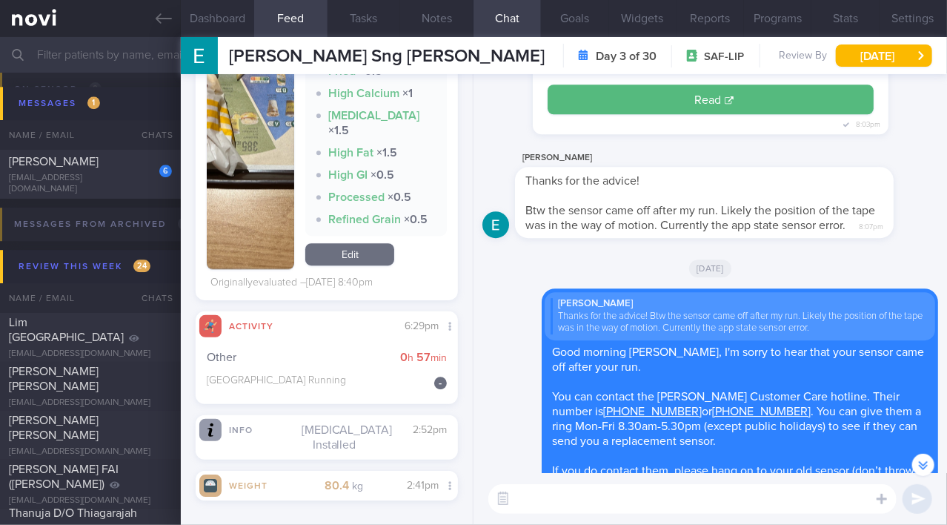
scroll to position [-1000, 0]
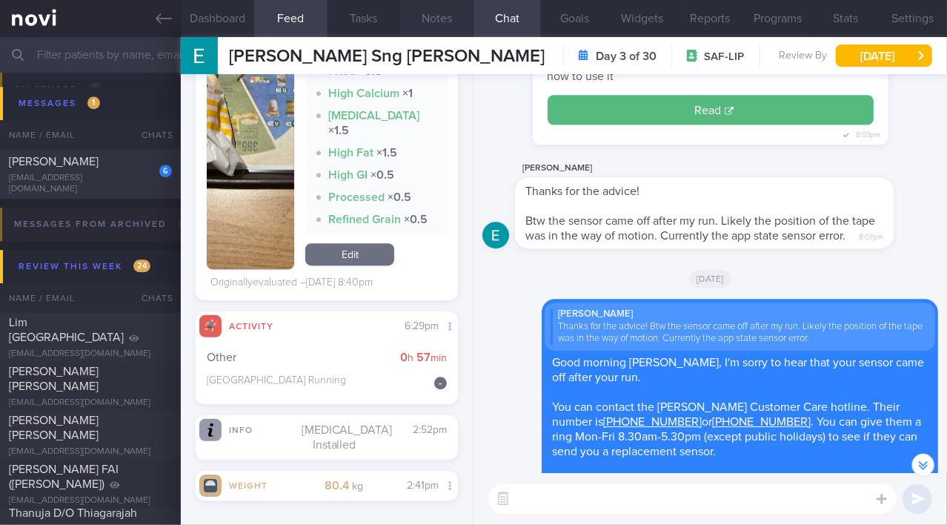
click at [420, 17] on button "Notes" at bounding box center [436, 18] width 73 height 37
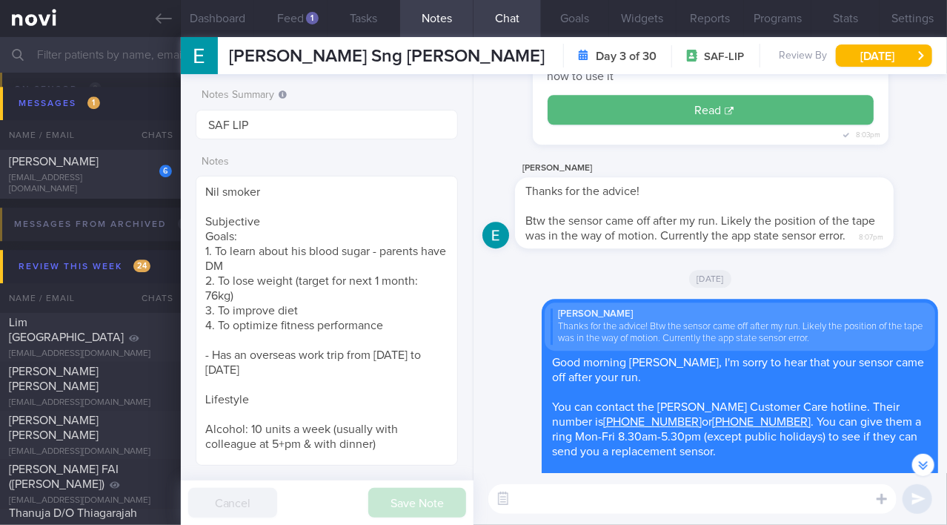
scroll to position [407, 0]
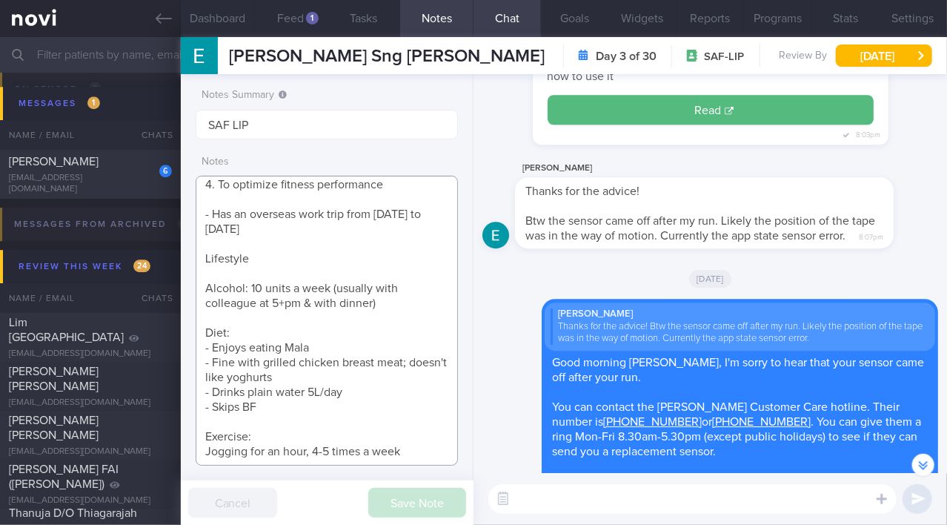
click at [417, 450] on textarea "[DEMOGRAPHIC_DATA] Gentleman - Married Occupation Regular Army Comorbidities Ni…" at bounding box center [327, 321] width 262 height 290
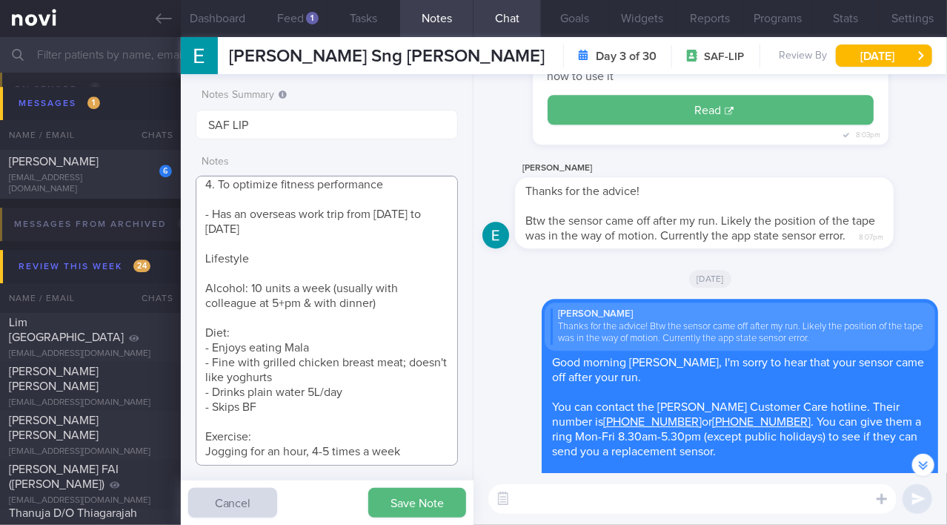
scroll to position [428, 0]
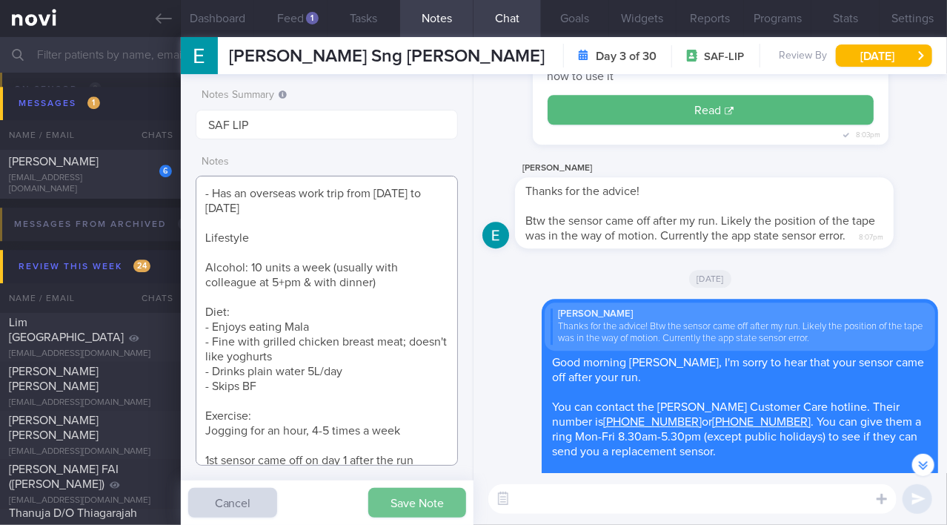
type textarea "[DEMOGRAPHIC_DATA] Gentleman - Married Occupation Regular Army Comorbidities Ni…"
click at [405, 505] on button "Save Note" at bounding box center [417, 503] width 98 height 30
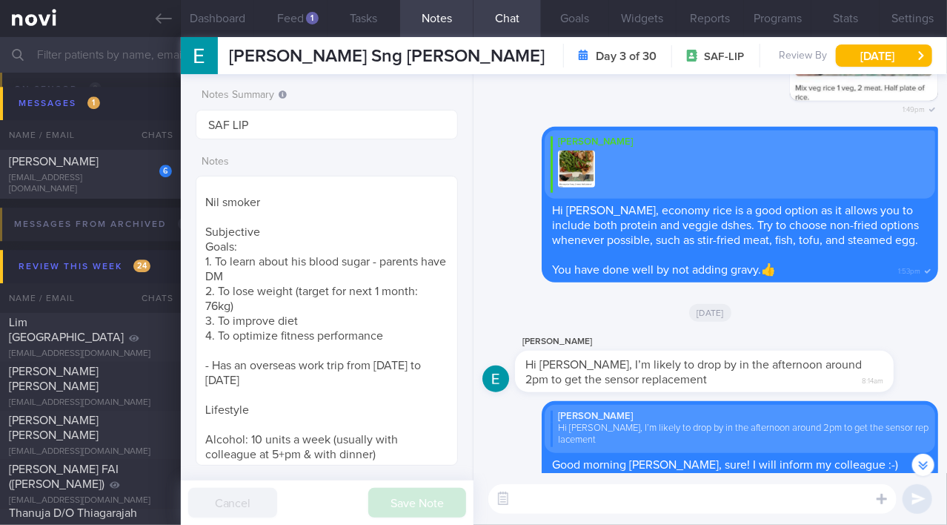
scroll to position [0, 0]
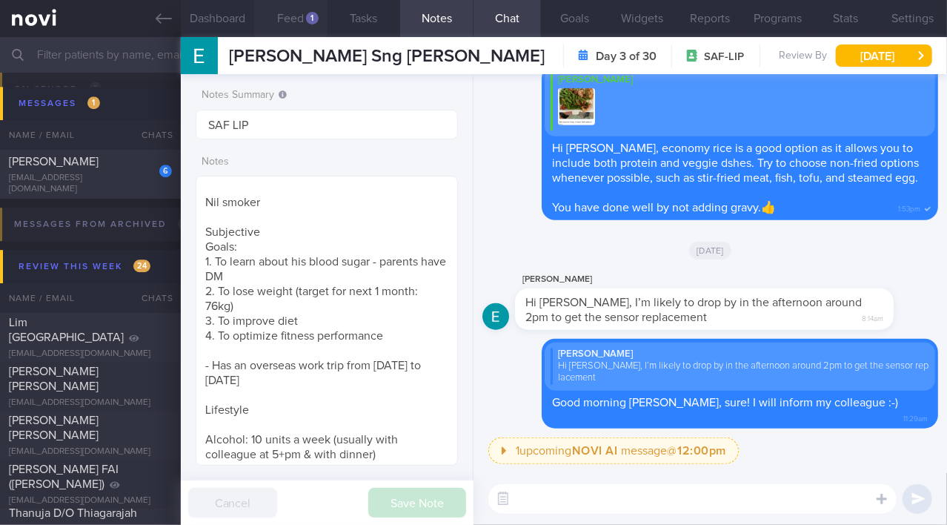
click at [287, 22] on button "Feed 1" at bounding box center [290, 18] width 73 height 37
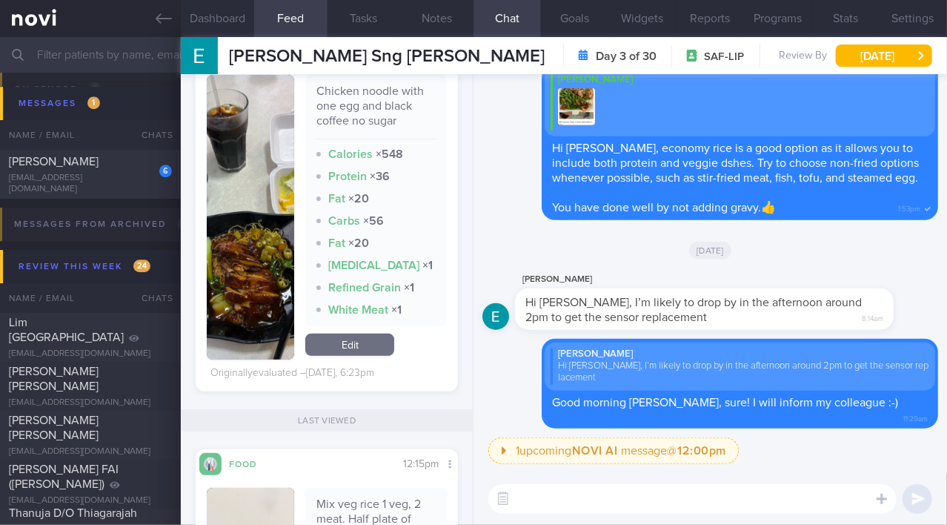
scroll to position [345, 0]
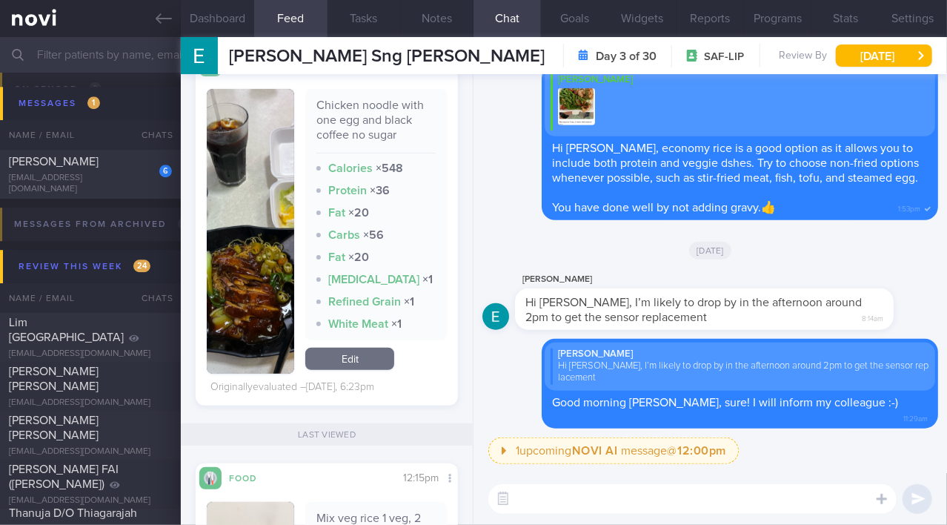
click at [239, 372] on img "button" at bounding box center [250, 231] width 87 height 285
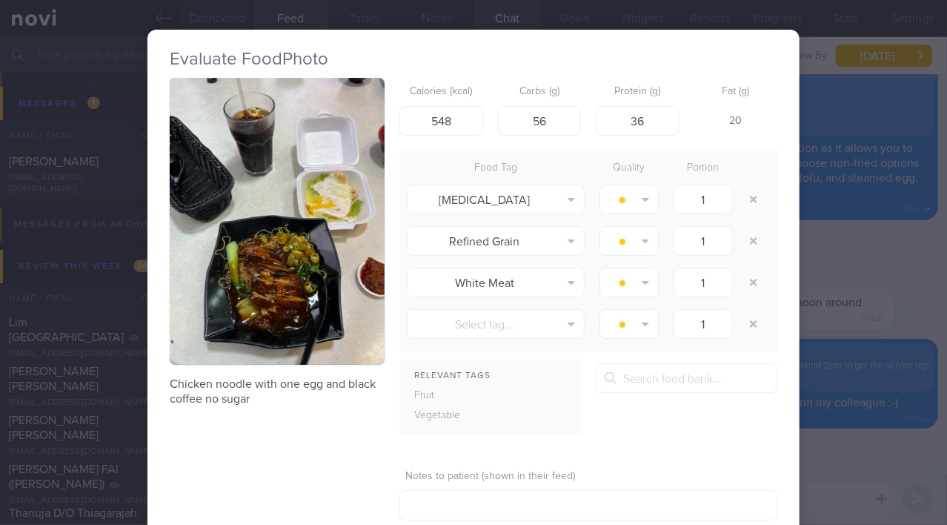
click at [308, 328] on img "button" at bounding box center [277, 221] width 215 height 287
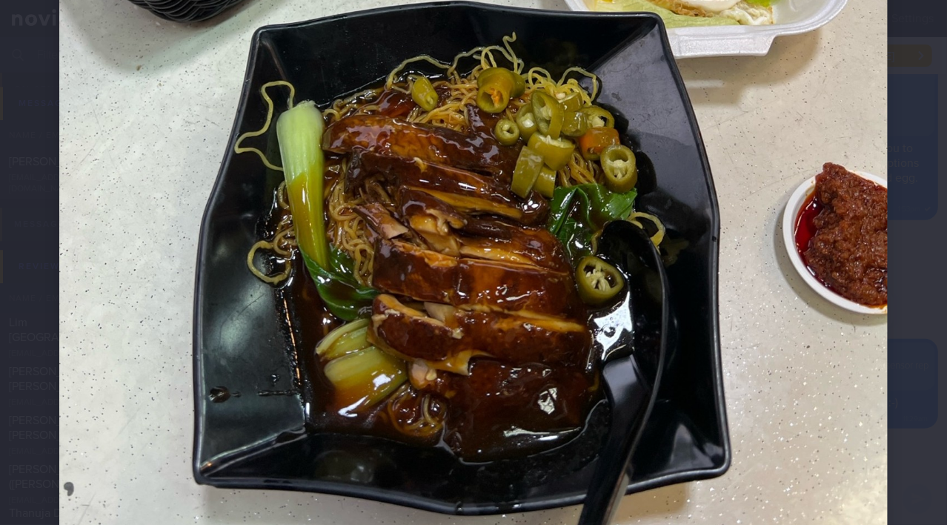
scroll to position [591, 0]
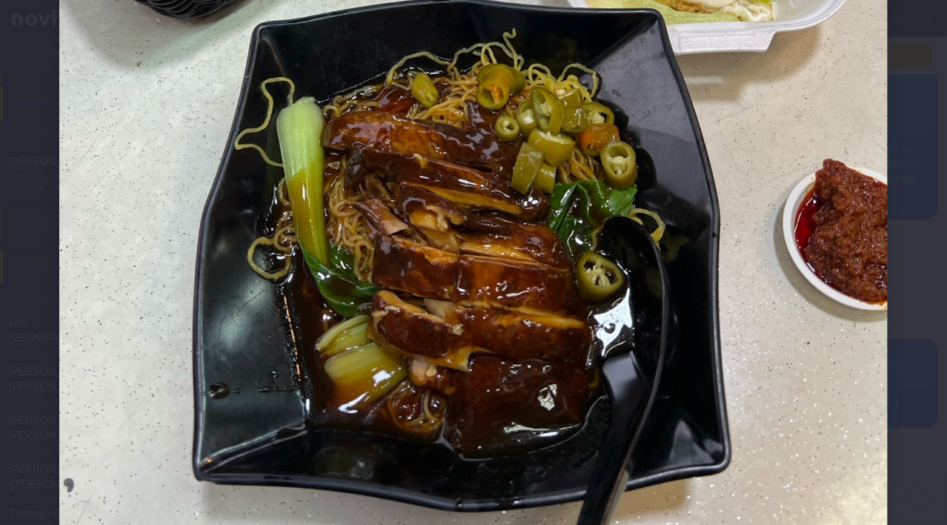
click at [898, 382] on div at bounding box center [473, 21] width 947 height 1224
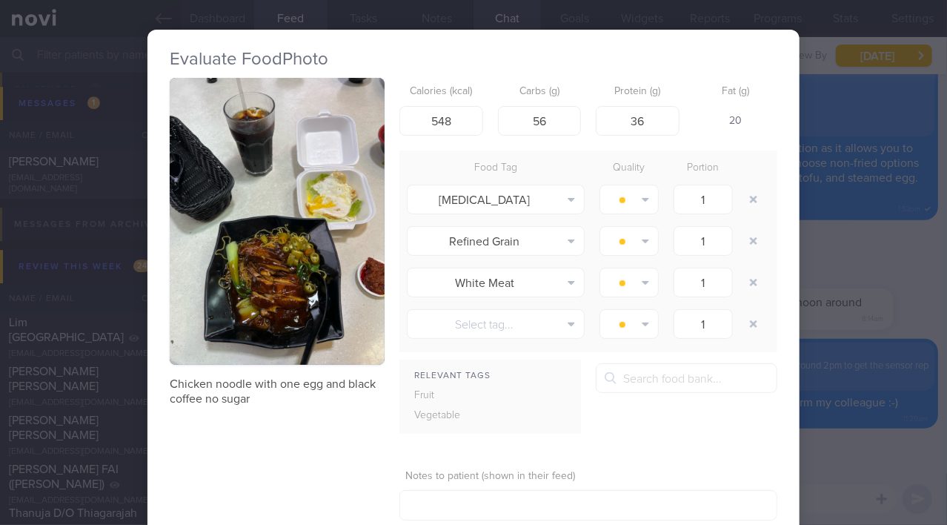
click at [883, 270] on div "Evaluate Food Photo Chicken noodle with one egg and black coffee no sugar Calor…" at bounding box center [473, 262] width 947 height 525
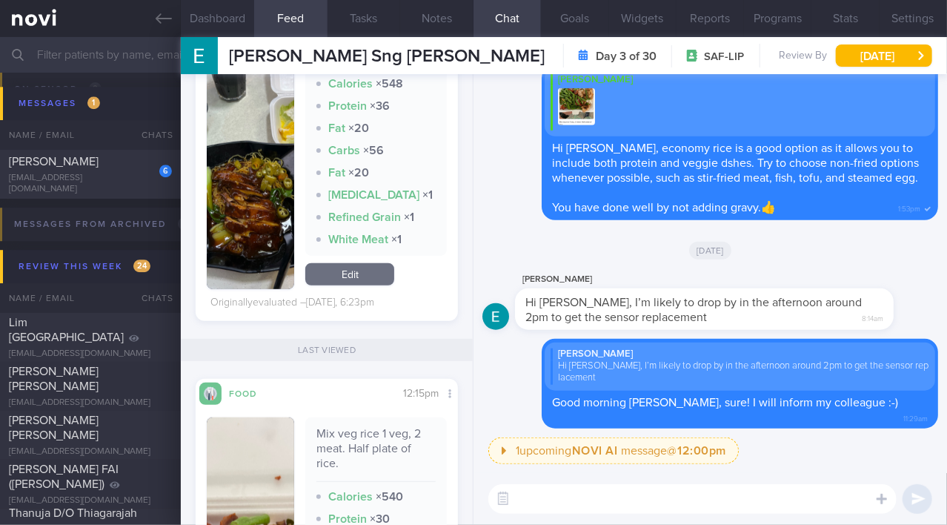
scroll to position [430, 0]
click at [250, 167] on button "button" at bounding box center [250, 146] width 87 height 285
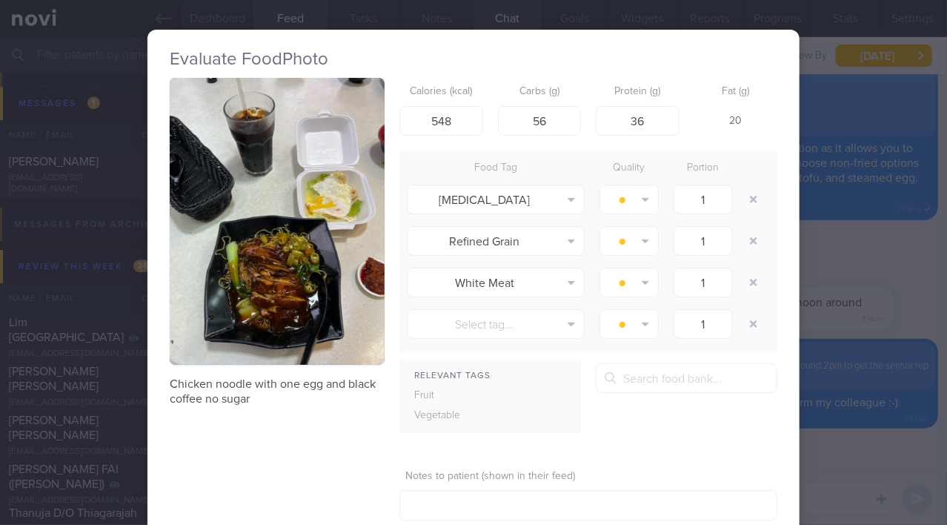
click at [830, 265] on div "Evaluate Food Photo Chicken noodle with one egg and black coffee no sugar Calor…" at bounding box center [473, 262] width 947 height 525
